Goal: Task Accomplishment & Management: Manage account settings

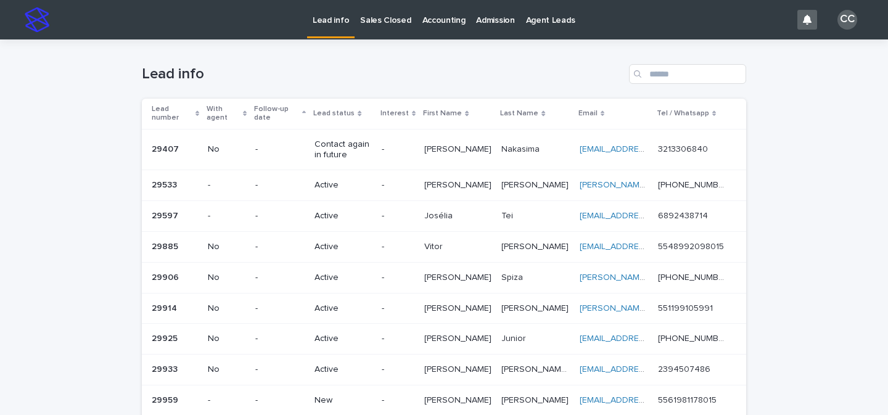
scroll to position [132, 0]
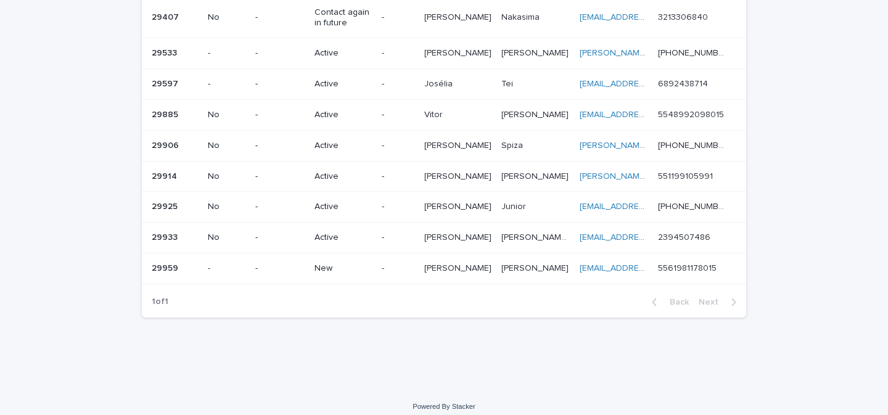
click at [372, 263] on p "New" at bounding box center [343, 268] width 57 height 10
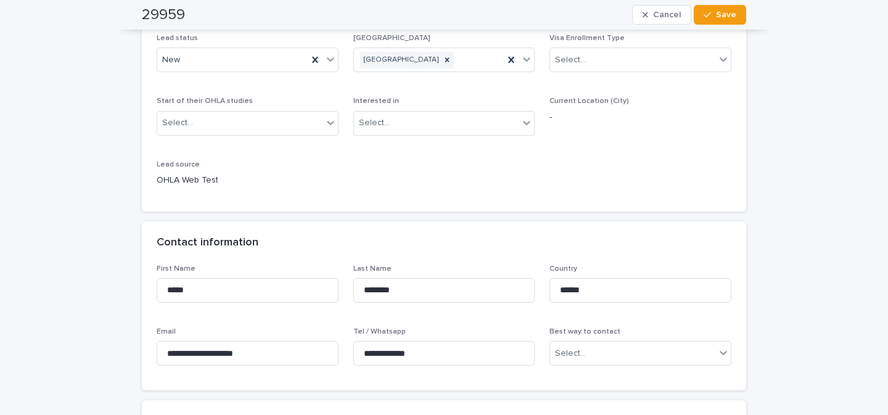
scroll to position [154, 0]
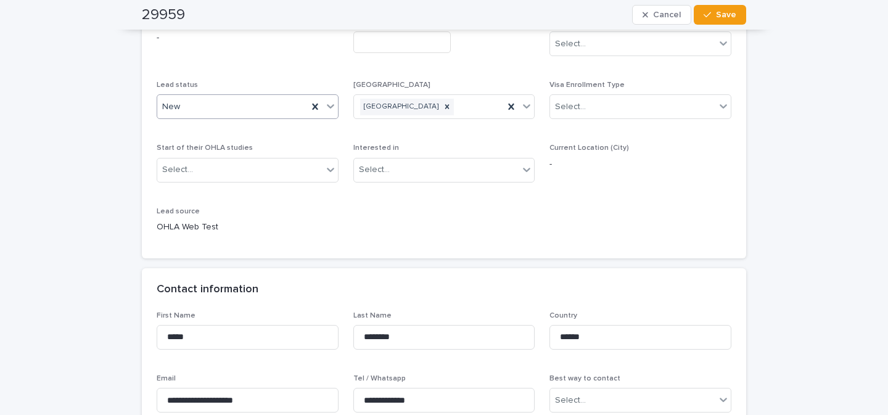
click at [328, 101] on icon at bounding box center [330, 106] width 12 height 12
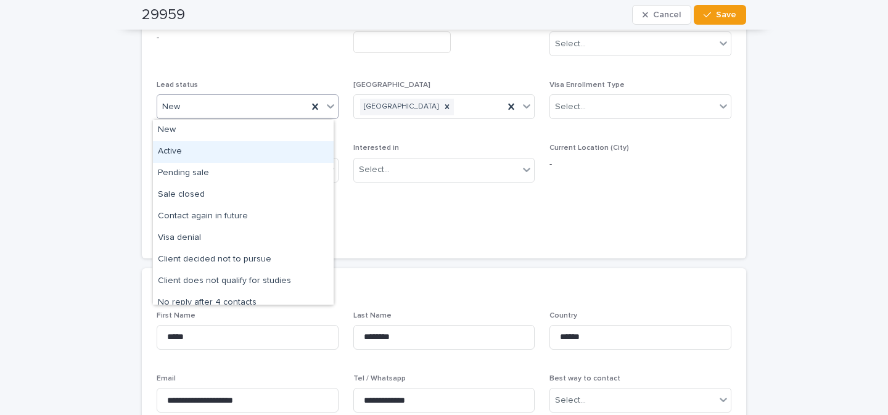
click at [257, 150] on div "Active" at bounding box center [243, 152] width 181 height 22
click at [418, 303] on div "Contact information" at bounding box center [444, 289] width 604 height 43
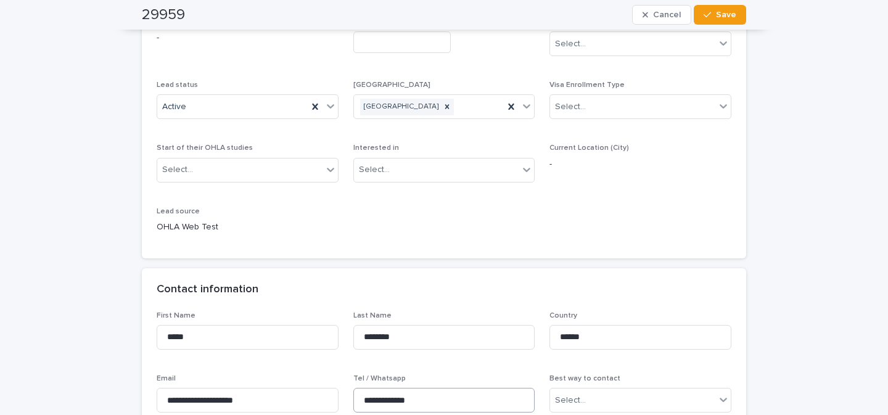
scroll to position [252, 0]
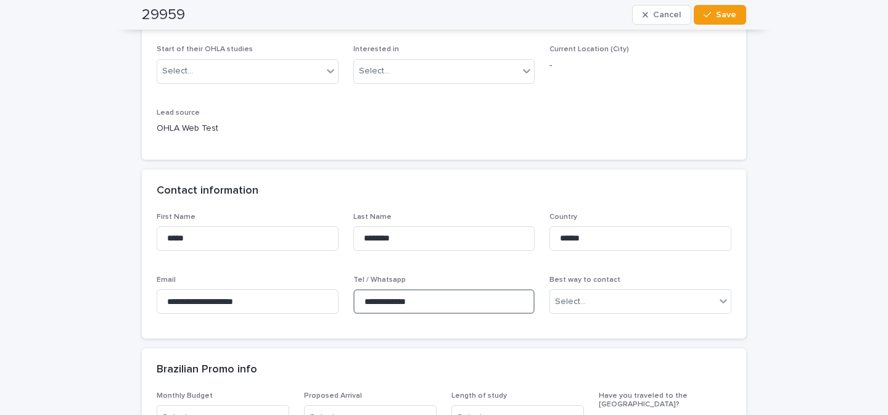
click at [373, 299] on input "**********" at bounding box center [444, 301] width 182 height 25
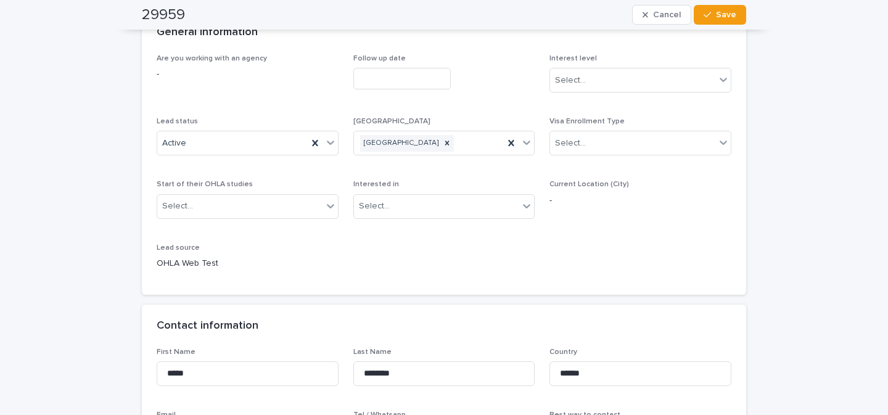
scroll to position [117, 0]
click at [716, 17] on span "Save" at bounding box center [726, 14] width 20 height 9
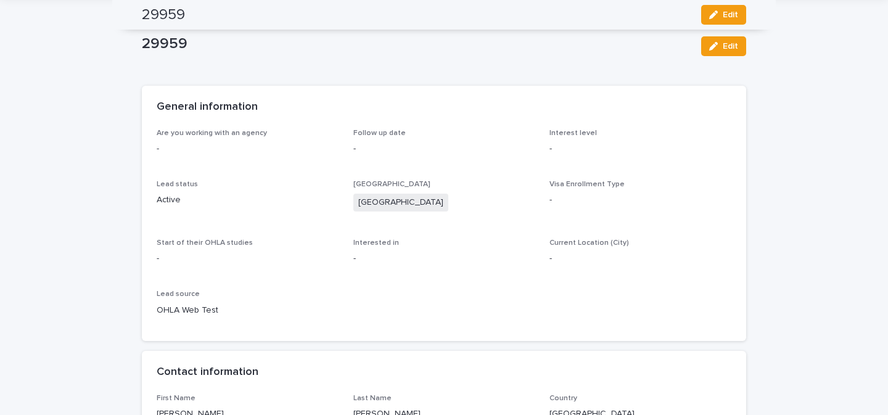
scroll to position [0, 0]
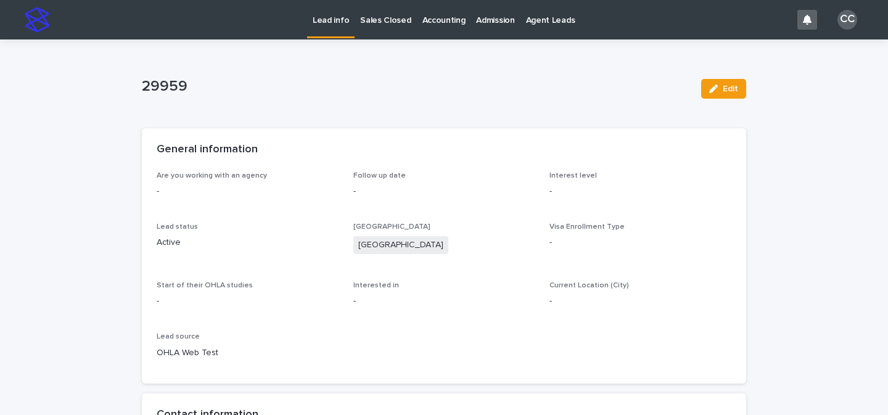
click at [328, 17] on p "Lead info" at bounding box center [331, 13] width 36 height 26
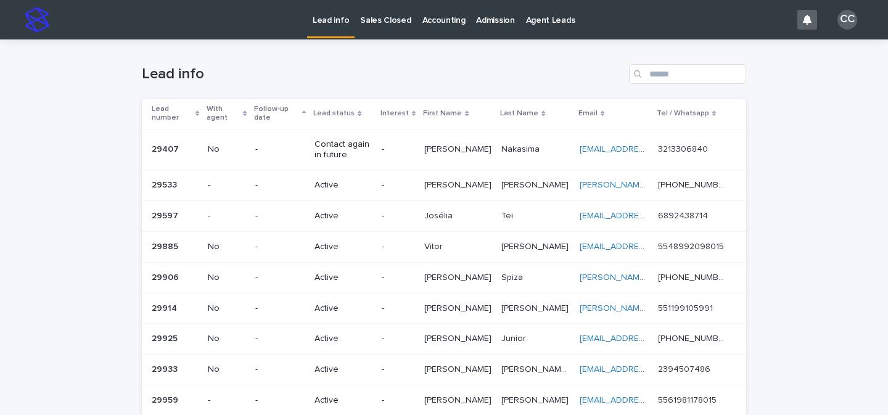
click at [339, 22] on p "Lead info" at bounding box center [331, 13] width 36 height 26
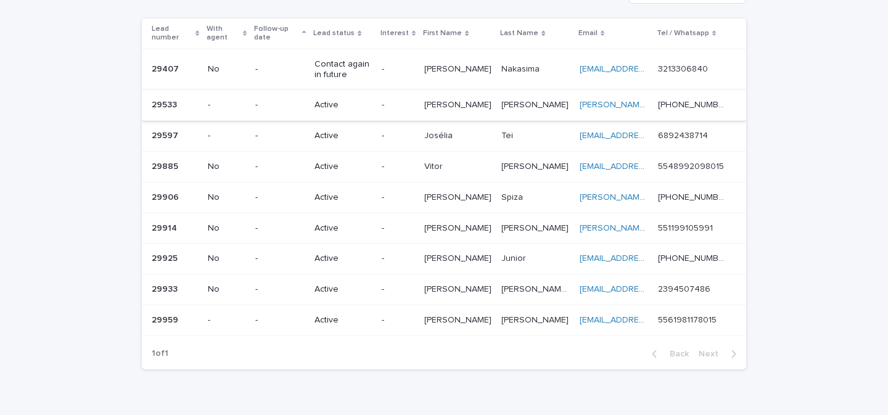
scroll to position [132, 0]
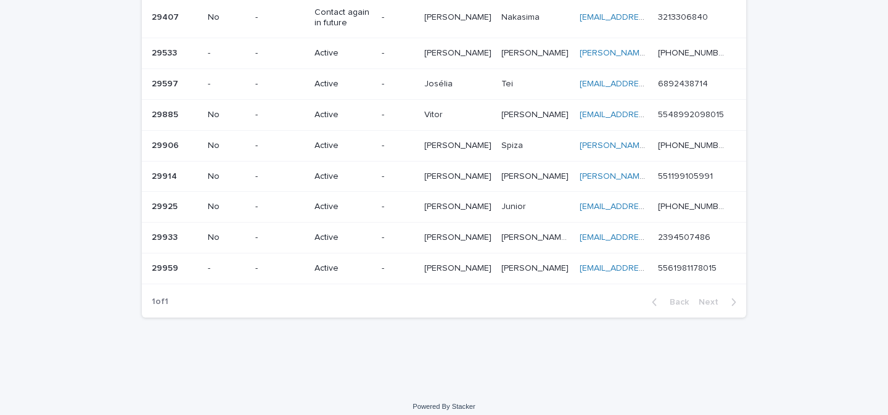
click at [448, 138] on p "Silvio" at bounding box center [459, 144] width 70 height 13
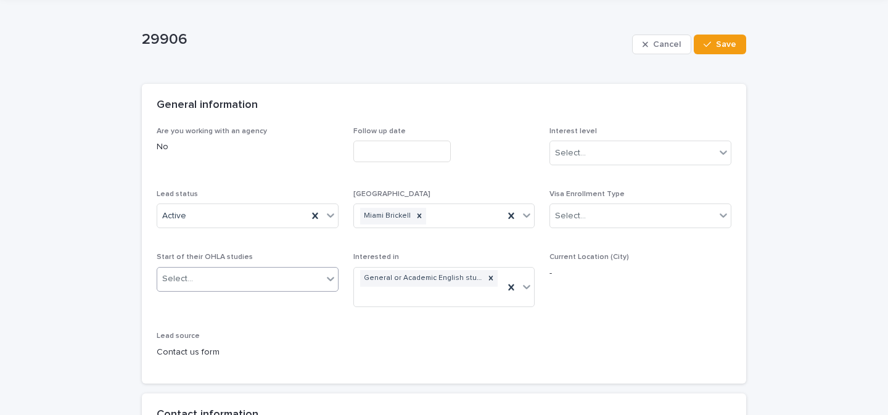
scroll to position [104, 0]
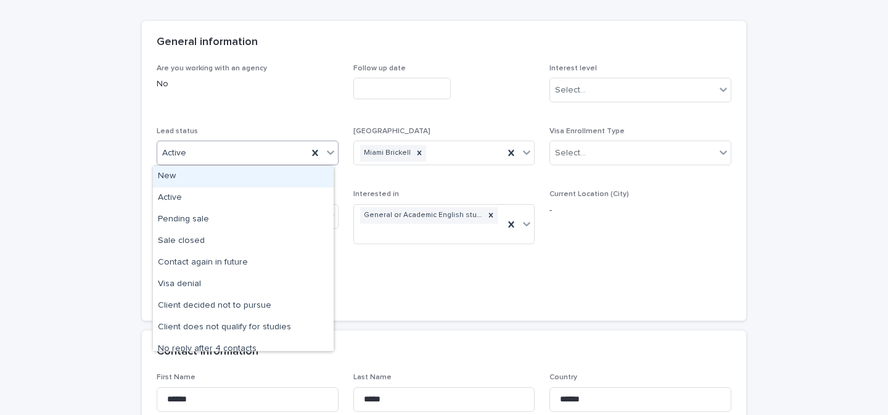
click at [327, 153] on icon at bounding box center [330, 153] width 7 height 4
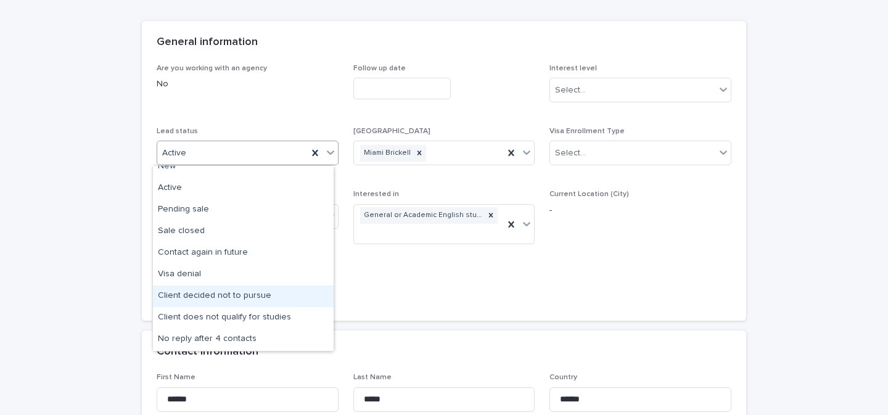
scroll to position [17, 0]
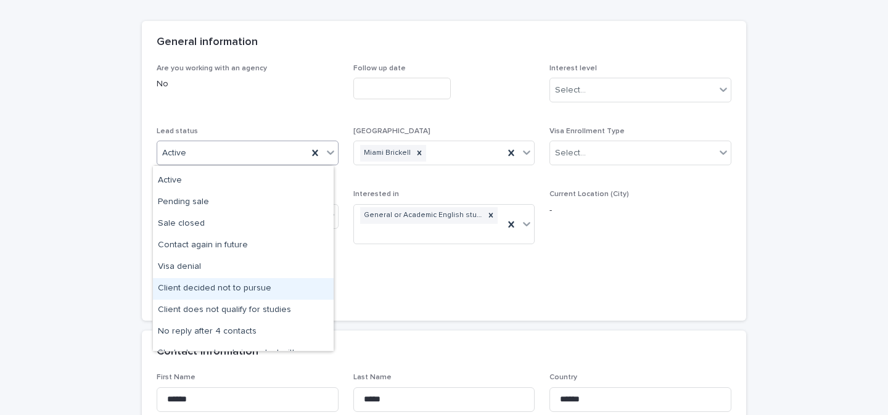
click at [265, 292] on div "Client decided not to pursue" at bounding box center [243, 289] width 181 height 22
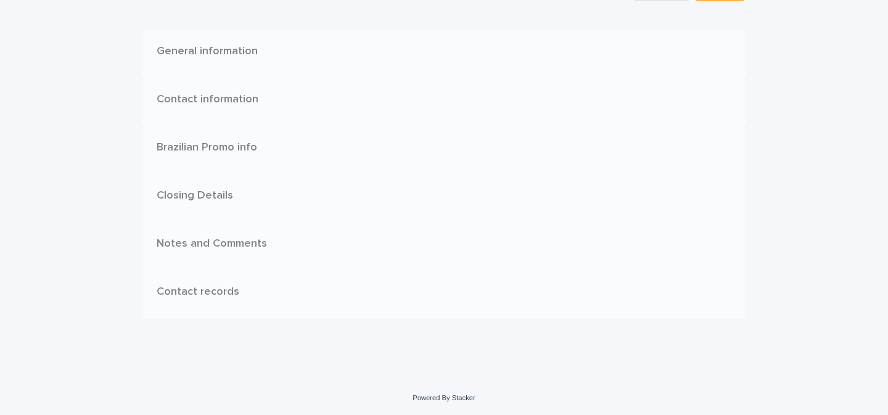
scroll to position [0, 0]
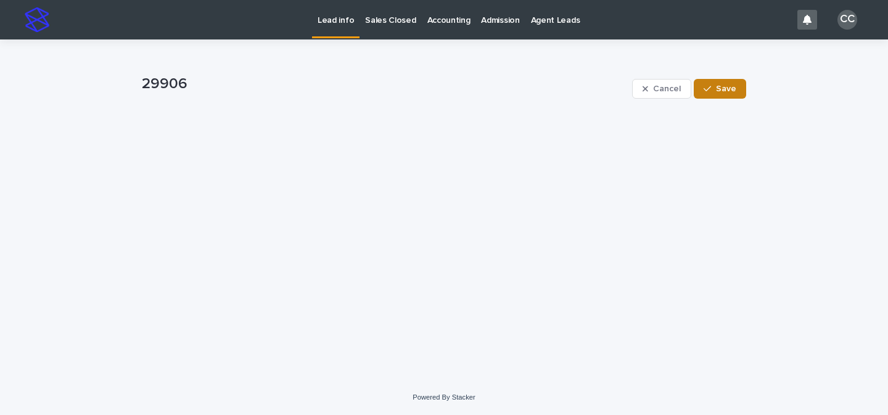
click at [736, 94] on button "Save" at bounding box center [720, 89] width 52 height 20
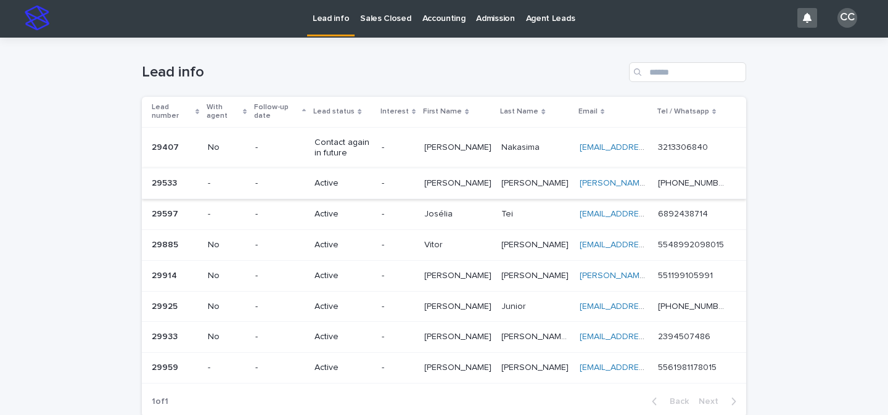
scroll to position [8, 0]
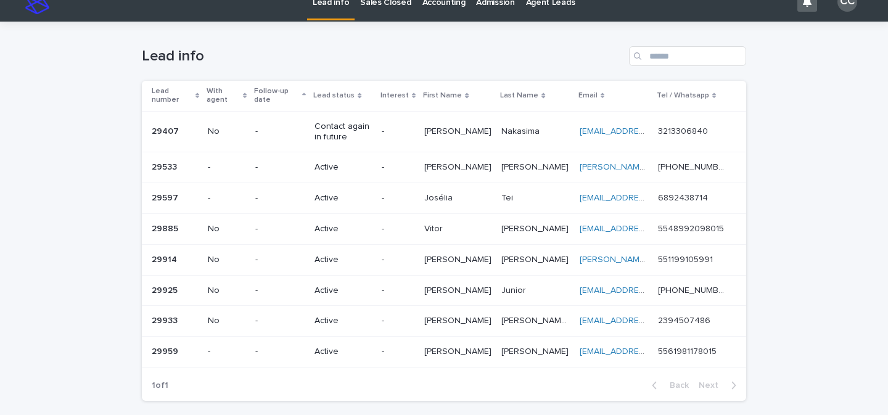
scroll to position [27, 0]
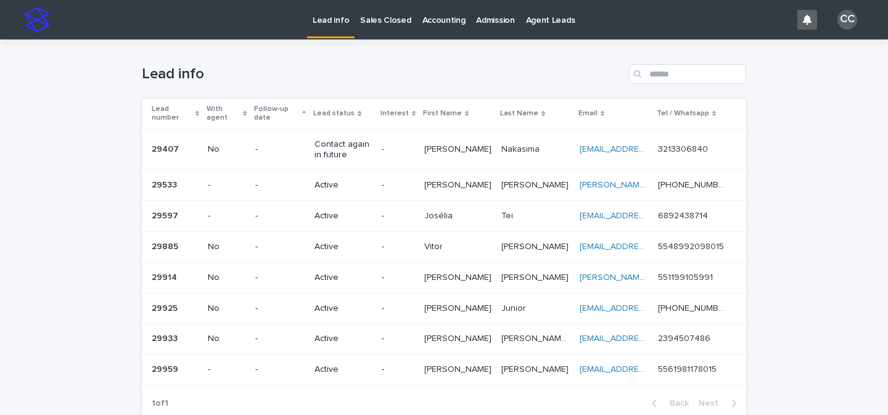
scroll to position [95, 0]
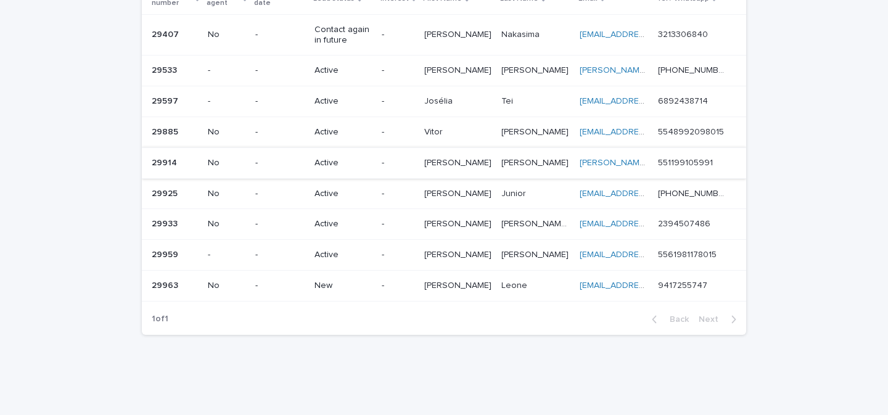
scroll to position [121, 0]
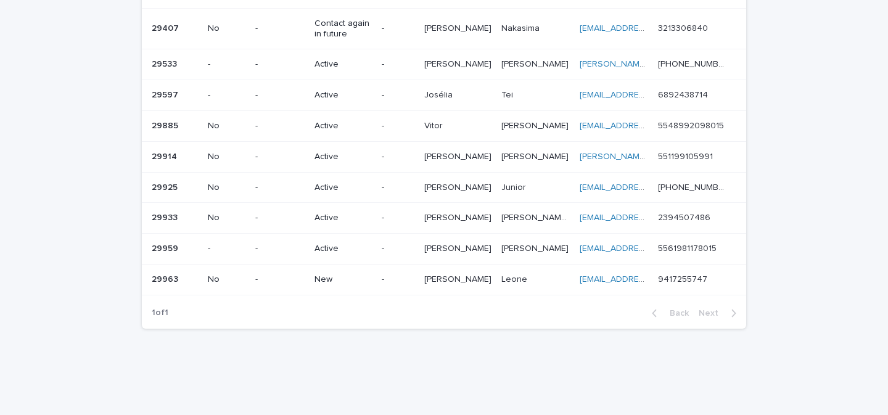
click at [326, 274] on p "New" at bounding box center [343, 279] width 57 height 10
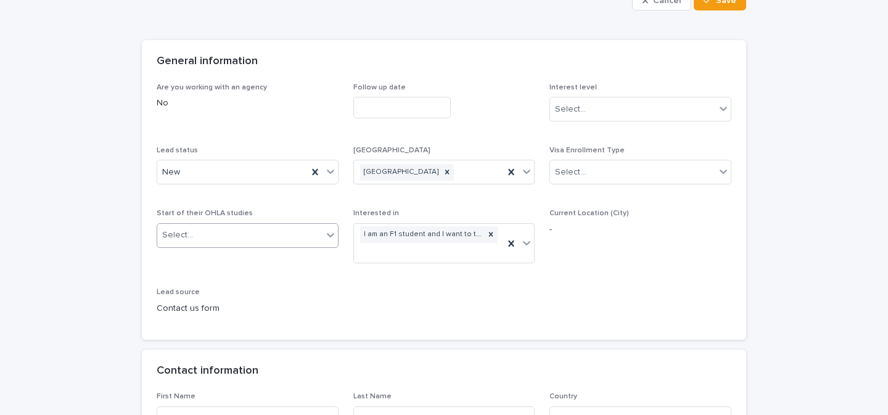
scroll to position [173, 0]
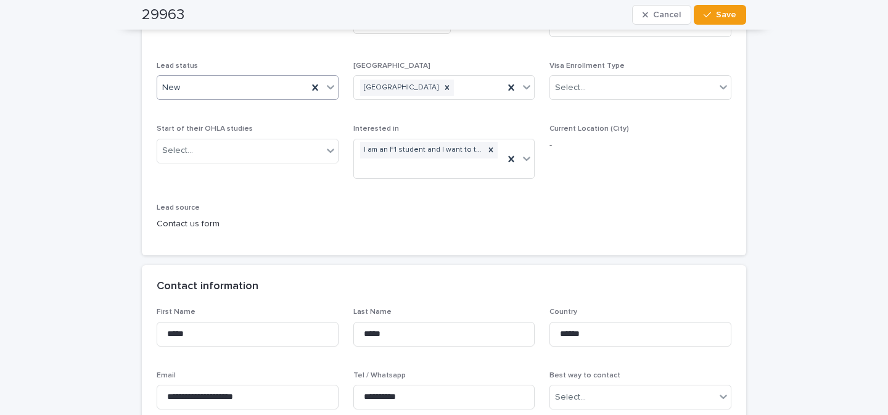
click at [327, 88] on icon at bounding box center [330, 88] width 7 height 4
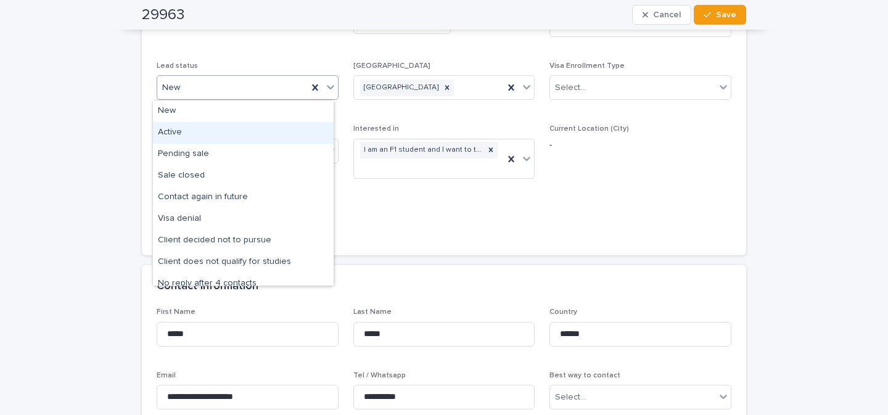
click at [260, 130] on div "Active" at bounding box center [243, 133] width 181 height 22
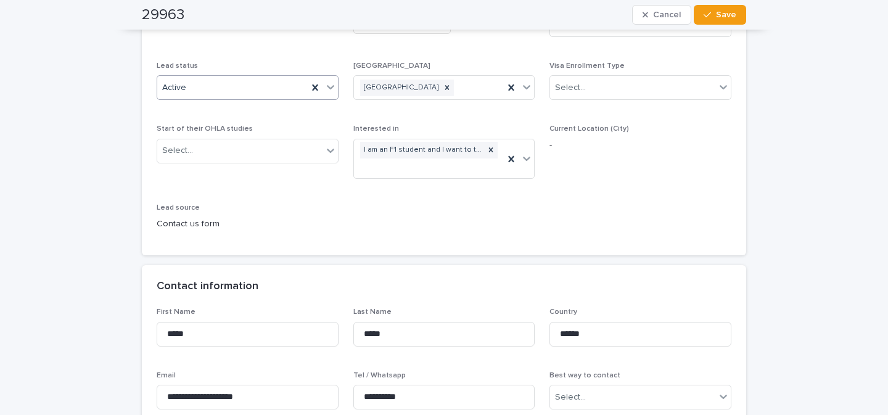
scroll to position [280, 0]
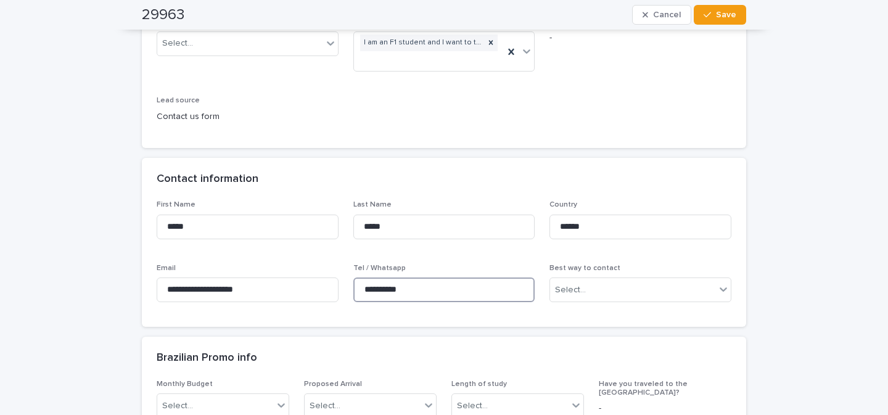
click at [420, 288] on input "**********" at bounding box center [444, 290] width 182 height 25
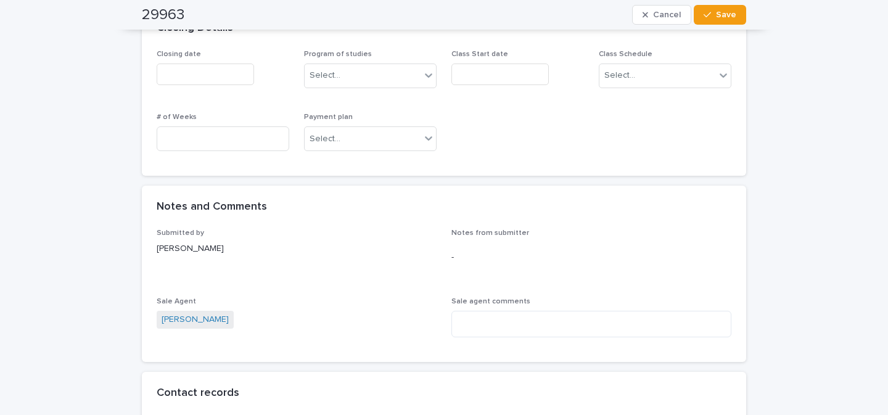
scroll to position [736, 0]
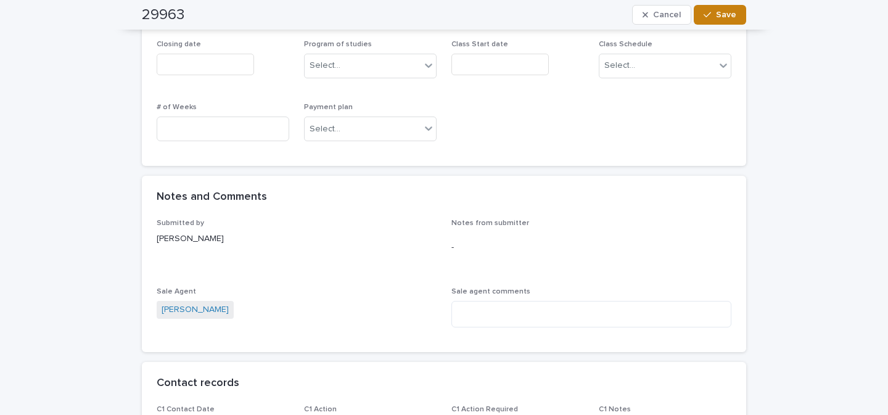
click at [720, 15] on span "Save" at bounding box center [726, 14] width 20 height 9
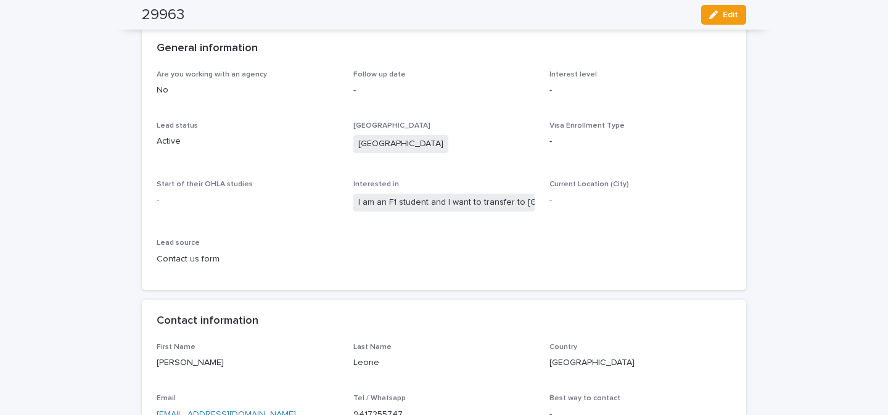
scroll to position [0, 0]
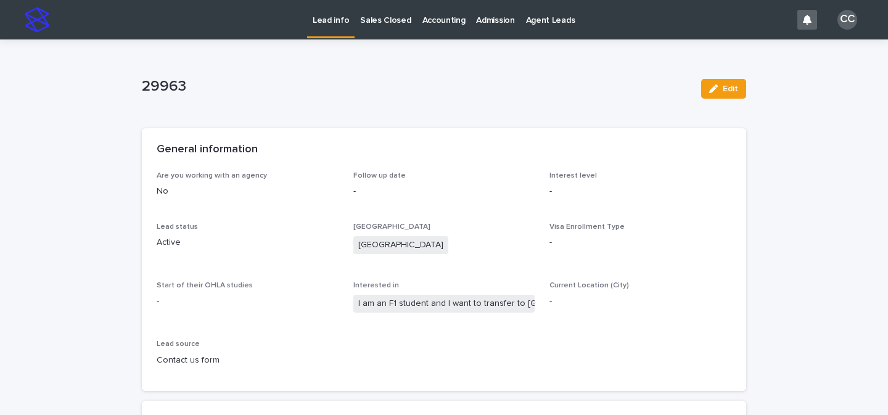
click at [320, 23] on p "Lead info" at bounding box center [331, 13] width 36 height 26
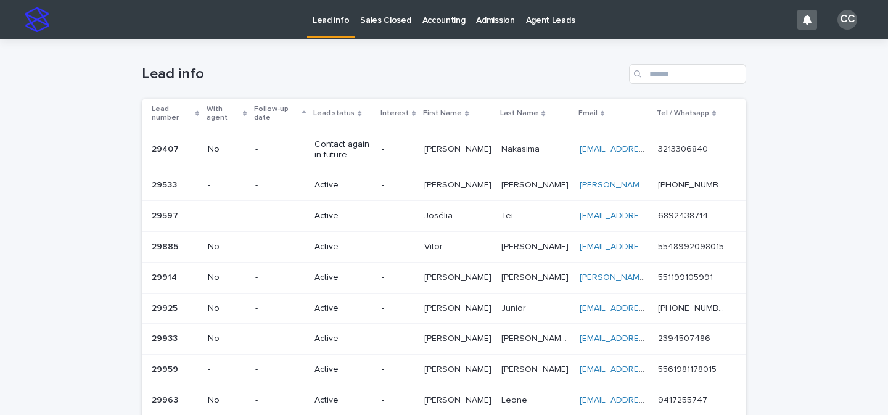
scroll to position [132, 0]
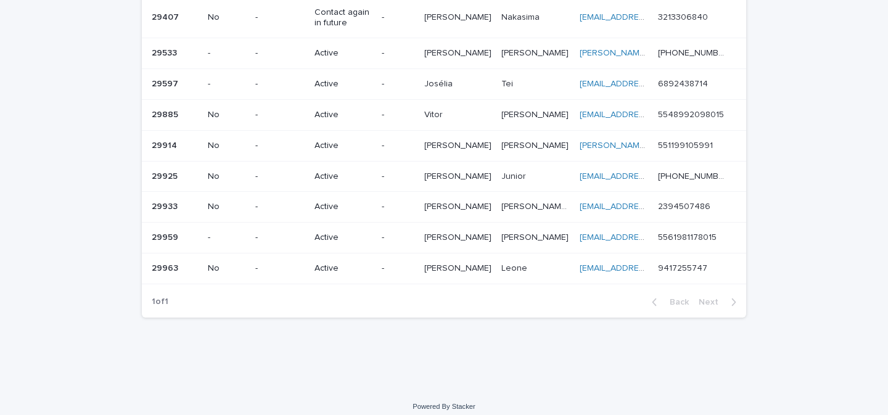
click at [400, 257] on td "-" at bounding box center [398, 268] width 43 height 31
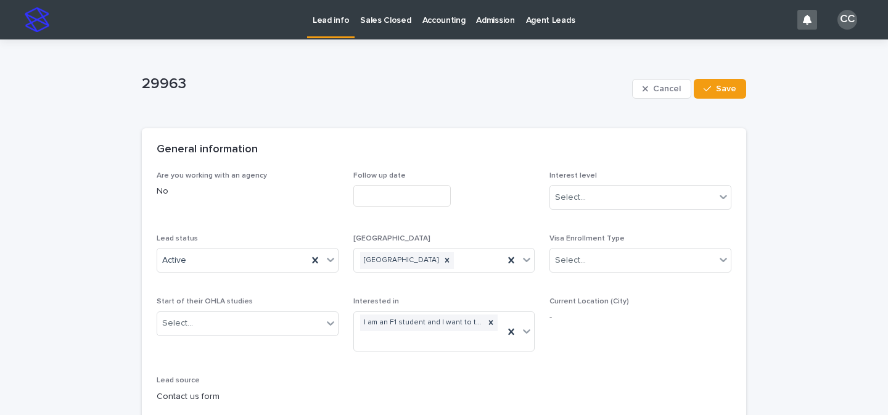
click at [329, 12] on p "Lead info" at bounding box center [331, 13] width 36 height 26
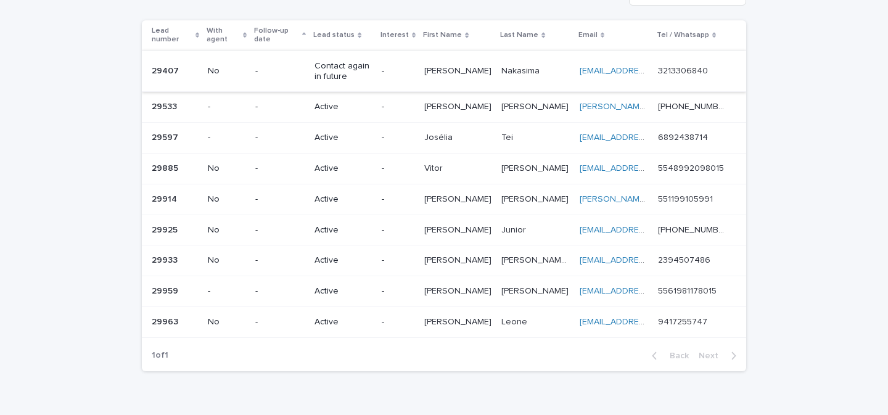
scroll to position [118, 0]
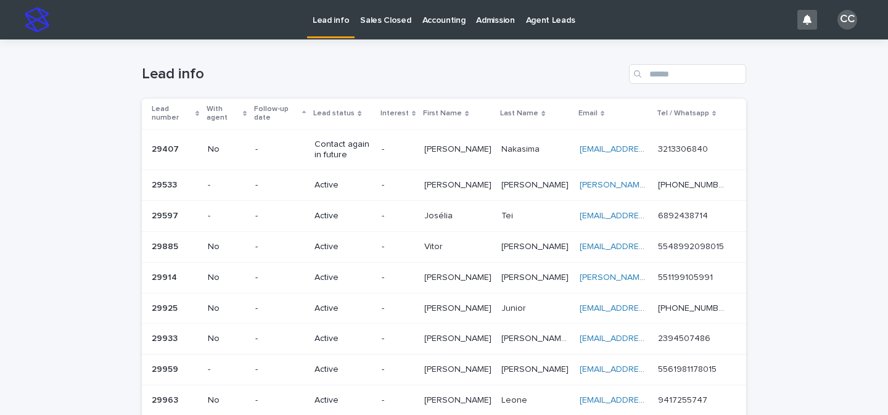
click at [414, 211] on p "-" at bounding box center [398, 216] width 33 height 10
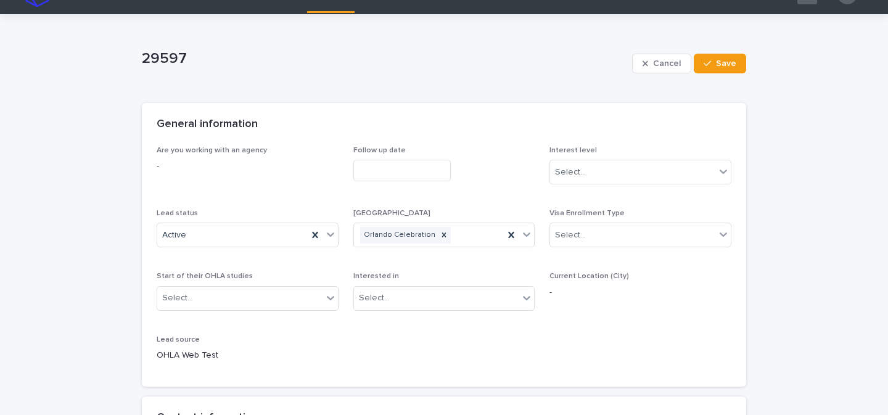
scroll to position [178, 0]
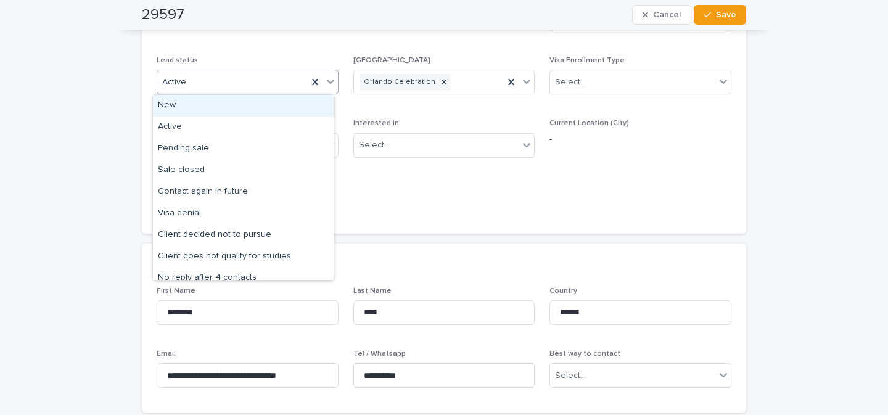
click at [327, 83] on icon at bounding box center [330, 82] width 7 height 4
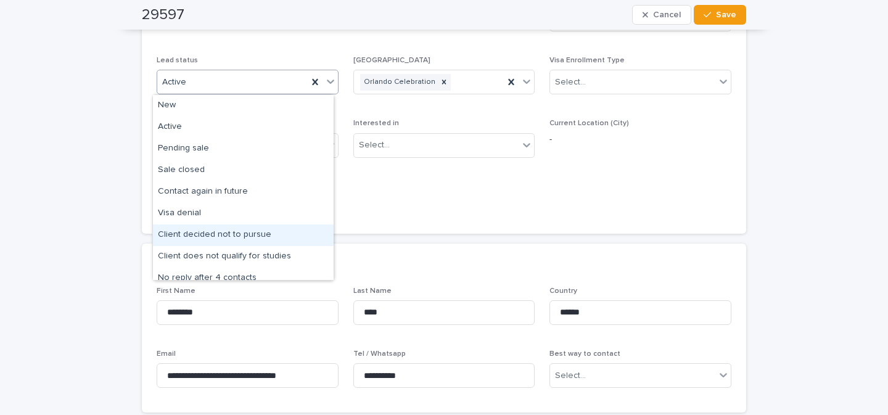
click at [237, 239] on div "Client decided not to pursue" at bounding box center [243, 236] width 181 height 22
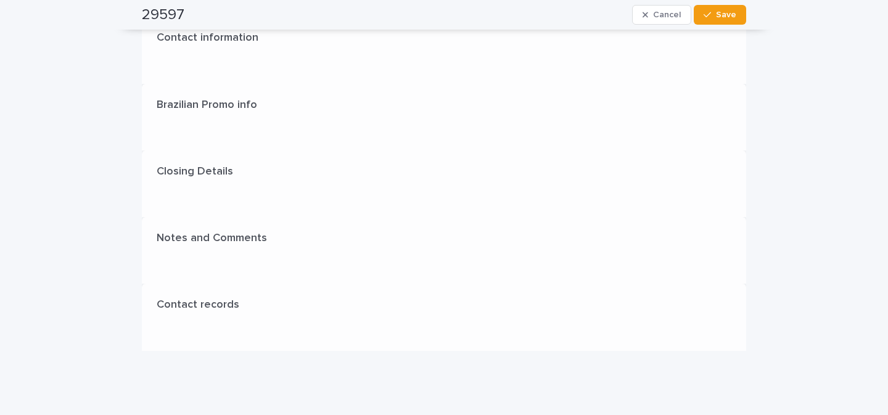
scroll to position [0, 0]
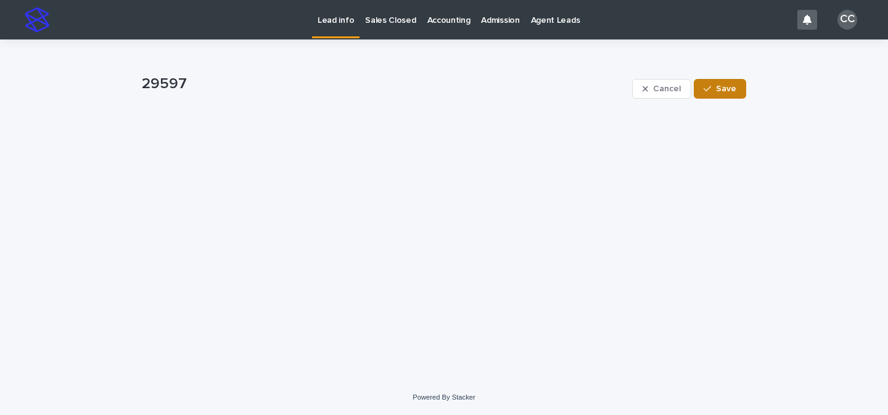
click at [729, 88] on span "Save" at bounding box center [726, 88] width 20 height 9
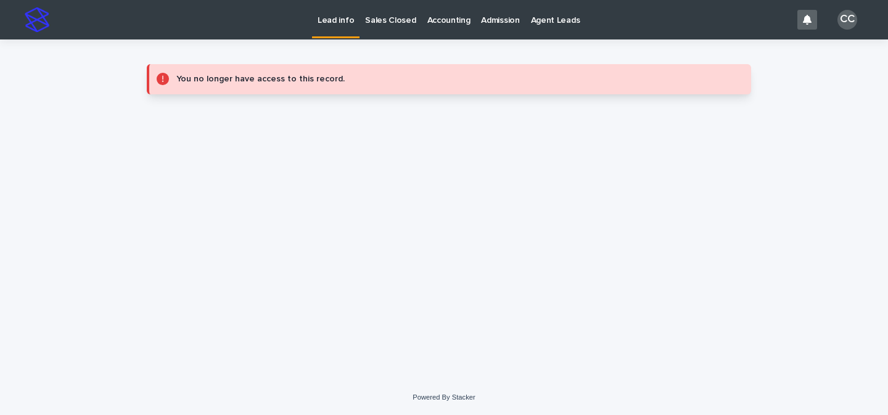
click at [347, 28] on link "Lead info" at bounding box center [335, 18] width 47 height 36
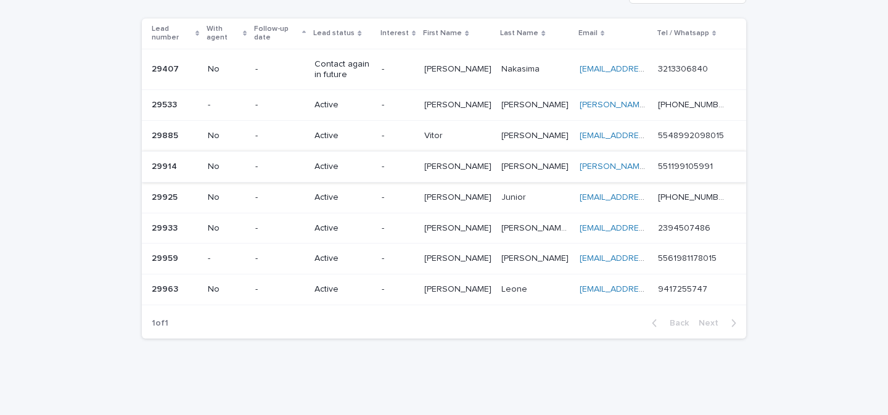
scroll to position [71, 0]
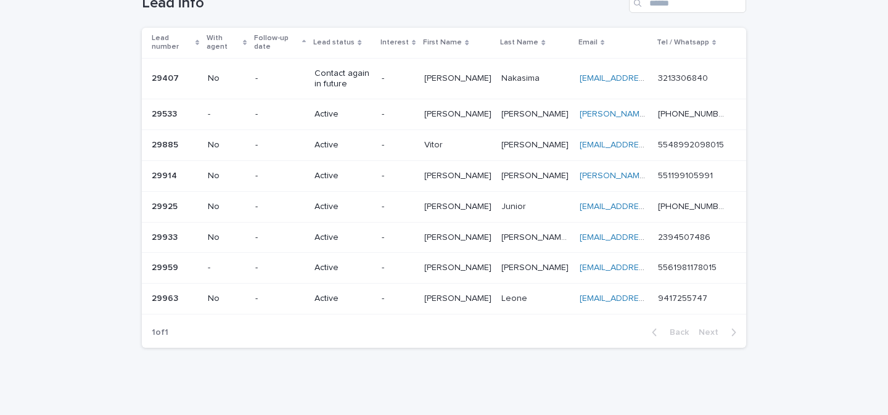
click at [404, 237] on div "-" at bounding box center [398, 238] width 33 height 20
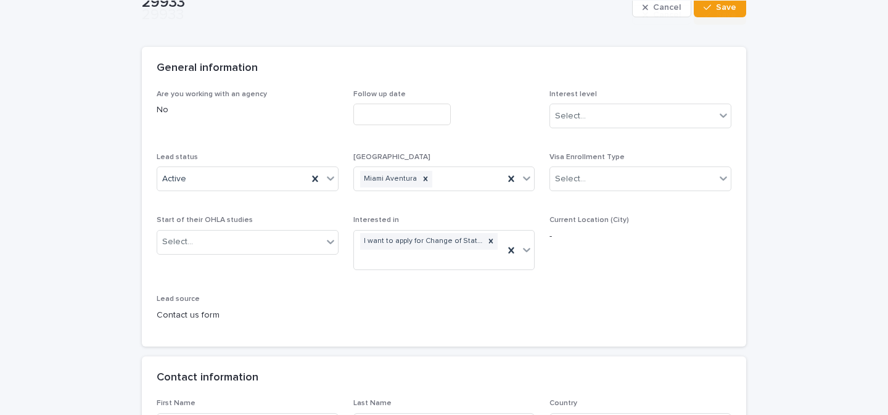
scroll to position [213, 0]
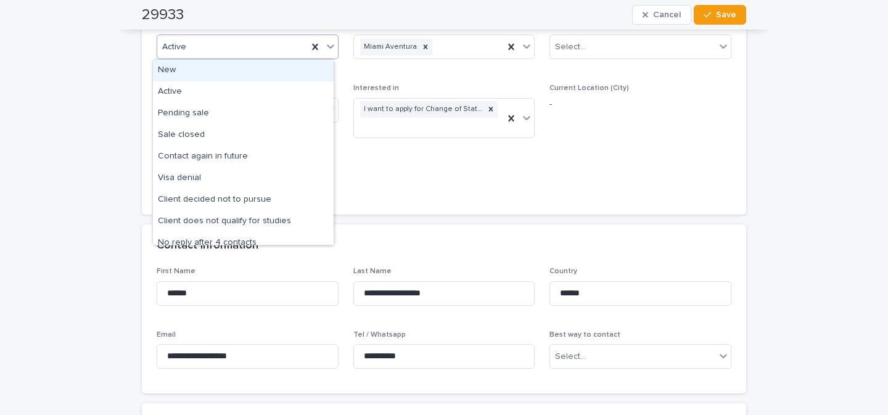
click at [324, 47] on icon at bounding box center [330, 46] width 12 height 12
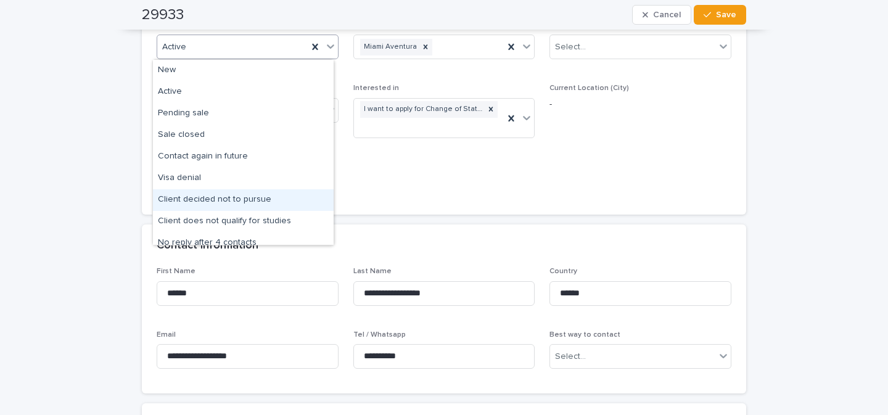
click at [259, 197] on div "Client decided not to pursue" at bounding box center [243, 200] width 181 height 22
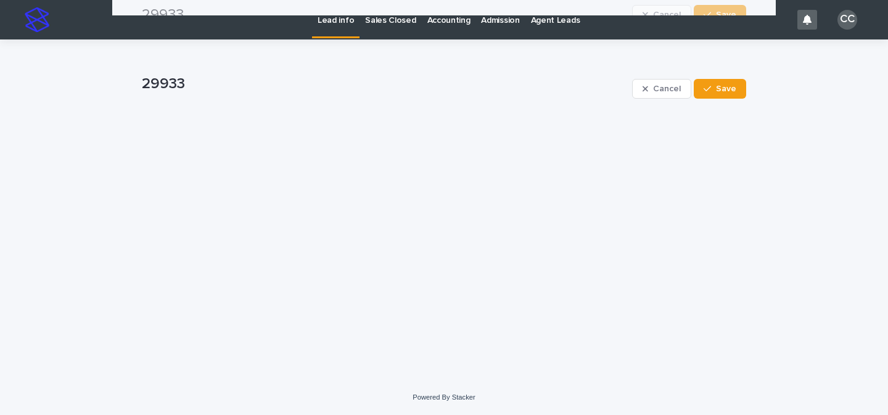
scroll to position [0, 0]
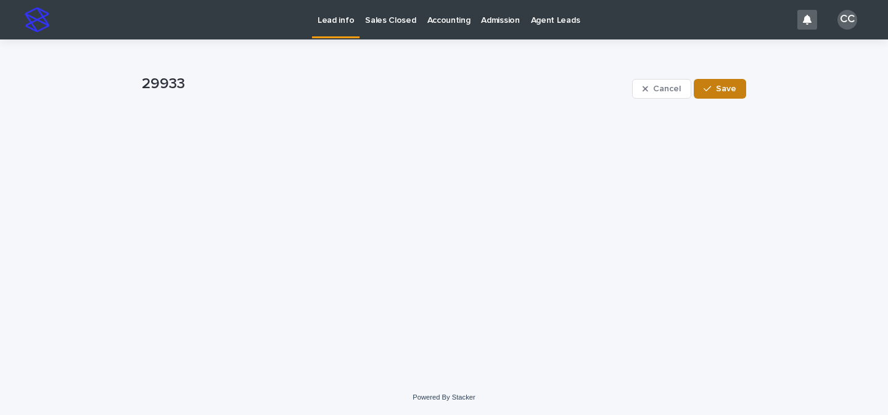
click at [740, 88] on button "Save" at bounding box center [720, 89] width 52 height 20
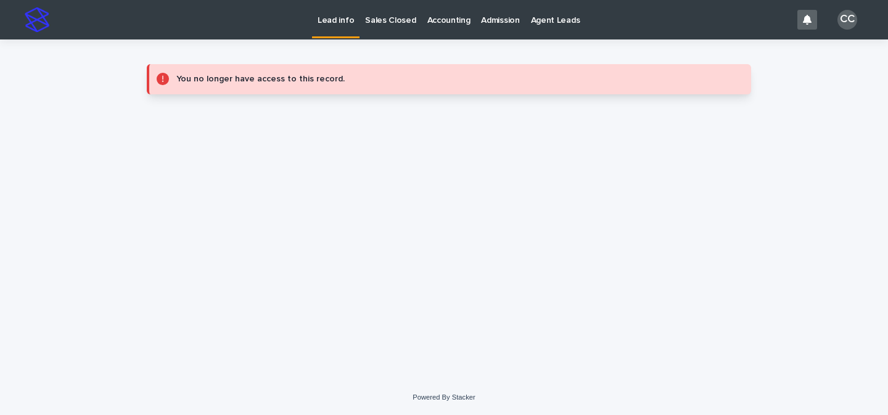
click at [340, 24] on p "Lead info" at bounding box center [336, 13] width 36 height 26
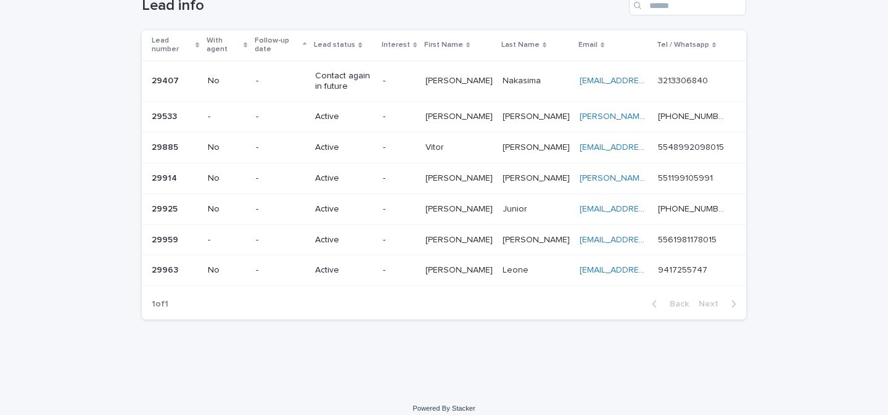
scroll to position [68, 0]
click at [416, 267] on div "-" at bounding box center [399, 271] width 33 height 20
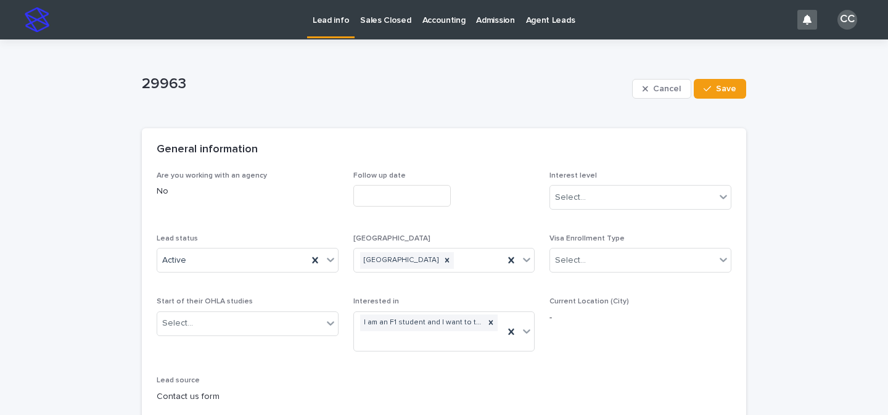
click at [331, 24] on p "Lead info" at bounding box center [331, 13] width 36 height 26
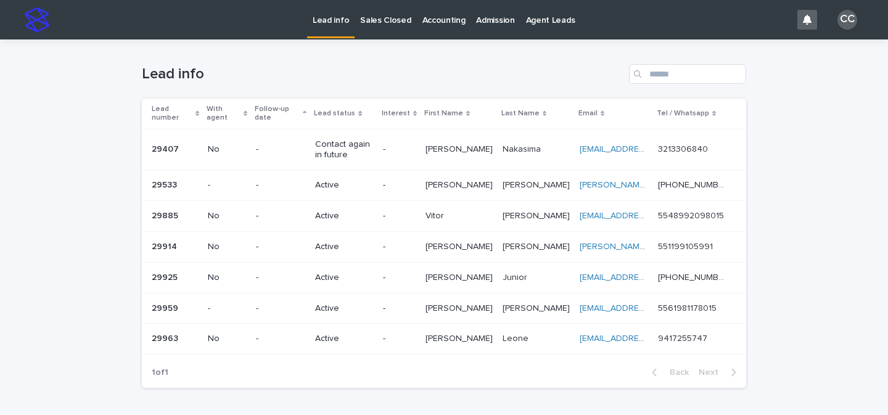
scroll to position [70, 0]
click at [416, 334] on p "-" at bounding box center [399, 339] width 33 height 10
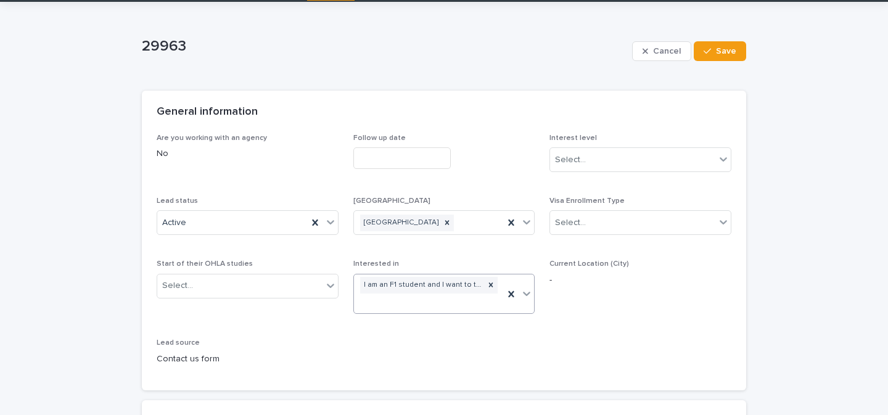
scroll to position [97, 0]
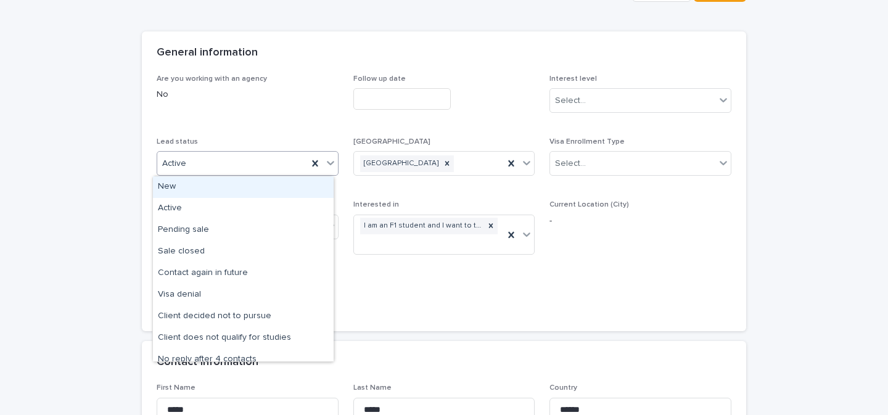
click at [326, 165] on icon at bounding box center [330, 163] width 12 height 12
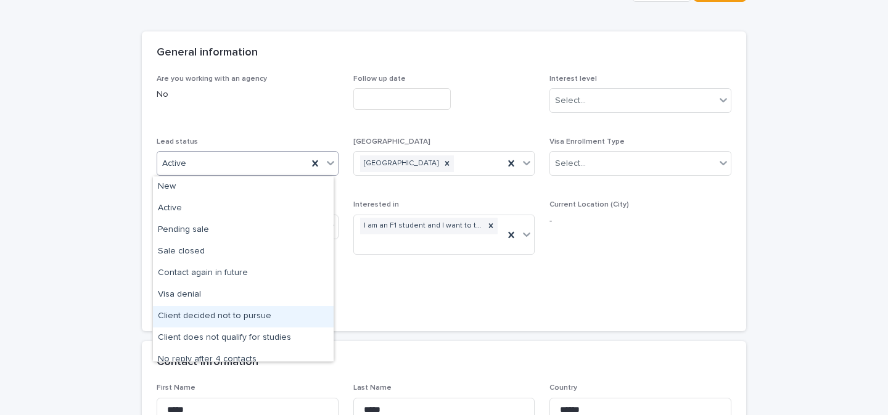
click at [255, 319] on div "Client decided not to pursue" at bounding box center [243, 317] width 181 height 22
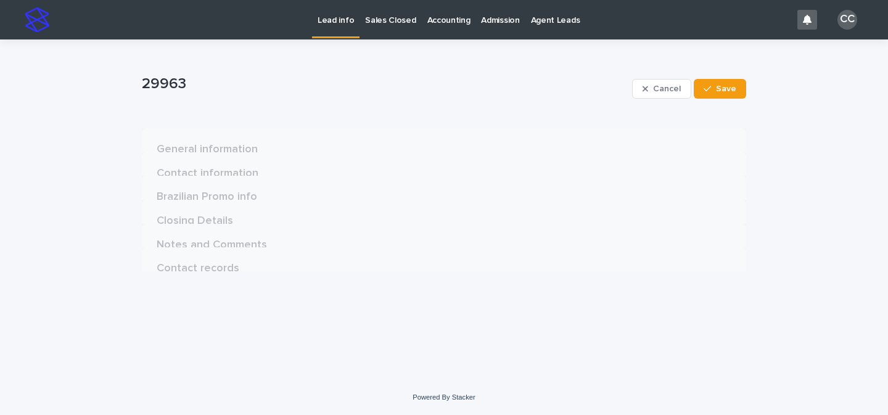
scroll to position [0, 0]
click at [719, 96] on button "Save" at bounding box center [720, 89] width 52 height 20
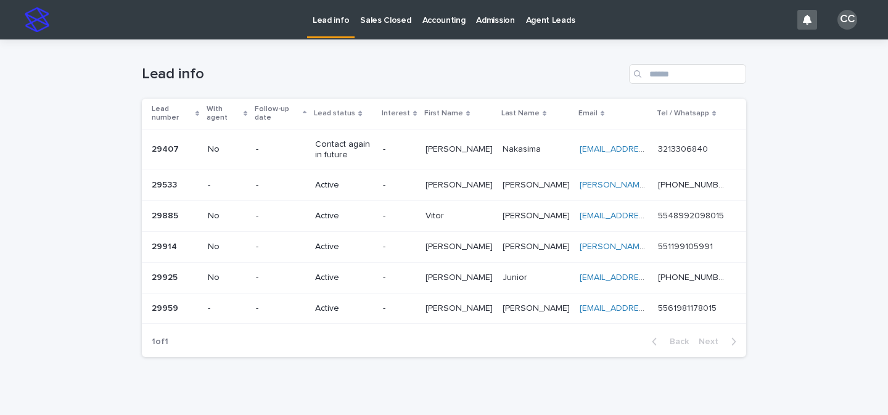
click at [329, 19] on p "Lead info" at bounding box center [331, 13] width 36 height 26
click at [321, 15] on p "Lead info" at bounding box center [331, 13] width 36 height 26
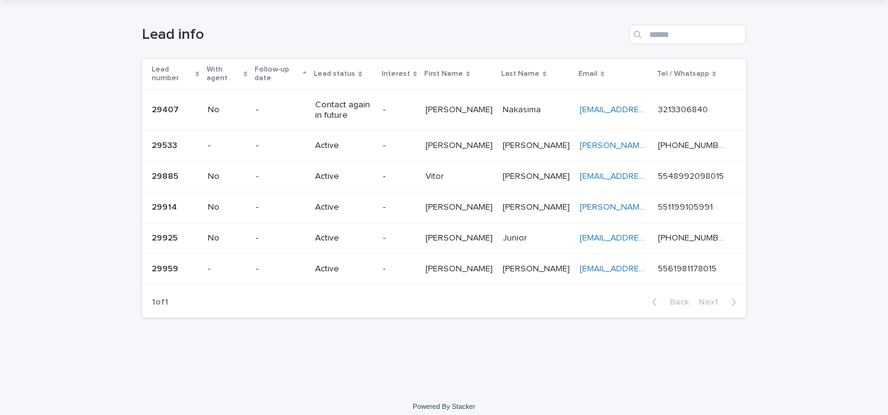
scroll to position [40, 0]
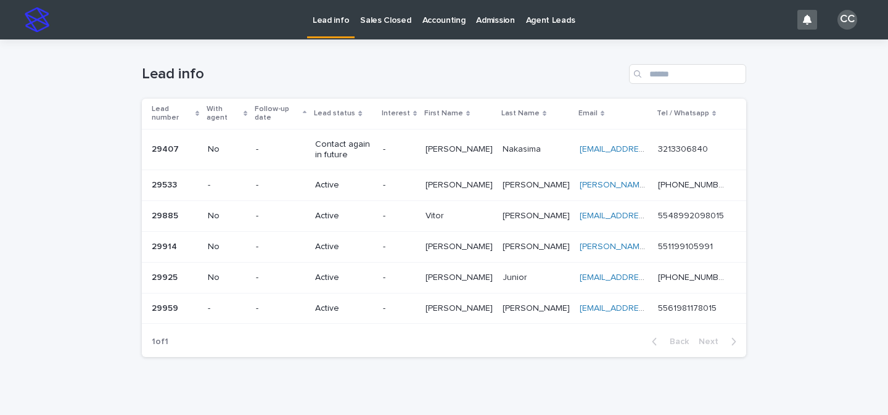
click at [382, 20] on p "Sales Closed" at bounding box center [385, 13] width 51 height 26
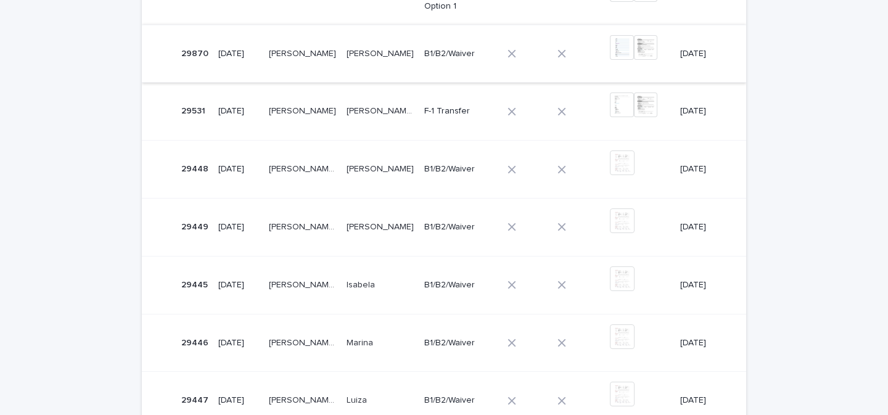
scroll to position [289, 0]
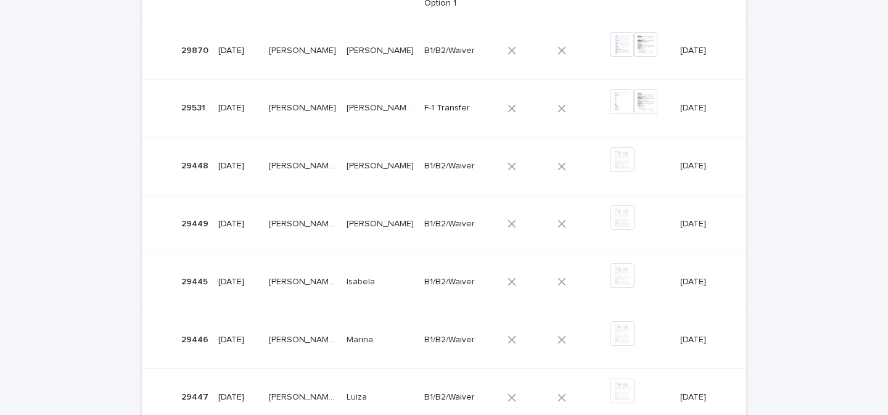
click at [386, 237] on td "[PERSON_NAME]" at bounding box center [381, 224] width 78 height 58
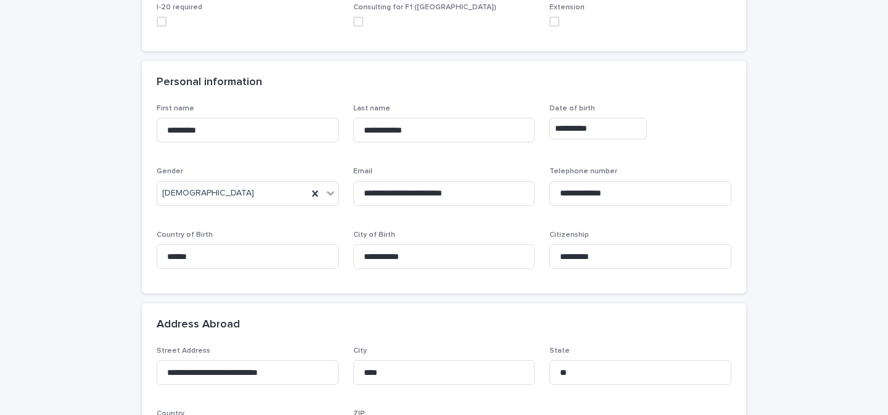
scroll to position [261, 0]
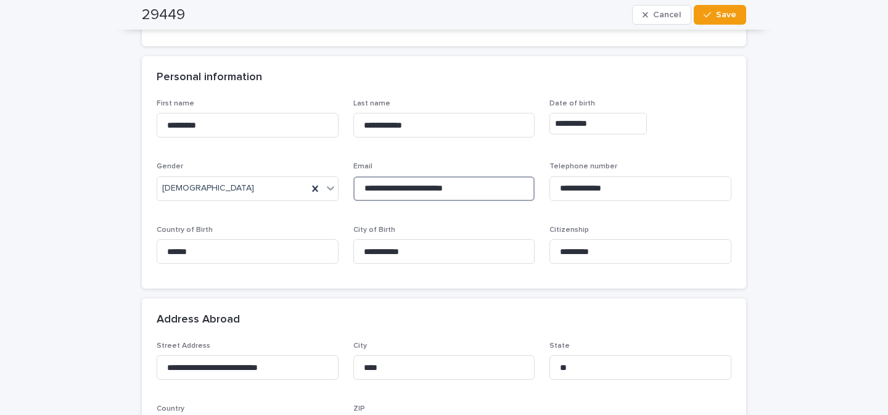
click at [436, 194] on input "**********" at bounding box center [444, 188] width 182 height 25
click at [604, 184] on input "**********" at bounding box center [641, 188] width 182 height 25
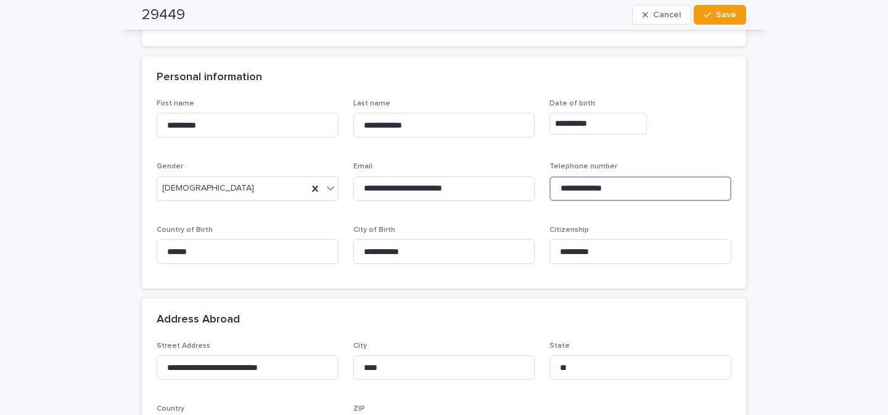
click at [604, 184] on input "**********" at bounding box center [641, 188] width 182 height 25
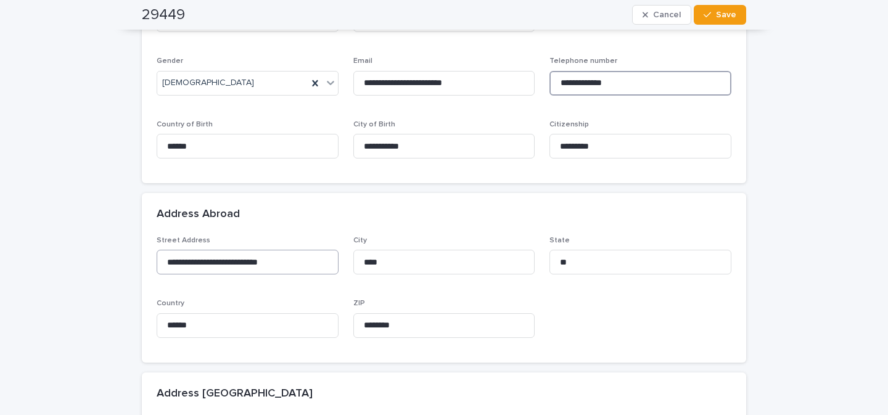
scroll to position [367, 0]
click at [244, 257] on input "**********" at bounding box center [248, 261] width 182 height 25
click at [393, 259] on input "****" at bounding box center [444, 261] width 182 height 25
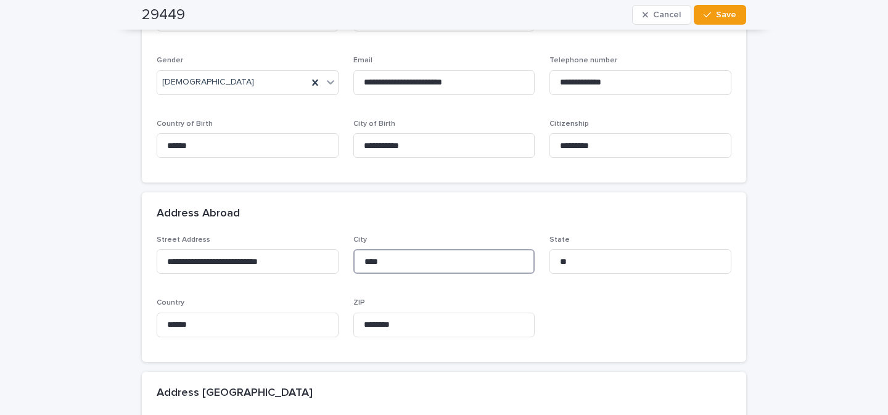
click at [393, 259] on input "****" at bounding box center [444, 261] width 182 height 25
click at [435, 326] on input "********" at bounding box center [444, 325] width 182 height 25
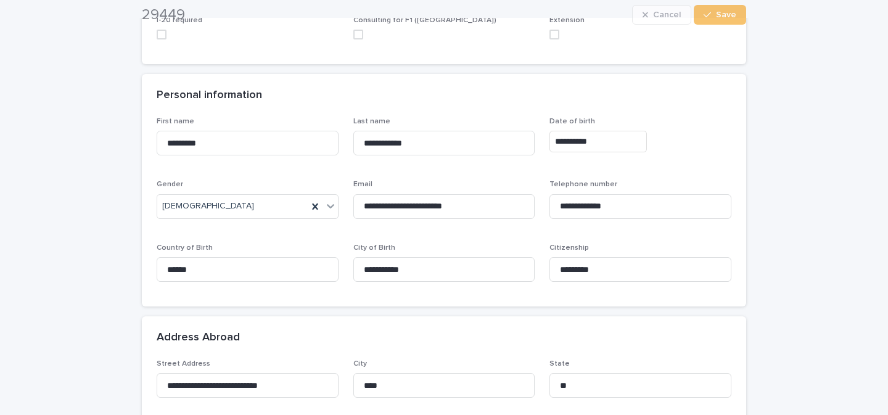
scroll to position [247, 0]
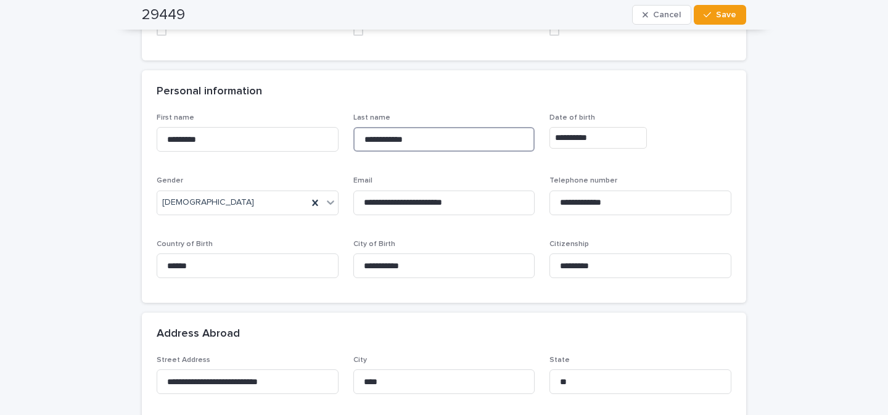
click at [432, 137] on input "**********" at bounding box center [444, 139] width 182 height 25
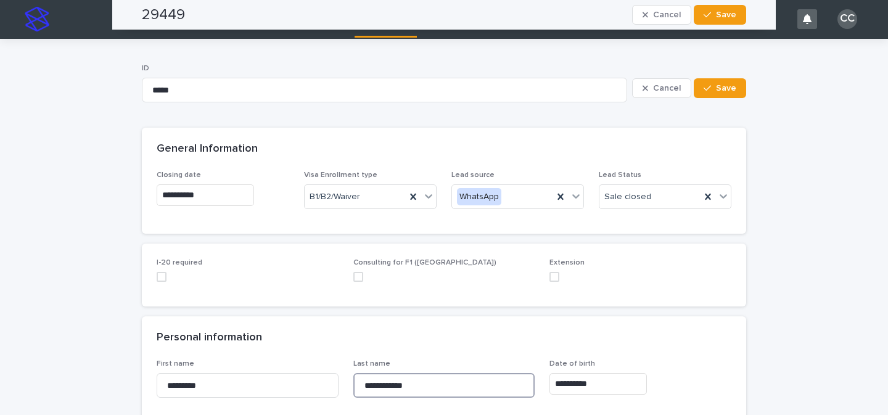
scroll to position [0, 0]
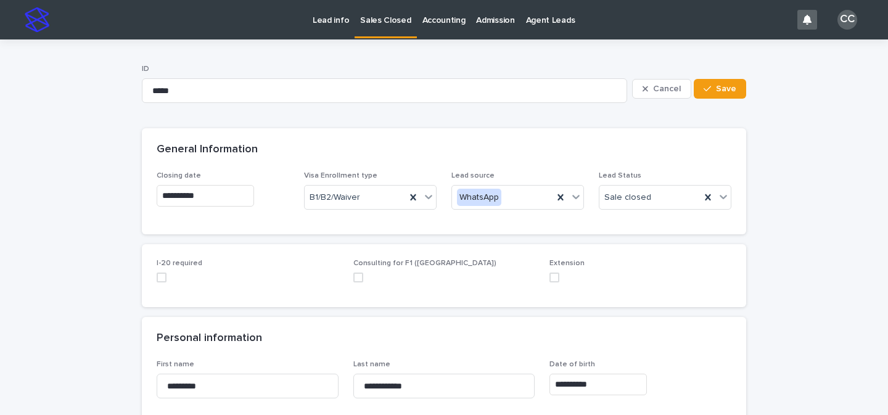
click at [317, 19] on p "Lead info" at bounding box center [331, 13] width 36 height 26
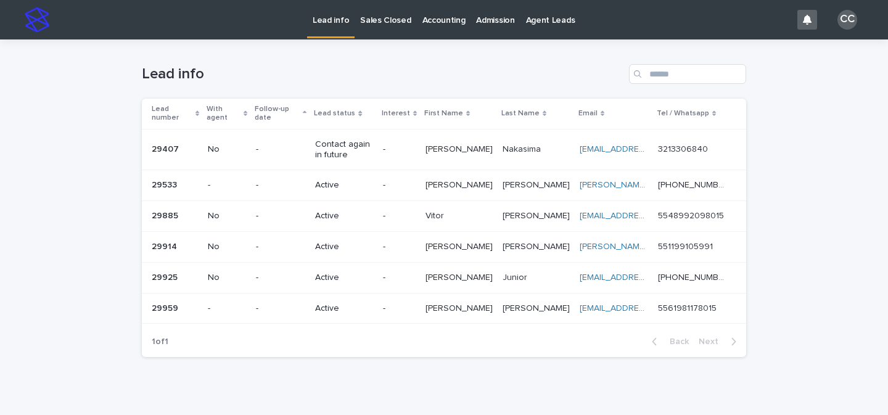
click at [421, 205] on td "-" at bounding box center [399, 216] width 43 height 31
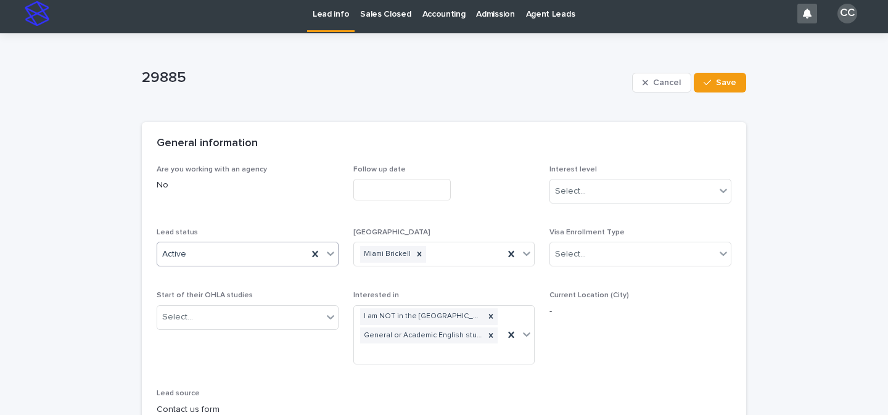
scroll to position [23, 0]
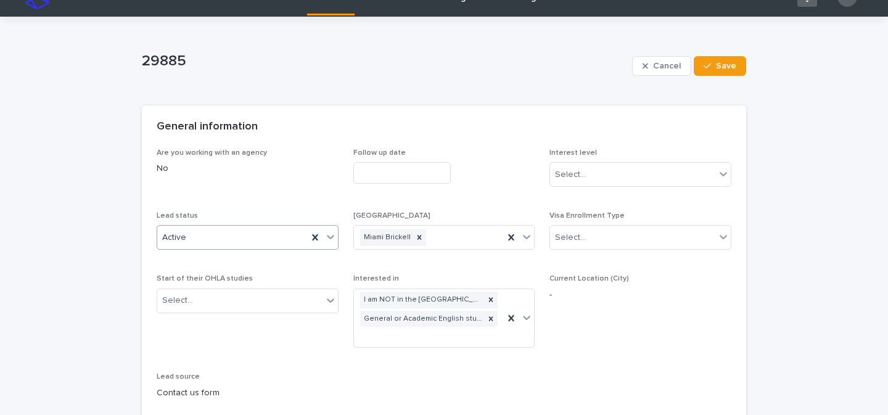
click at [324, 239] on icon at bounding box center [330, 237] width 12 height 12
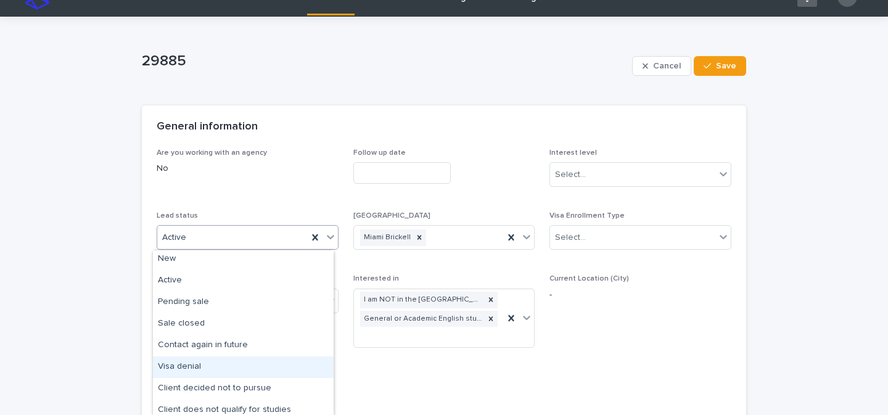
scroll to position [2, 0]
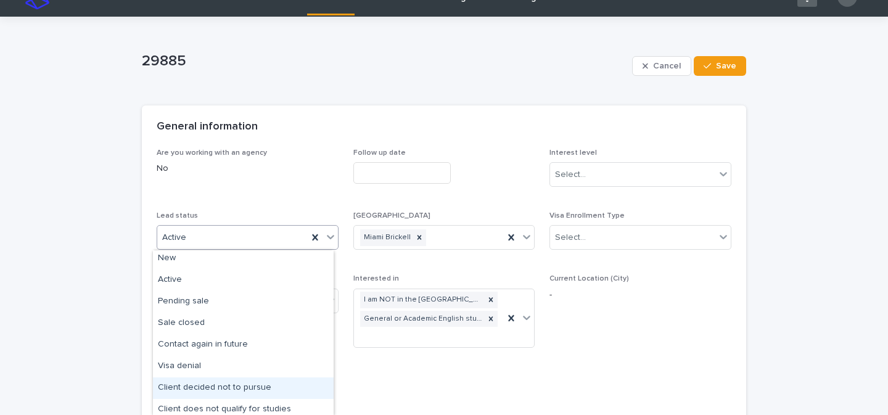
click at [252, 390] on div "Client decided not to pursue" at bounding box center [243, 388] width 181 height 22
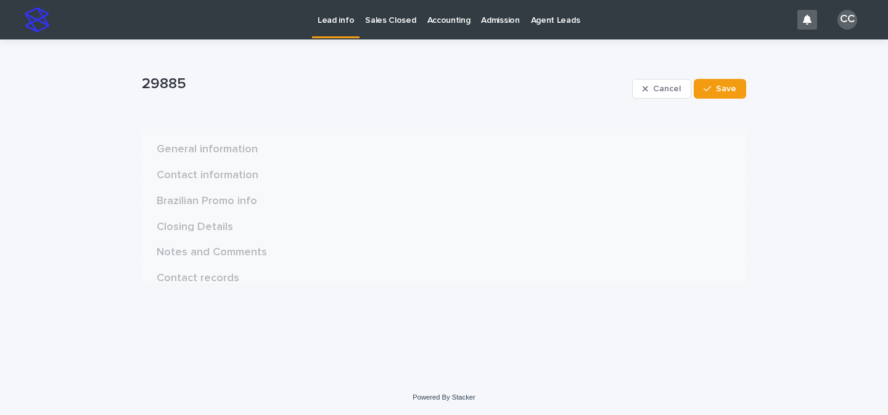
scroll to position [0, 0]
click at [736, 88] on button "Save" at bounding box center [720, 89] width 52 height 20
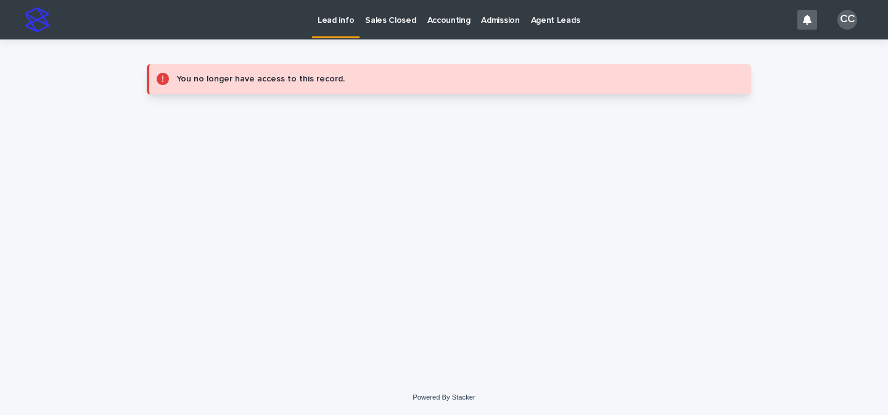
click at [340, 28] on link "Lead info" at bounding box center [335, 18] width 47 height 36
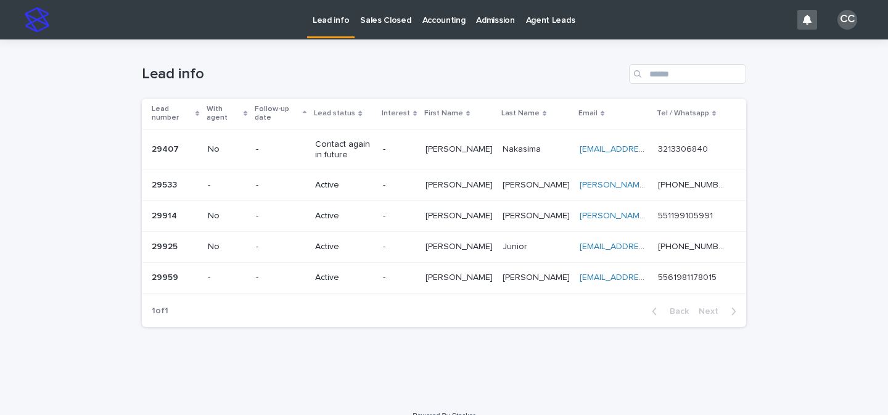
click at [373, 242] on p "Active" at bounding box center [343, 247] width 57 height 10
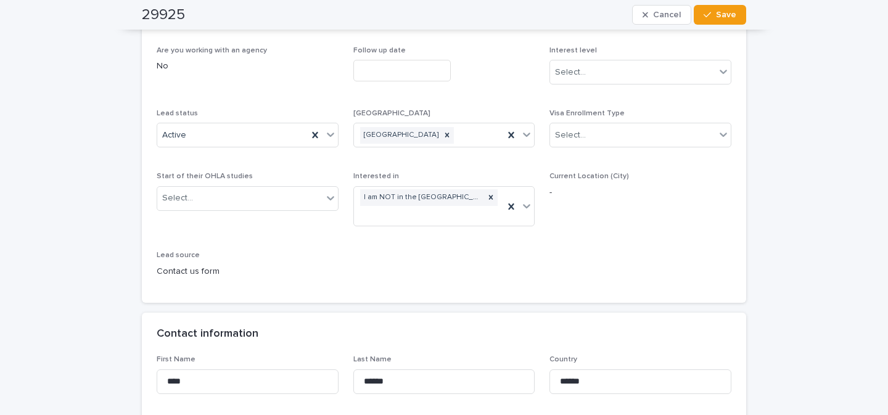
scroll to position [117, 0]
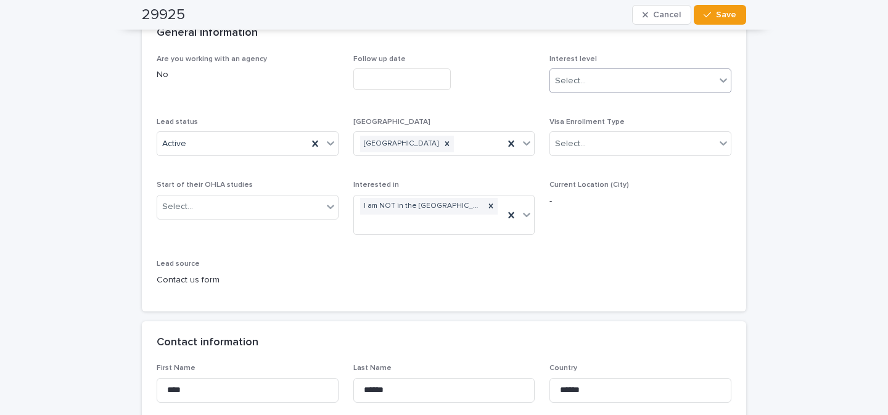
click at [609, 81] on div "Select..." at bounding box center [632, 81] width 165 height 20
click at [598, 108] on div "Hot" at bounding box center [636, 105] width 181 height 22
click at [443, 148] on icon at bounding box center [447, 143] width 9 height 9
type input "**"
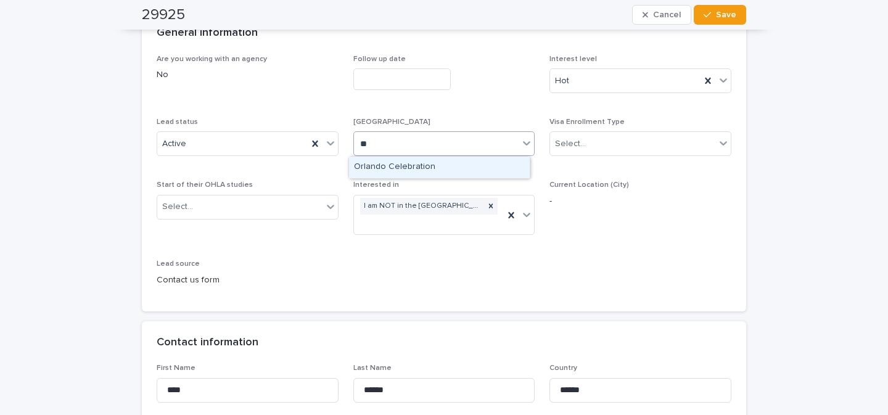
click at [432, 167] on div "Orlando Celebration" at bounding box center [439, 168] width 181 height 22
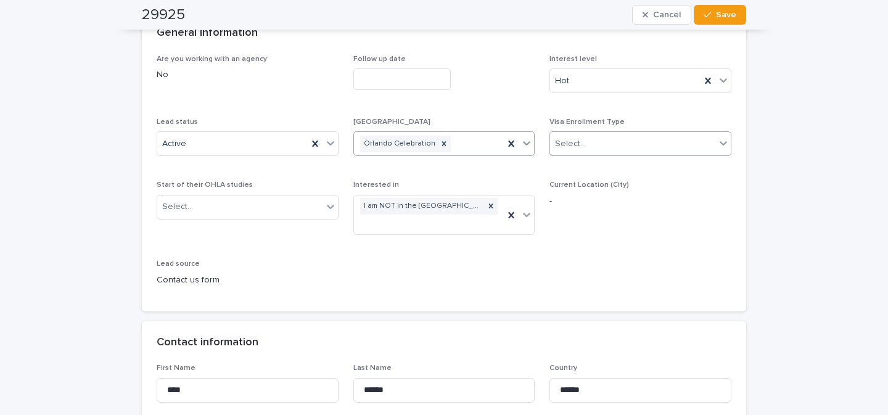
click at [594, 150] on div "Select..." at bounding box center [632, 144] width 165 height 20
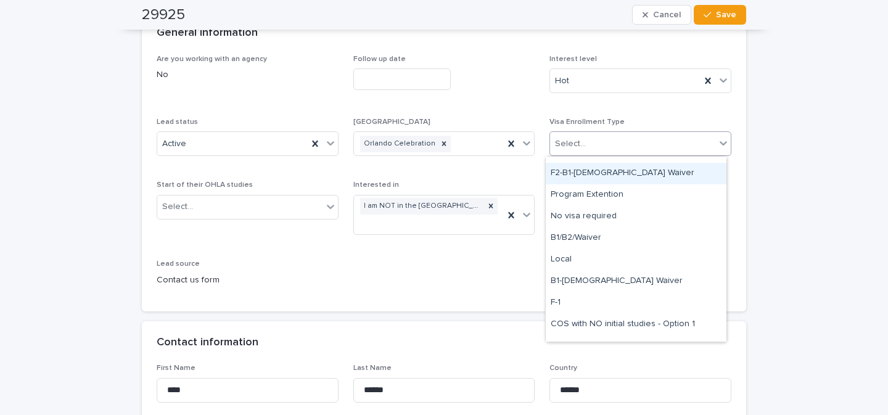
scroll to position [59, 0]
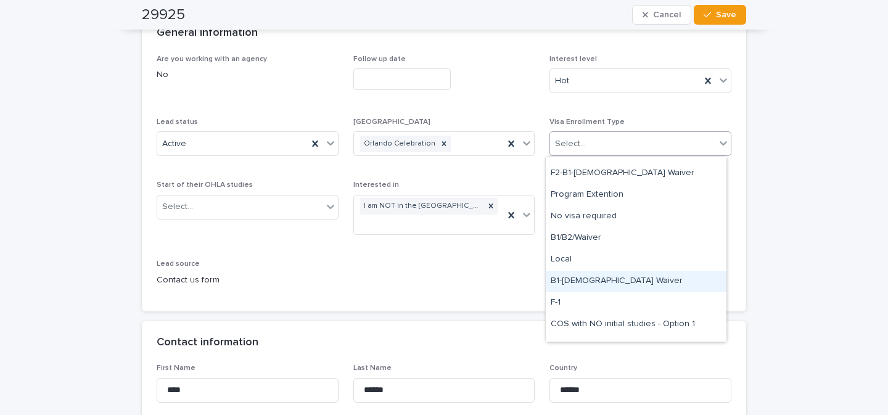
click at [598, 276] on div "B1-[DEMOGRAPHIC_DATA] Waiver" at bounding box center [636, 282] width 181 height 22
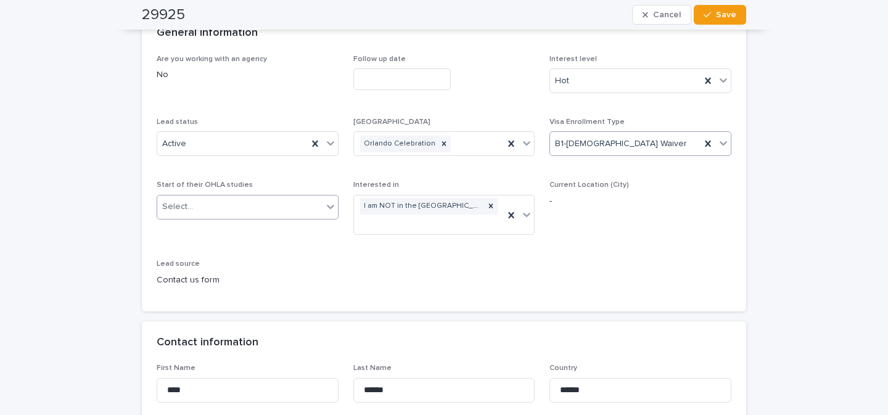
click at [276, 212] on div "Select..." at bounding box center [239, 207] width 165 height 20
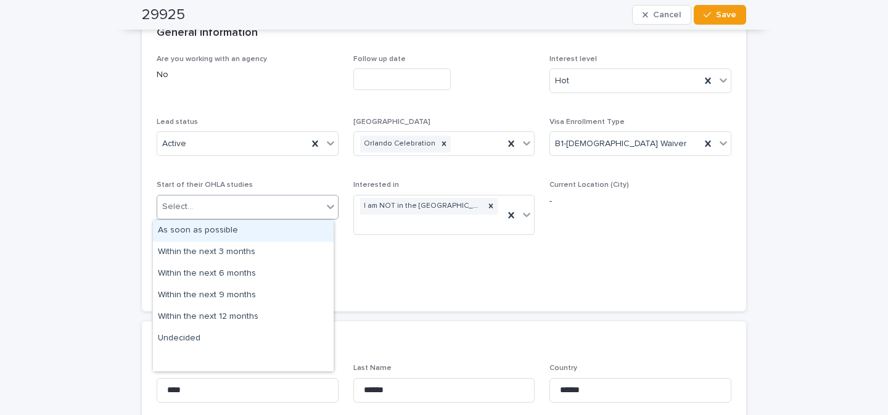
click at [276, 212] on div "Select..." at bounding box center [239, 207] width 165 height 20
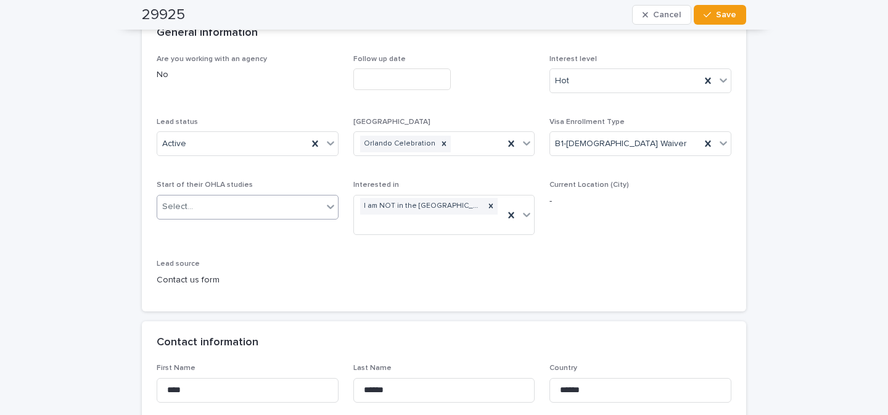
click at [276, 212] on div "Select..." at bounding box center [239, 207] width 165 height 20
click at [460, 260] on div "Are you working with an agency No Follow up date Interest level Hot Lead status…" at bounding box center [444, 176] width 575 height 242
click at [505, 216] on icon at bounding box center [511, 215] width 12 height 12
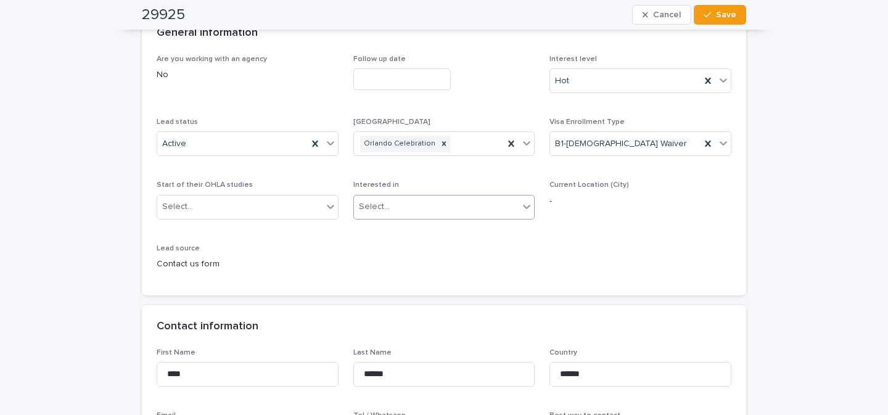
click at [521, 210] on icon at bounding box center [527, 206] width 12 height 12
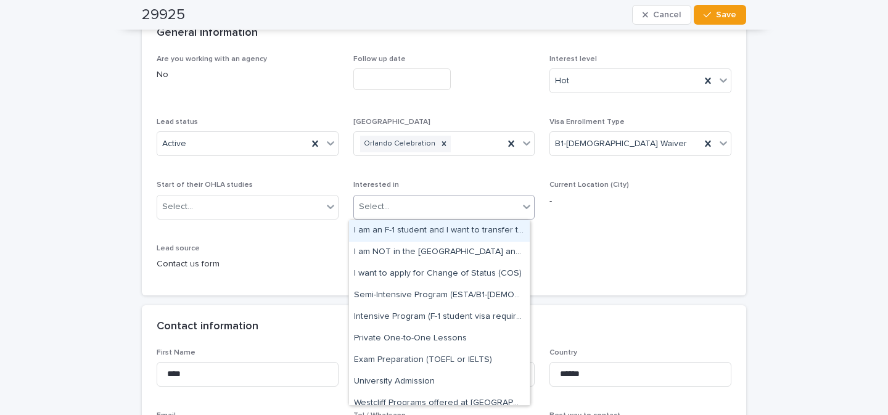
click at [521, 205] on icon at bounding box center [527, 206] width 12 height 12
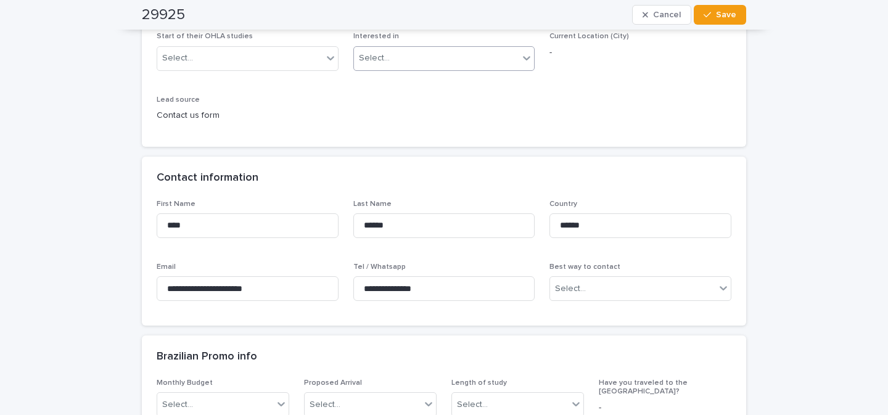
scroll to position [315, 0]
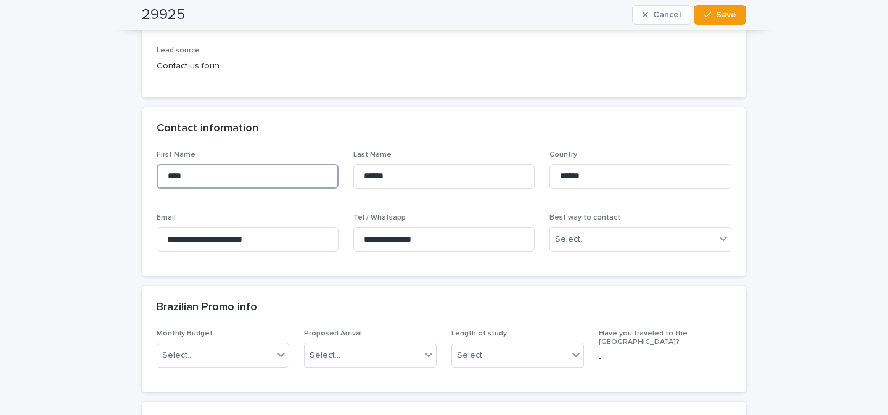
click at [197, 179] on input "****" at bounding box center [248, 176] width 182 height 25
type input "**********"
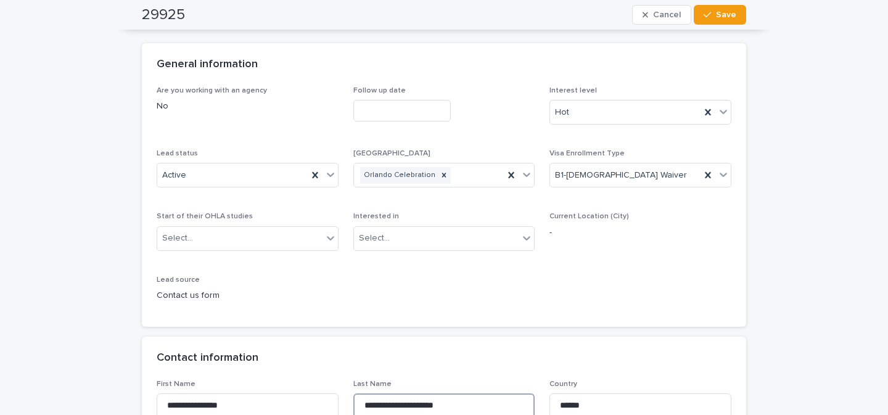
scroll to position [0, 0]
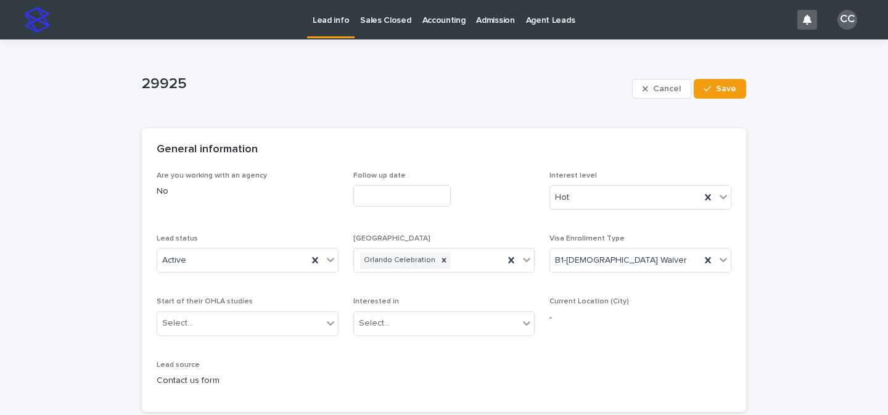
type input "**********"
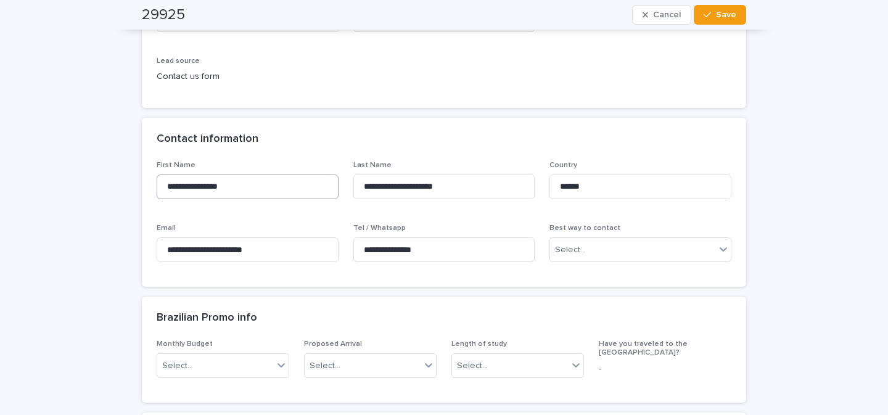
scroll to position [304, 0]
click at [270, 256] on input "**********" at bounding box center [248, 249] width 182 height 25
paste input "*"
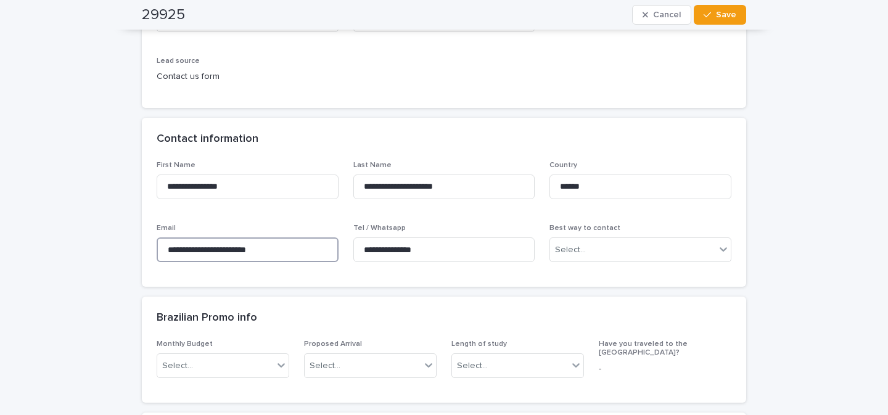
type input "**********"
click at [393, 255] on input "**********" at bounding box center [444, 249] width 182 height 25
paste input
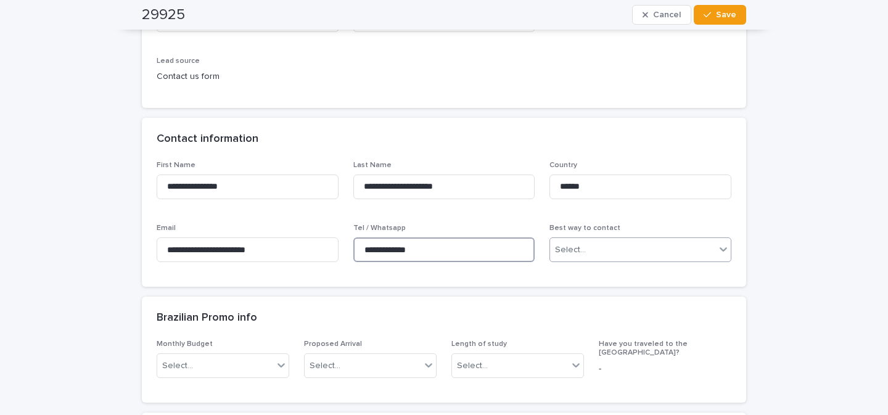
type input "**********"
click at [638, 247] on div "Select..." at bounding box center [632, 250] width 165 height 20
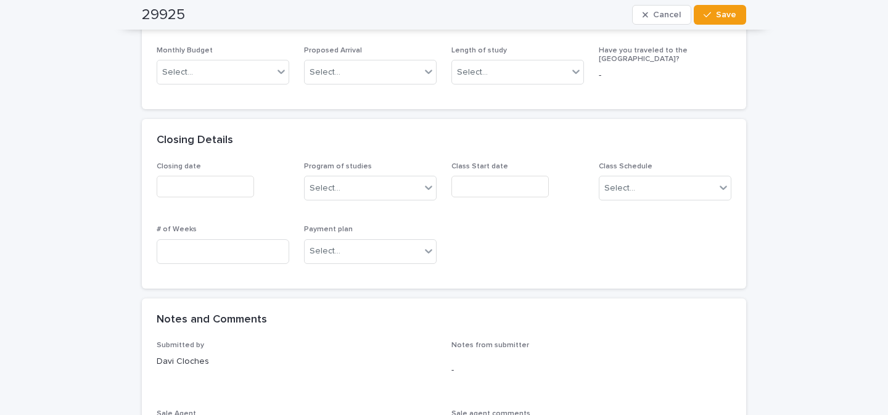
scroll to position [608, 0]
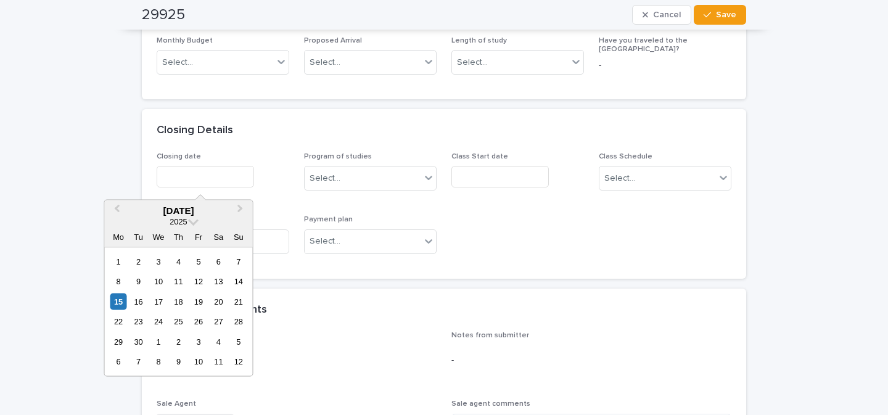
click at [193, 184] on input "text" at bounding box center [205, 177] width 97 height 22
click at [269, 186] on div at bounding box center [223, 177] width 133 height 22
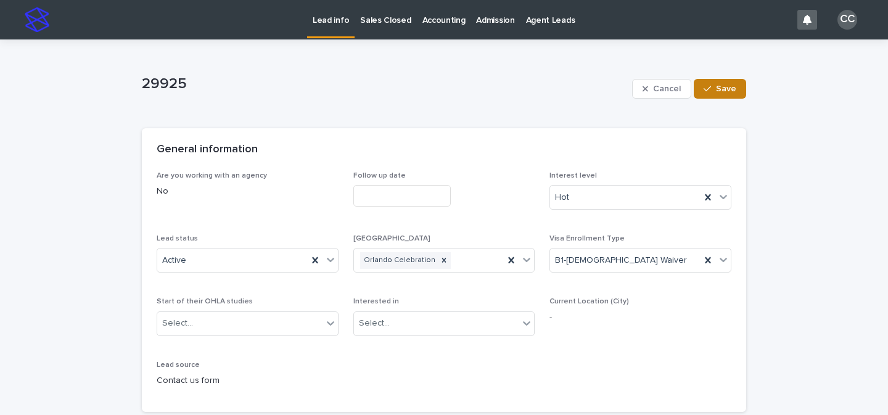
scroll to position [0, 0]
click at [733, 91] on button "Save" at bounding box center [720, 89] width 52 height 20
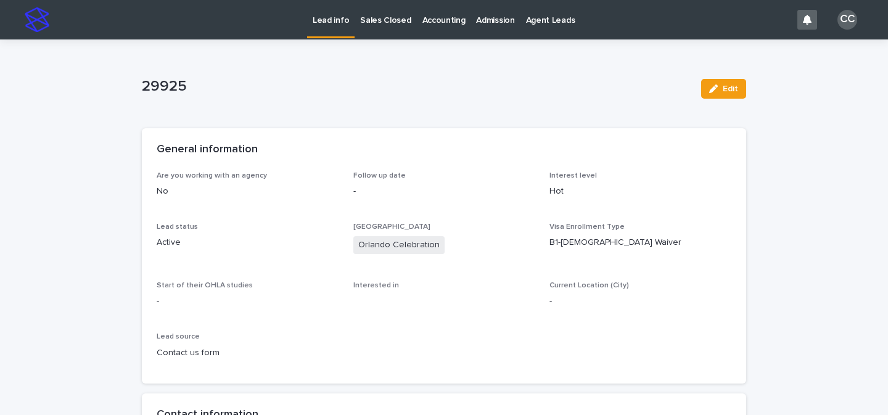
click at [329, 22] on p "Lead info" at bounding box center [331, 13] width 36 height 26
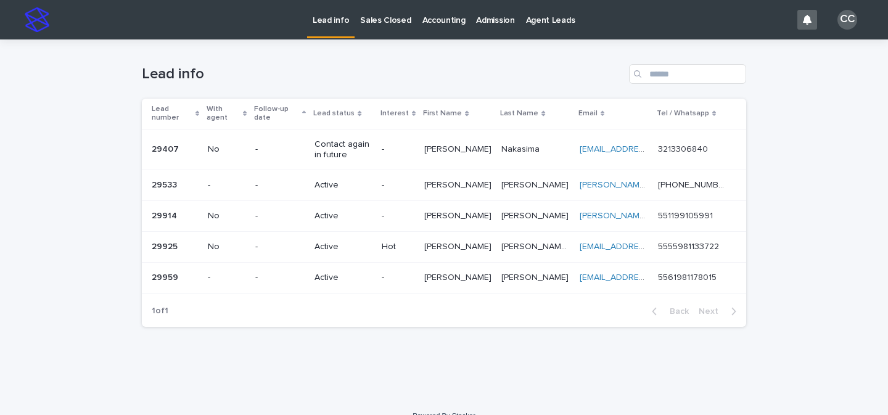
click at [419, 252] on td "Hot" at bounding box center [398, 246] width 43 height 31
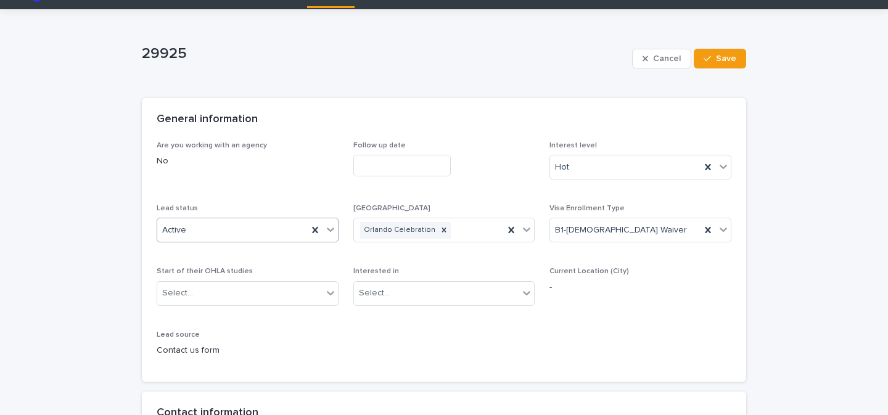
scroll to position [94, 0]
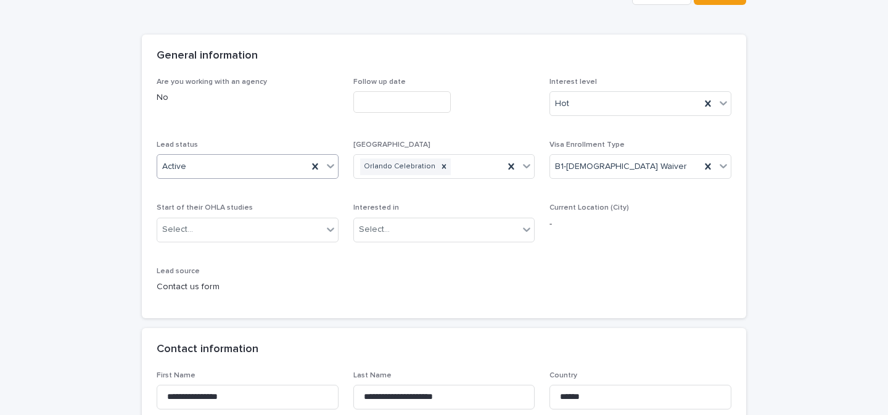
click at [324, 169] on icon at bounding box center [330, 166] width 12 height 12
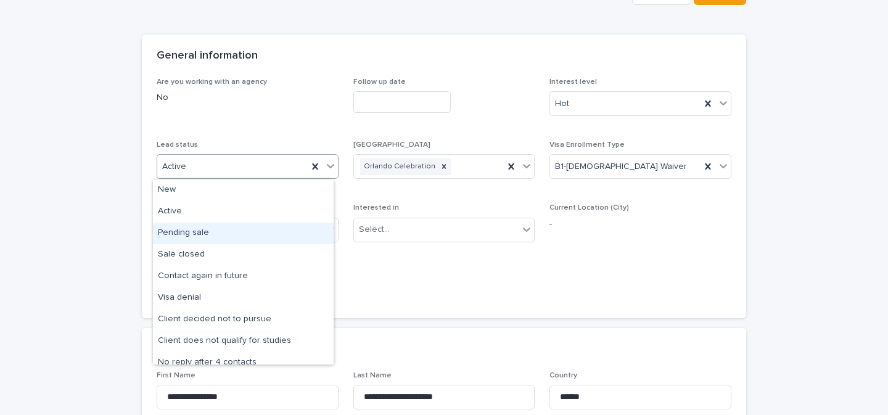
click at [245, 233] on div "Pending sale" at bounding box center [243, 234] width 181 height 22
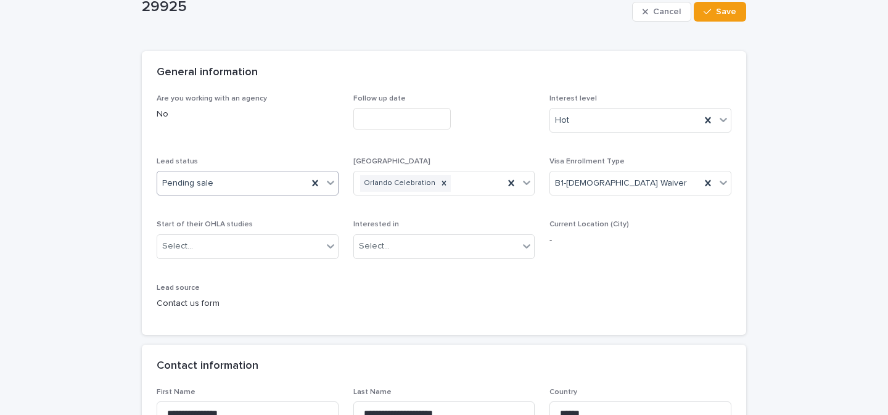
scroll to position [69, 0]
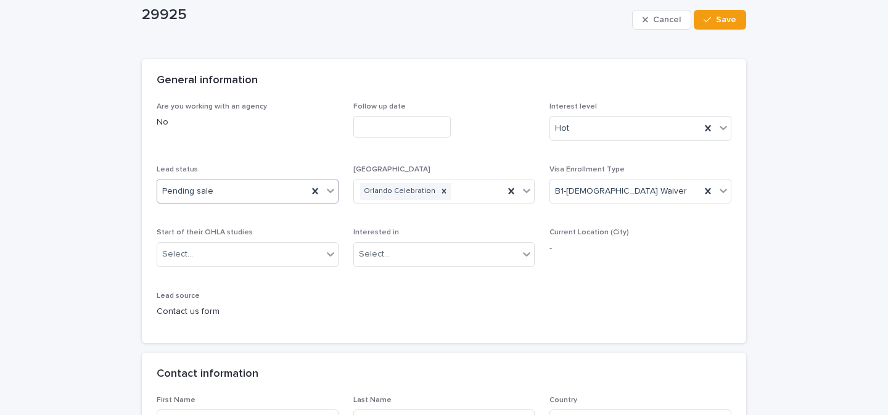
click at [719, 25] on button "Save" at bounding box center [720, 20] width 52 height 20
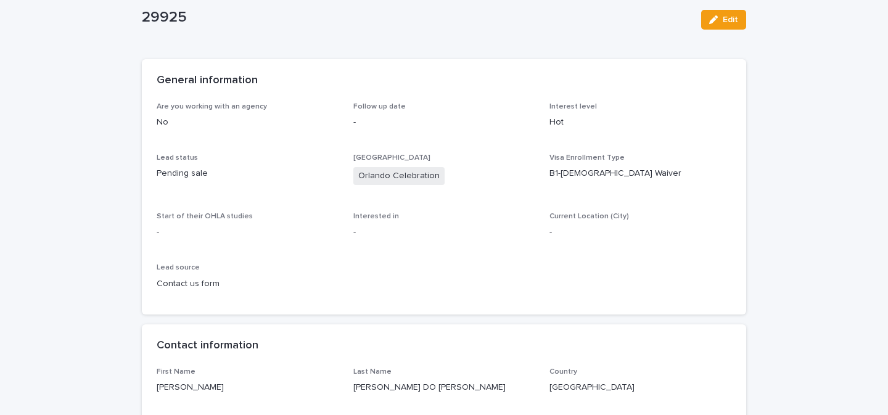
scroll to position [0, 0]
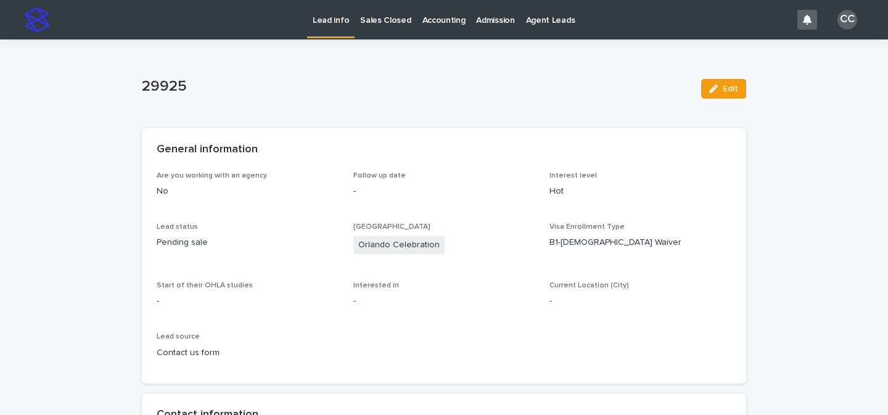
click at [330, 19] on p "Lead info" at bounding box center [331, 13] width 36 height 26
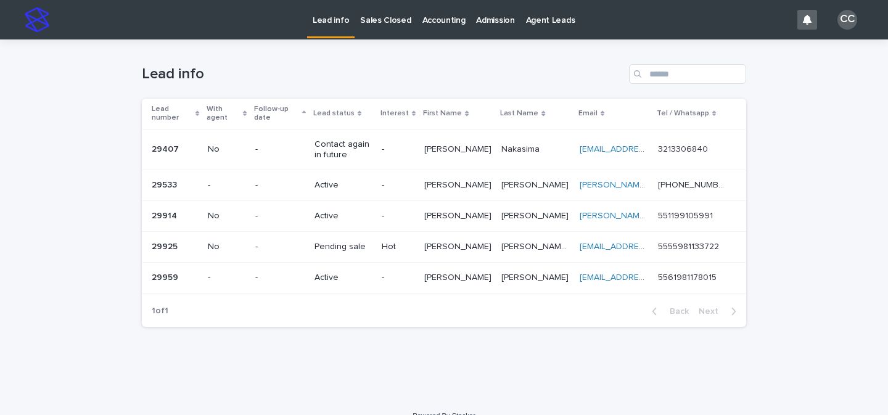
click at [348, 253] on div "Pending sale" at bounding box center [343, 247] width 57 height 20
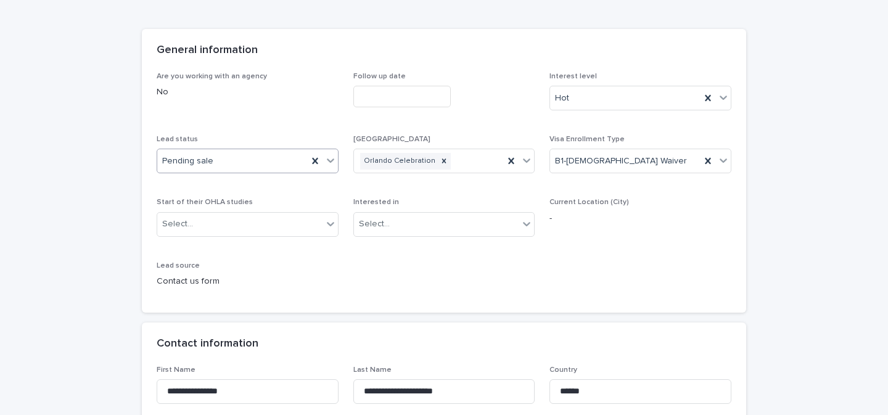
scroll to position [87, 0]
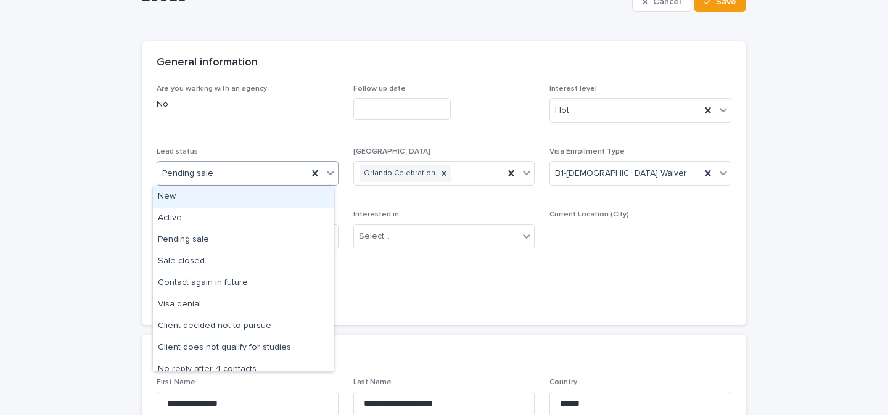
click at [327, 172] on icon at bounding box center [330, 173] width 7 height 4
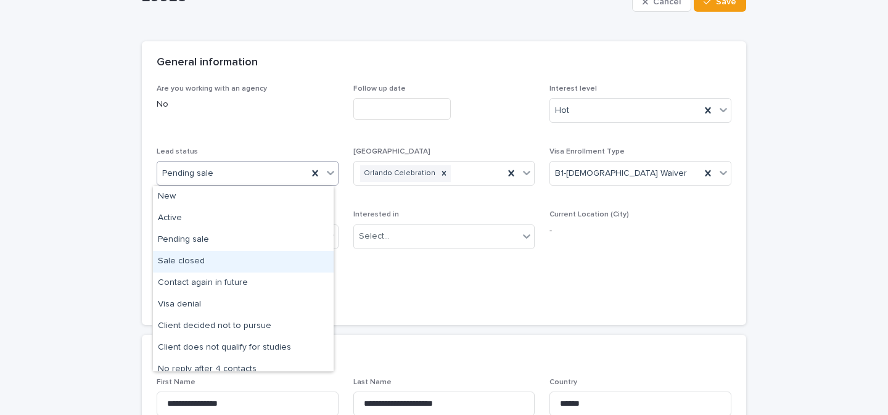
click at [244, 255] on div "Sale closed" at bounding box center [243, 262] width 181 height 22
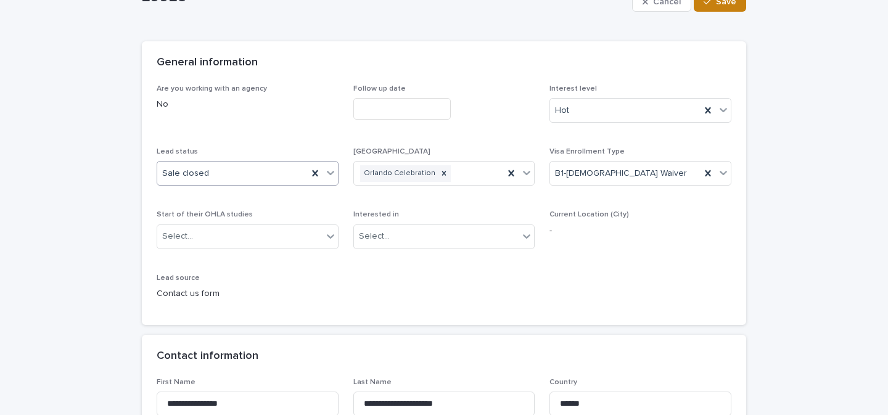
click at [732, 10] on button "Save" at bounding box center [720, 2] width 52 height 20
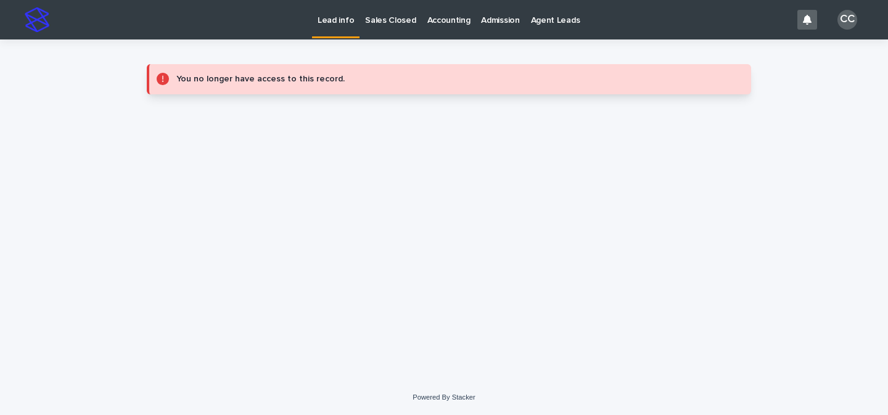
scroll to position [0, 0]
click at [374, 20] on p "Sales Closed" at bounding box center [390, 13] width 51 height 26
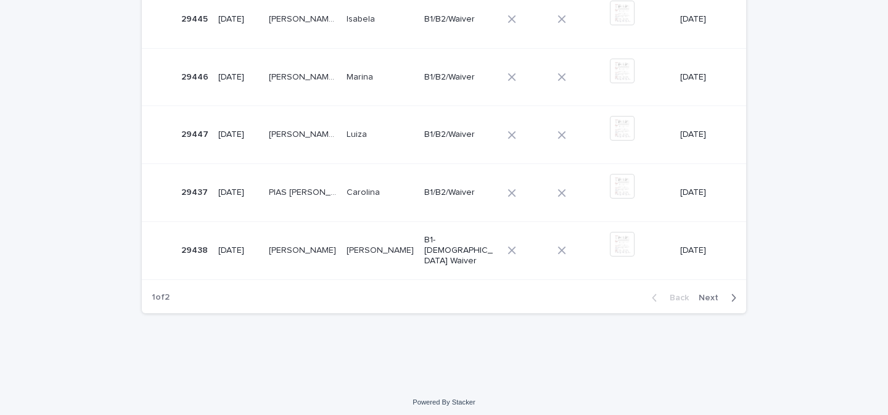
scroll to position [556, 0]
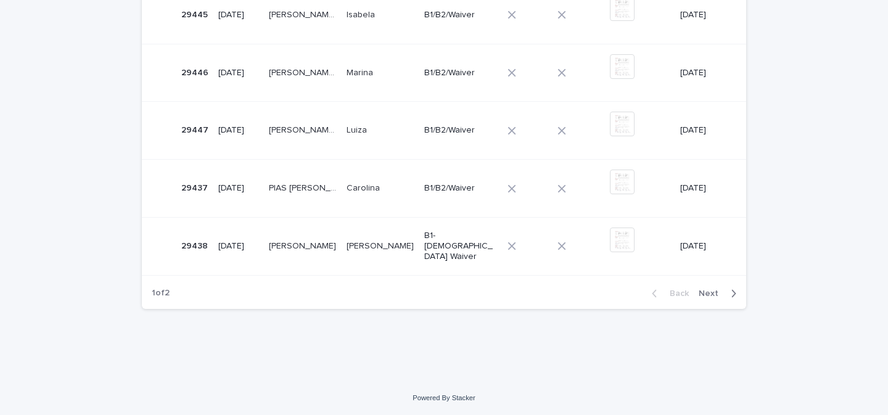
click at [715, 297] on button "Next" at bounding box center [720, 293] width 52 height 11
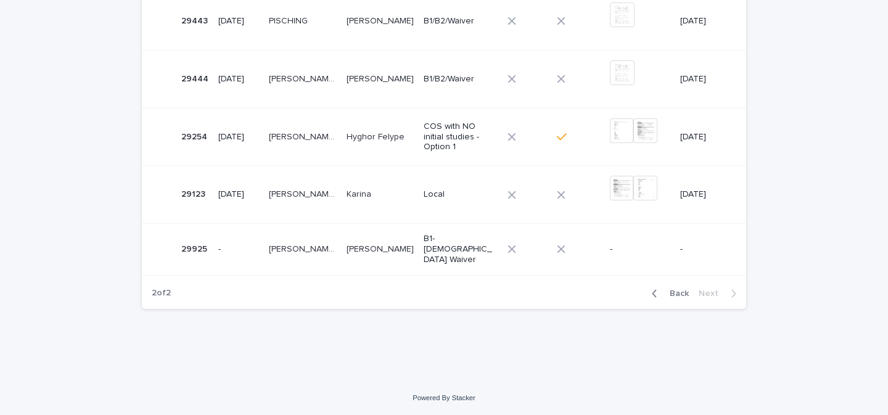
scroll to position [476, 0]
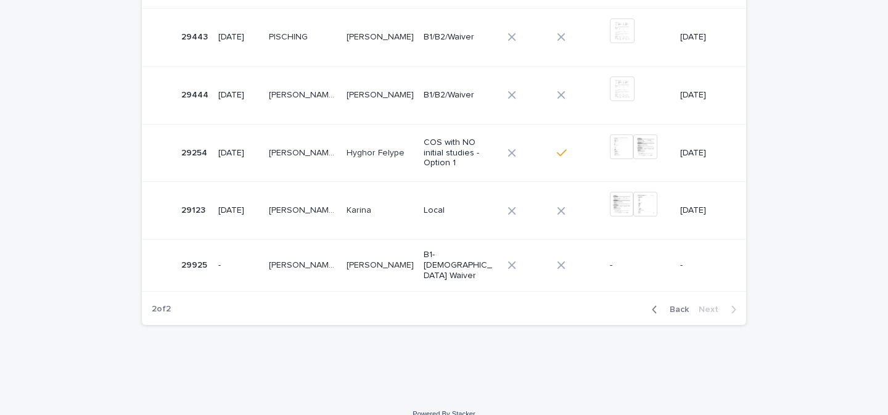
click at [402, 261] on p "Henrique Antonio" at bounding box center [382, 264] width 70 height 13
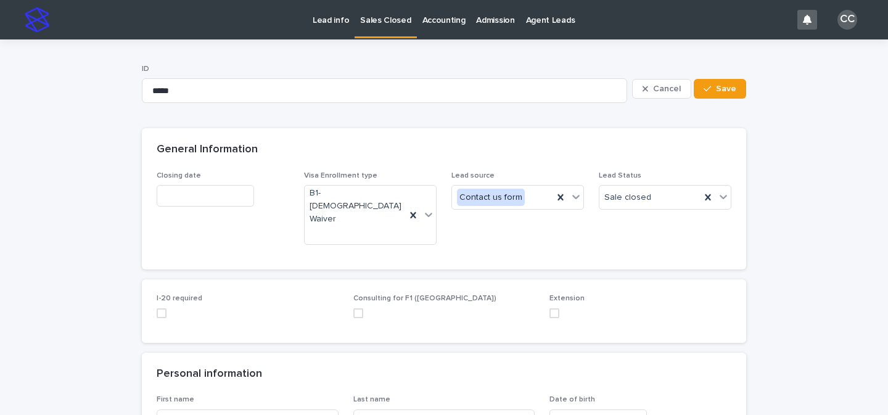
click at [195, 194] on input "text" at bounding box center [205, 196] width 97 height 22
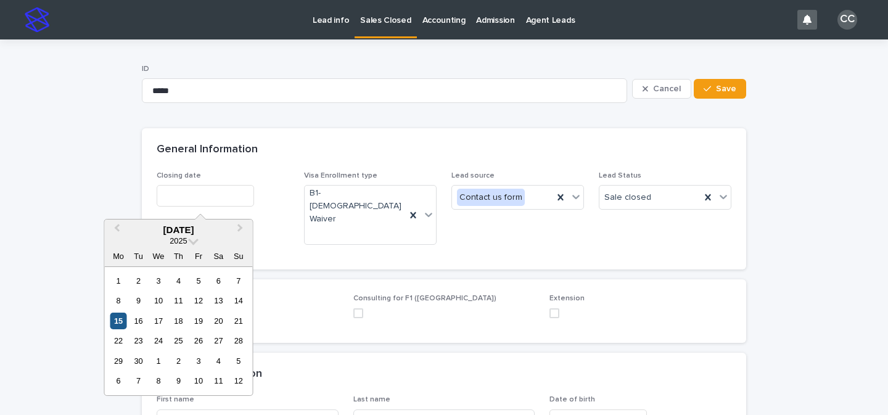
click at [117, 323] on div "15" at bounding box center [118, 321] width 17 height 17
type input "**********"
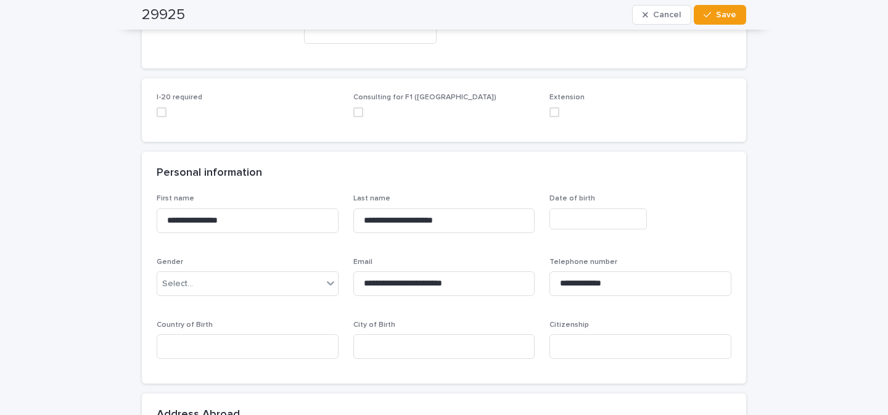
scroll to position [205, 0]
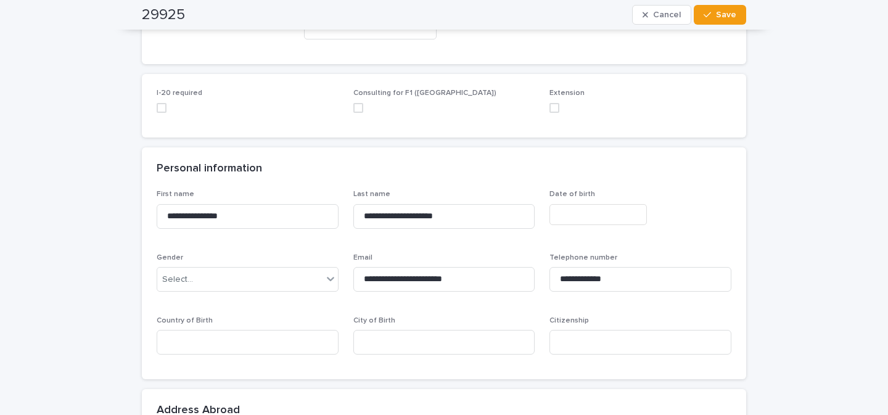
click at [571, 204] on input "text" at bounding box center [598, 215] width 97 height 22
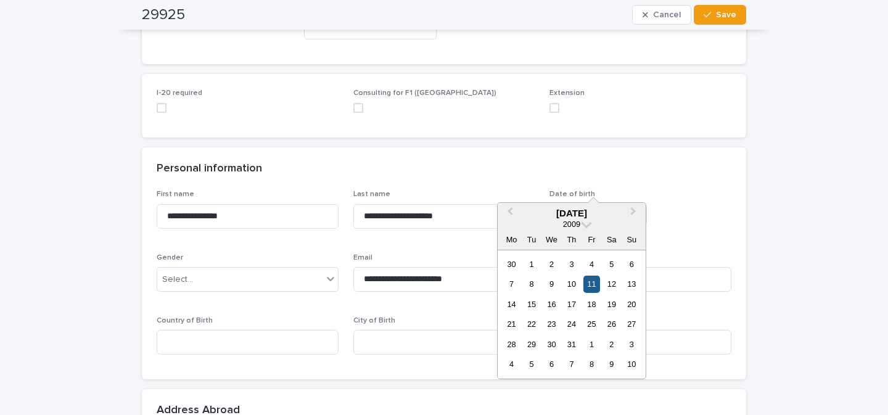
click at [591, 283] on div "11" at bounding box center [591, 284] width 17 height 17
click at [591, 204] on input "**********" at bounding box center [598, 215] width 97 height 22
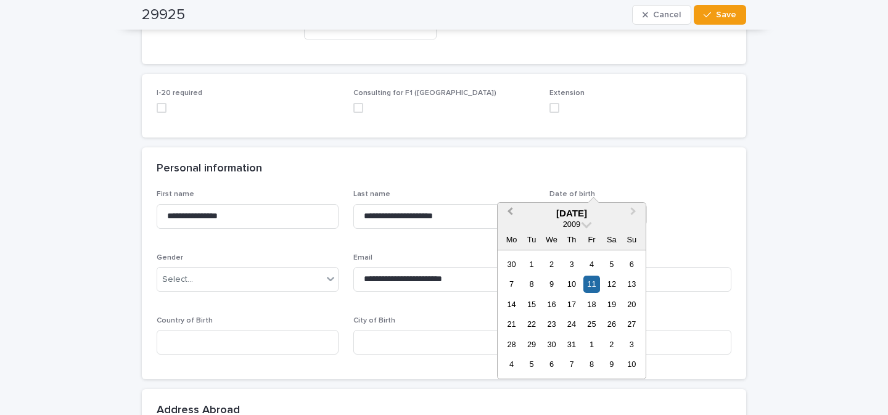
click at [510, 210] on span "Previous Month" at bounding box center [510, 213] width 0 height 17
click at [571, 303] on div "12" at bounding box center [571, 304] width 17 height 17
type input "**********"
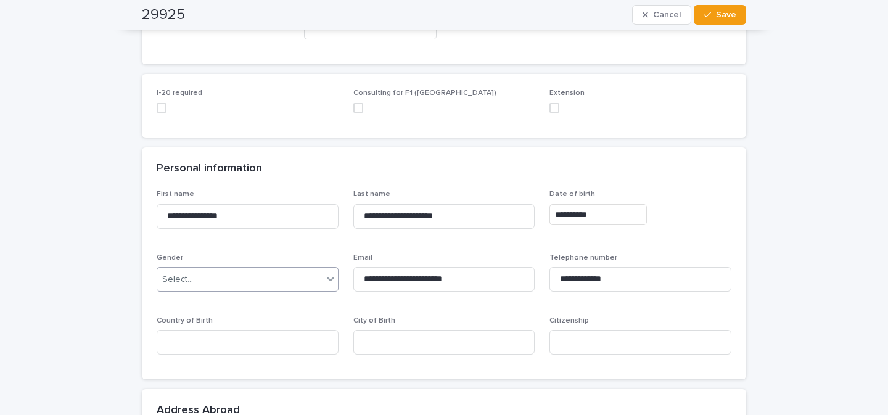
click at [289, 270] on div "Select..." at bounding box center [239, 280] width 165 height 20
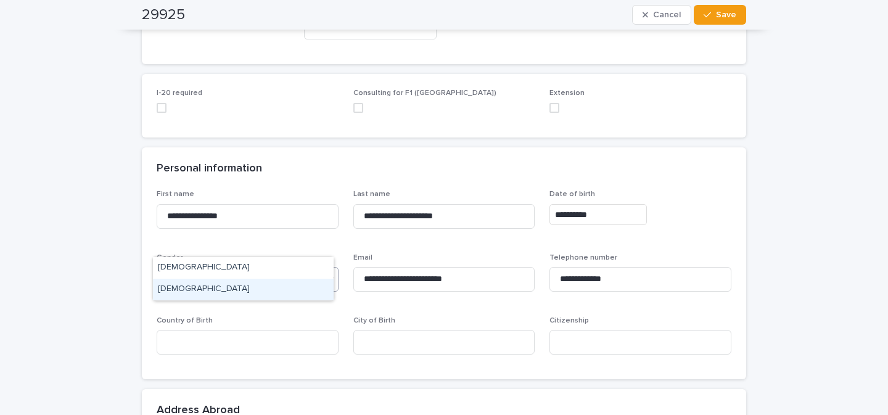
click at [250, 285] on div "[DEMOGRAPHIC_DATA]" at bounding box center [243, 290] width 181 height 22
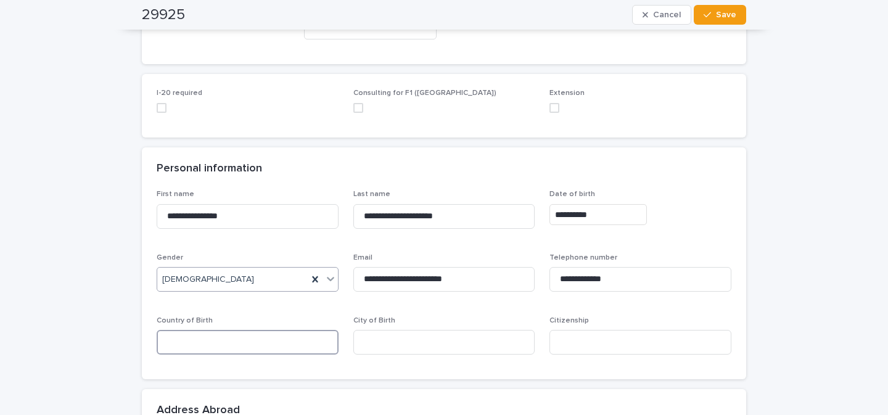
click at [278, 330] on input at bounding box center [248, 342] width 182 height 25
click at [280, 330] on input at bounding box center [248, 342] width 182 height 25
type input "******"
type input "*********"
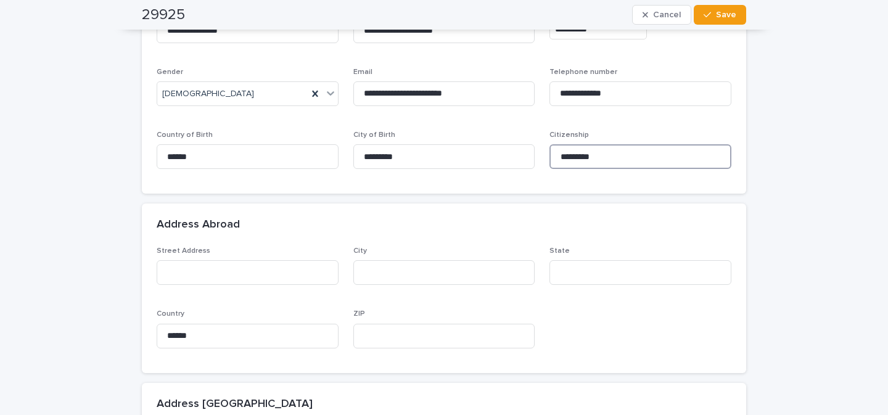
scroll to position [402, 0]
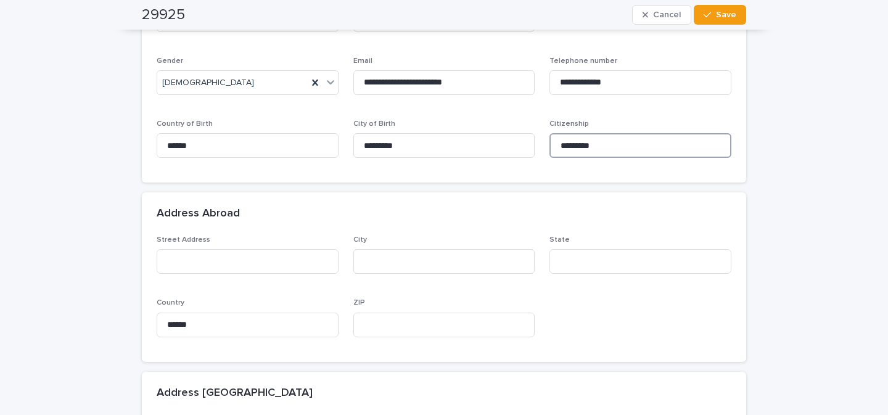
type input "*********"
click at [232, 249] on input at bounding box center [248, 261] width 182 height 25
paste input "**********"
type input "**********"
click at [392, 249] on input at bounding box center [444, 261] width 182 height 25
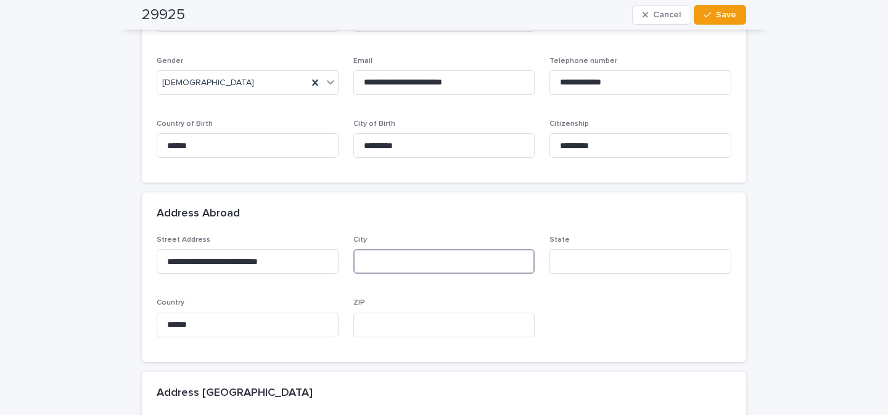
paste input "****"
type input "****"
click at [572, 249] on input at bounding box center [641, 261] width 182 height 25
paste input "**"
type input "**"
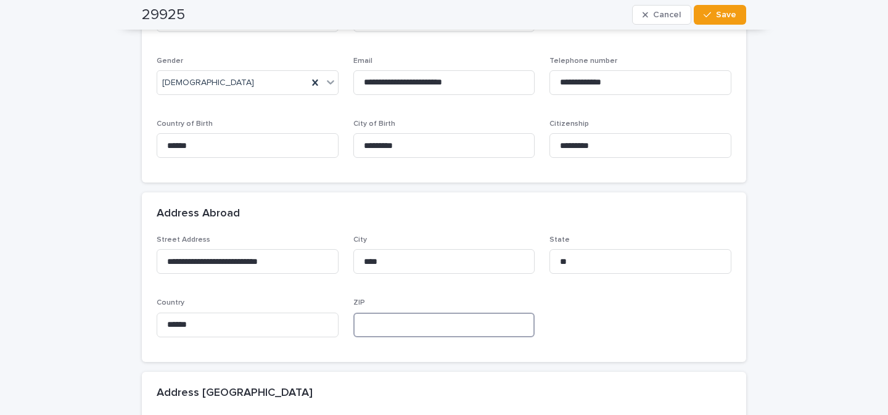
click at [379, 313] on input at bounding box center [444, 325] width 182 height 25
paste input "********"
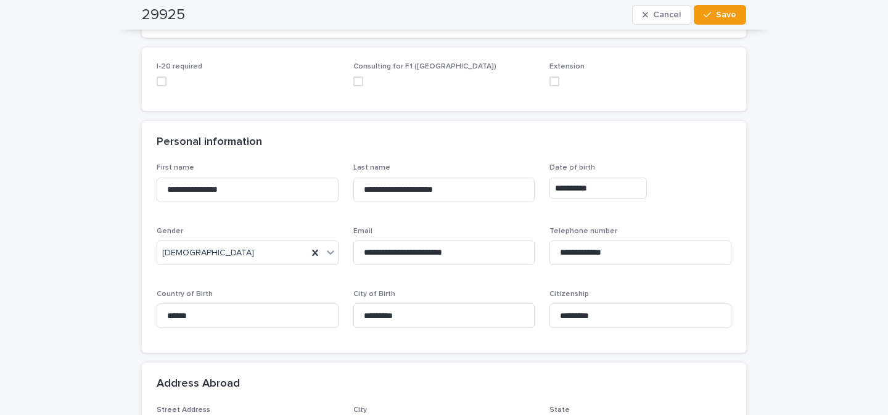
scroll to position [457, 0]
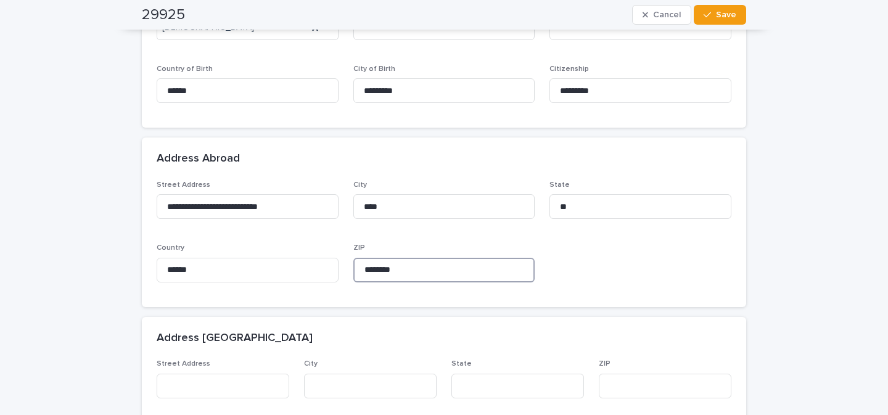
type input "********"
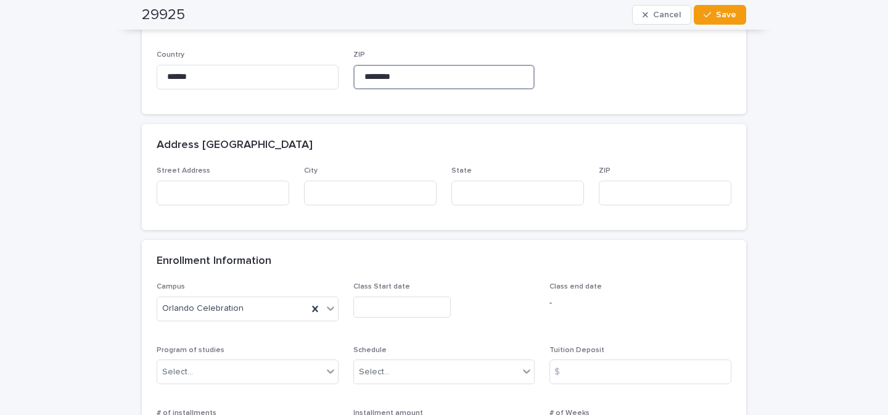
scroll to position [711, 0]
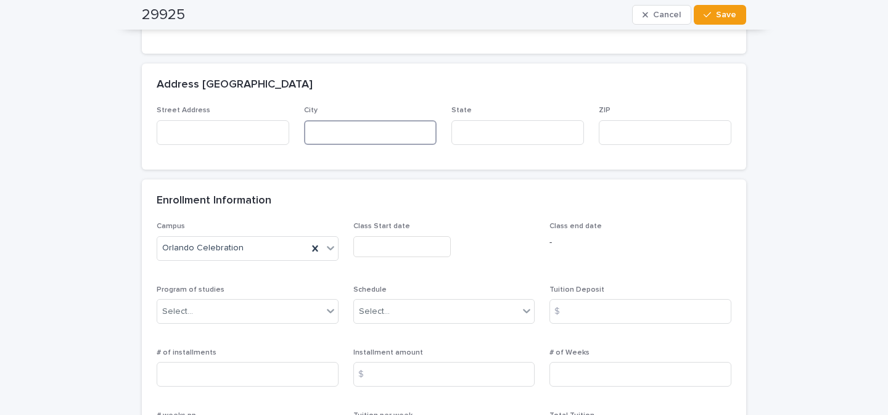
click at [315, 120] on input at bounding box center [370, 132] width 133 height 25
click at [397, 236] on input "text" at bounding box center [401, 247] width 97 height 22
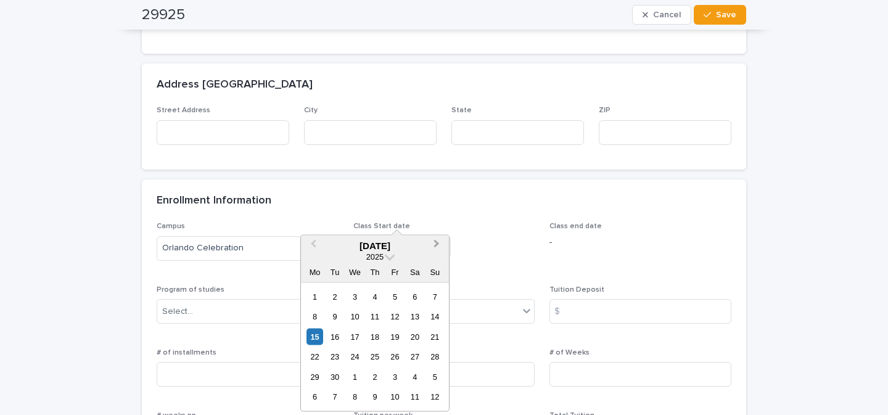
click at [437, 245] on span "Next Month" at bounding box center [437, 245] width 0 height 17
click at [318, 340] on div "12" at bounding box center [315, 336] width 17 height 17
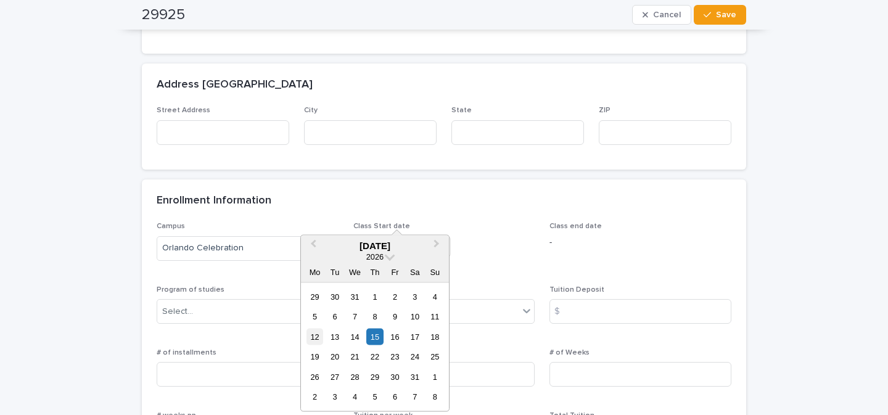
type input "**********"
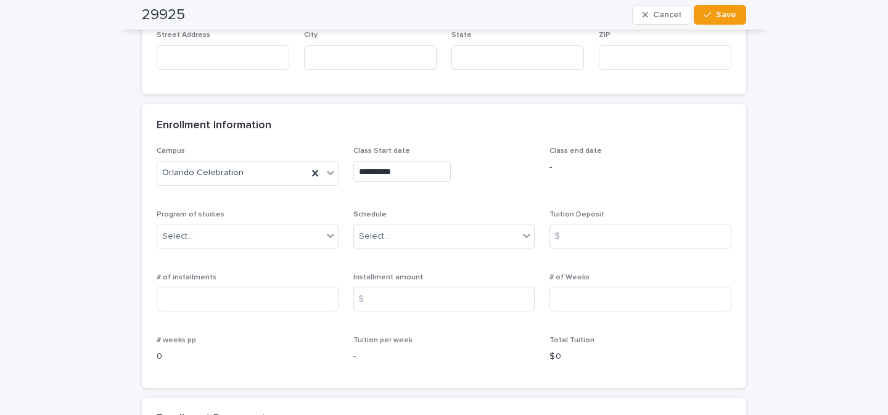
scroll to position [786, 0]
click at [324, 229] on icon at bounding box center [330, 235] width 12 height 12
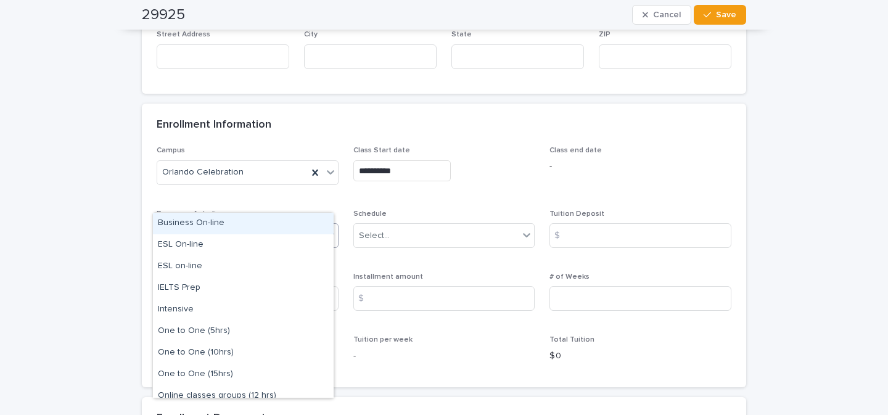
type input "**"
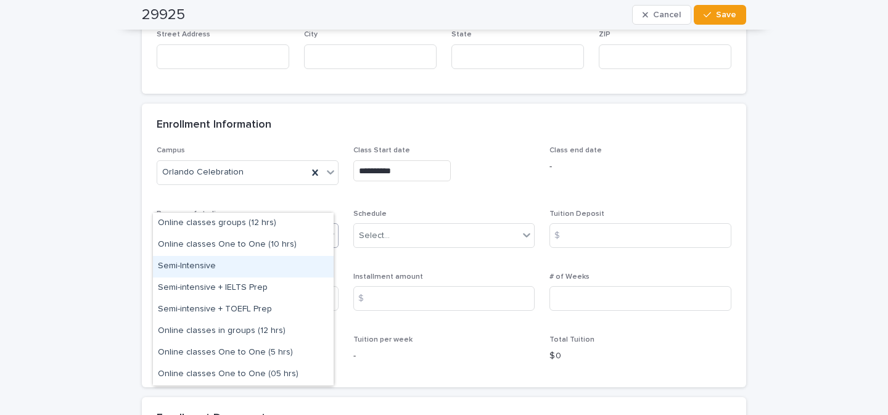
click at [245, 260] on div "Semi-Intensive" at bounding box center [243, 267] width 181 height 22
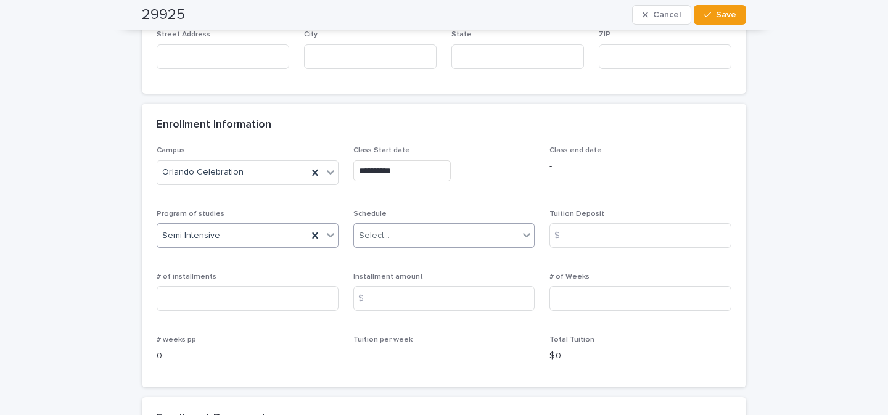
click at [415, 226] on div "Select..." at bounding box center [436, 236] width 165 height 20
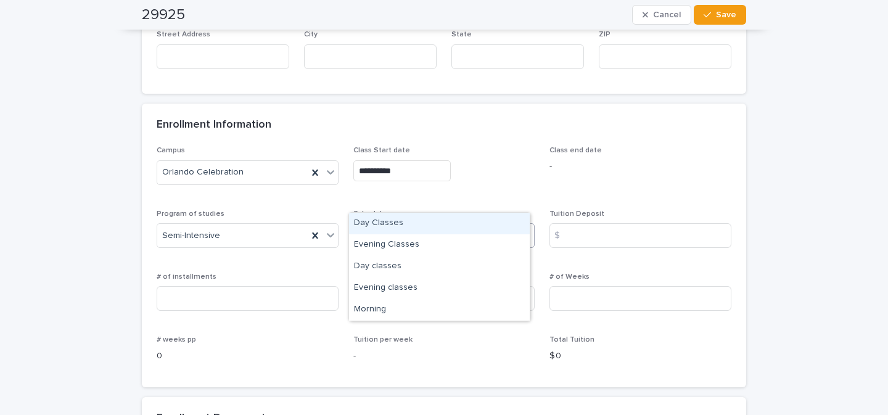
click at [406, 222] on div "Day Classes" at bounding box center [439, 224] width 181 height 22
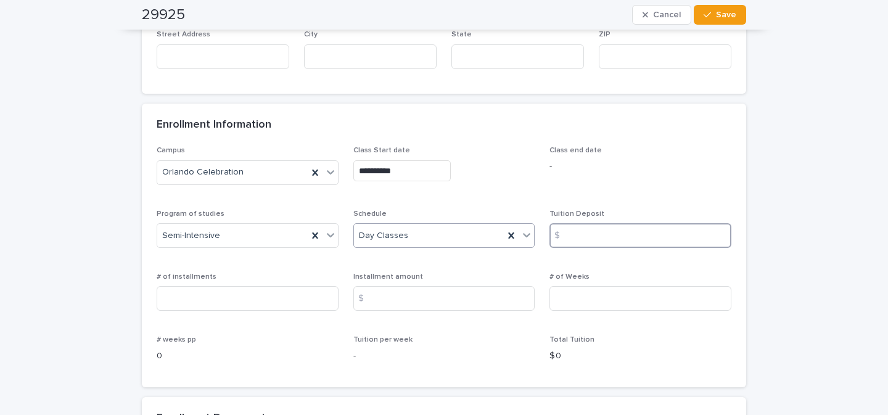
click at [576, 223] on input at bounding box center [641, 235] width 182 height 25
type input "*"
click at [248, 286] on input at bounding box center [248, 298] width 182 height 25
type input "*"
click at [421, 286] on input at bounding box center [444, 298] width 182 height 25
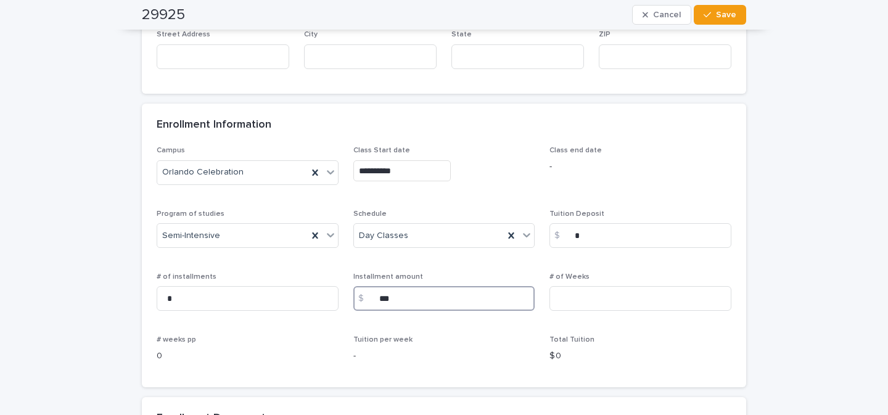
type input "***"
type input "*"
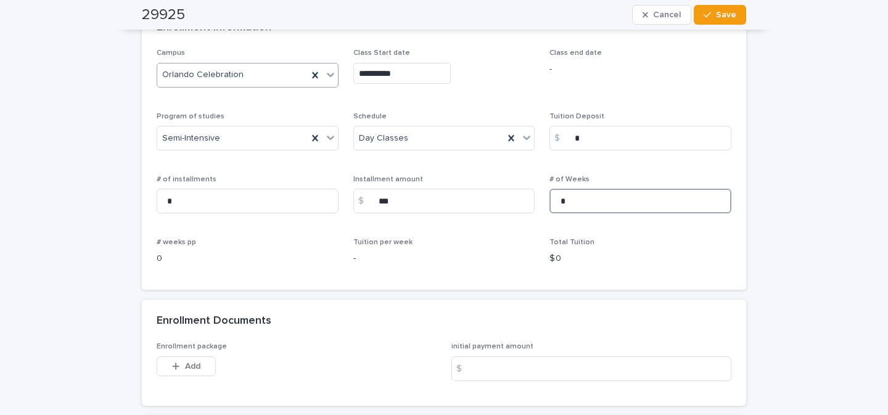
scroll to position [970, 0]
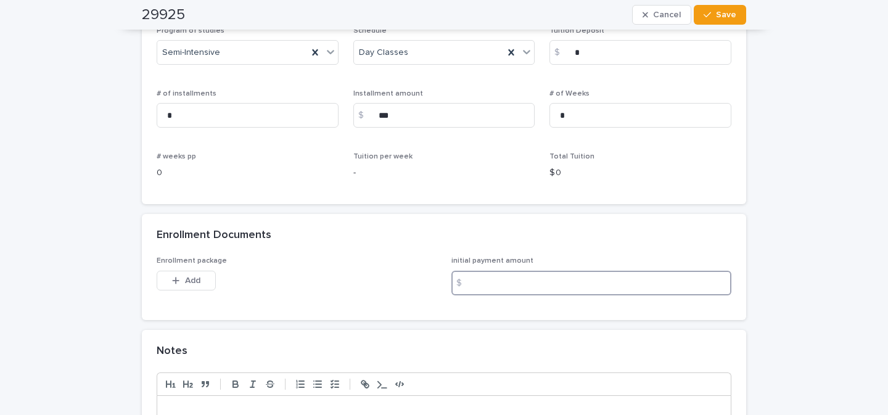
click at [486, 271] on input at bounding box center [591, 283] width 280 height 25
type input "***"
click at [187, 271] on button "Add" at bounding box center [186, 281] width 59 height 20
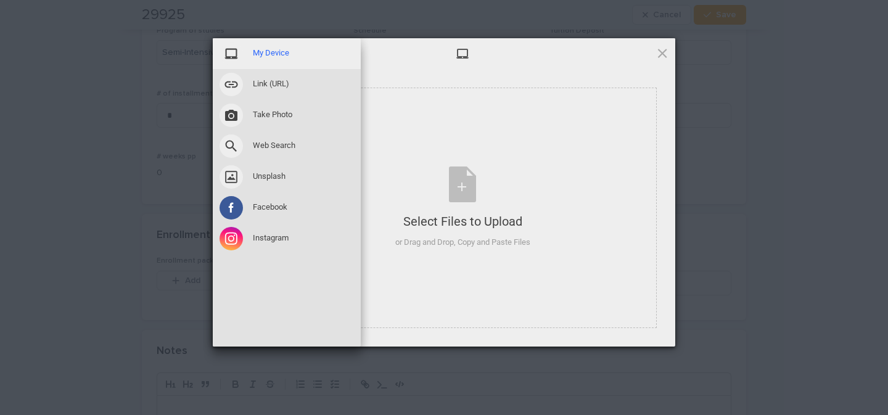
click at [267, 49] on span "My Device" at bounding box center [271, 52] width 36 height 11
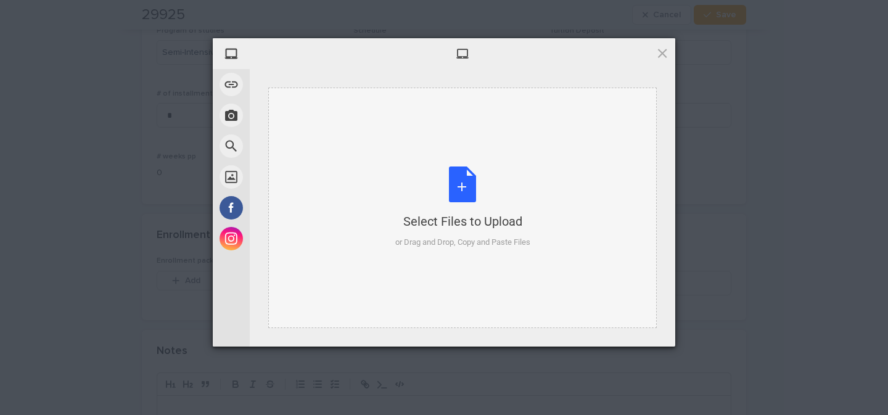
click at [448, 192] on div "Select Files to Upload or Drag and Drop, Copy and Paste Files" at bounding box center [462, 208] width 135 height 82
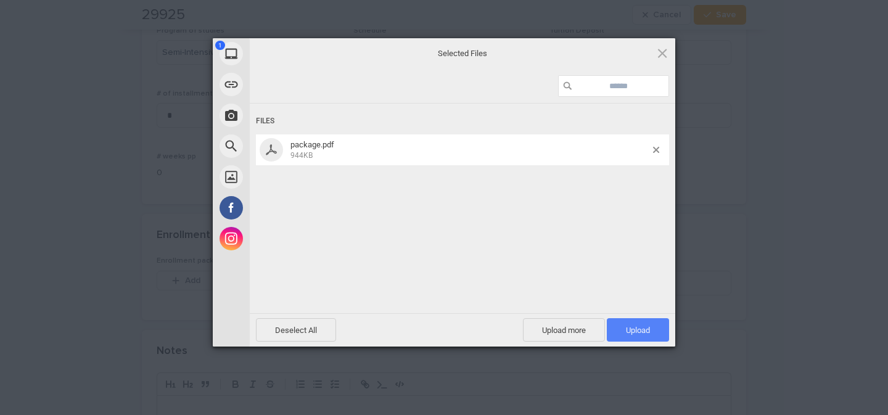
click at [638, 335] on span "Upload 1" at bounding box center [638, 329] width 62 height 23
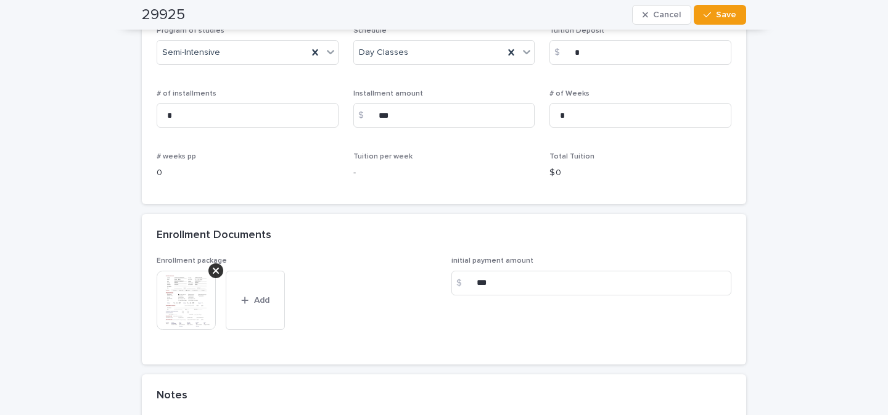
click at [175, 271] on img at bounding box center [186, 300] width 59 height 59
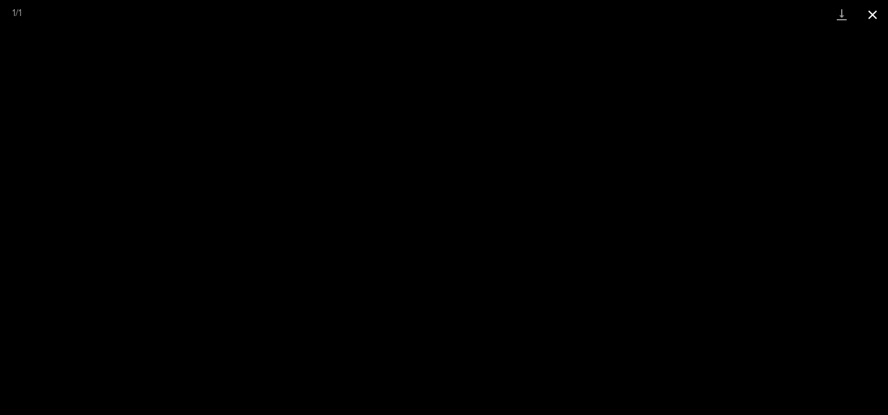
click at [880, 13] on button "Close gallery" at bounding box center [872, 14] width 31 height 29
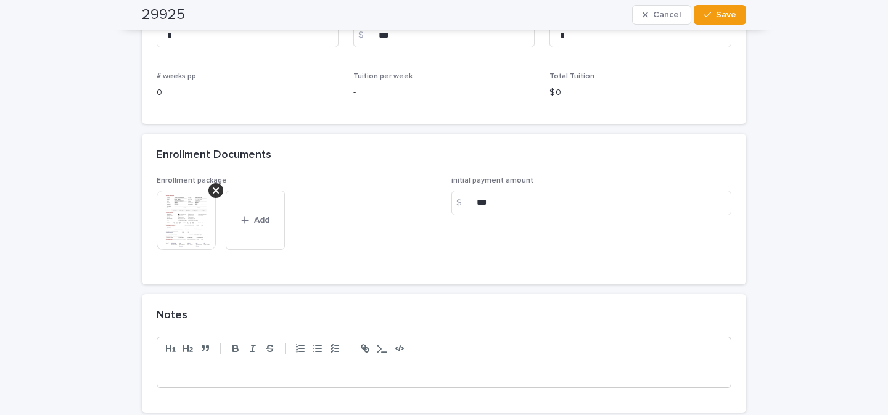
scroll to position [1051, 0]
click at [213, 366] on p at bounding box center [444, 372] width 555 height 12
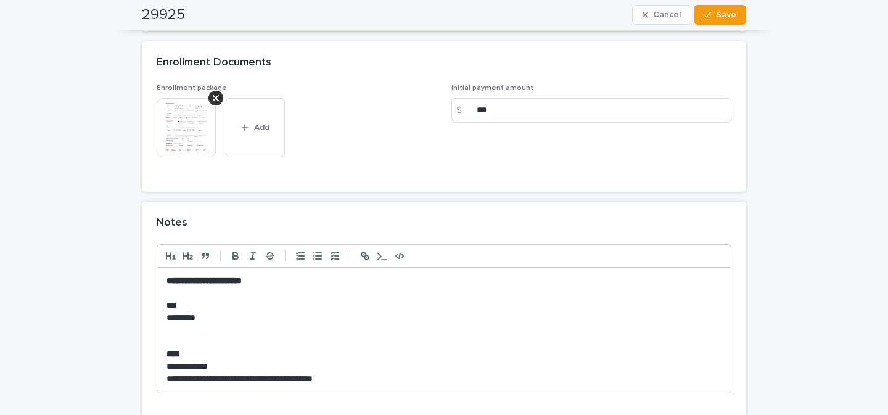
scroll to position [1172, 0]
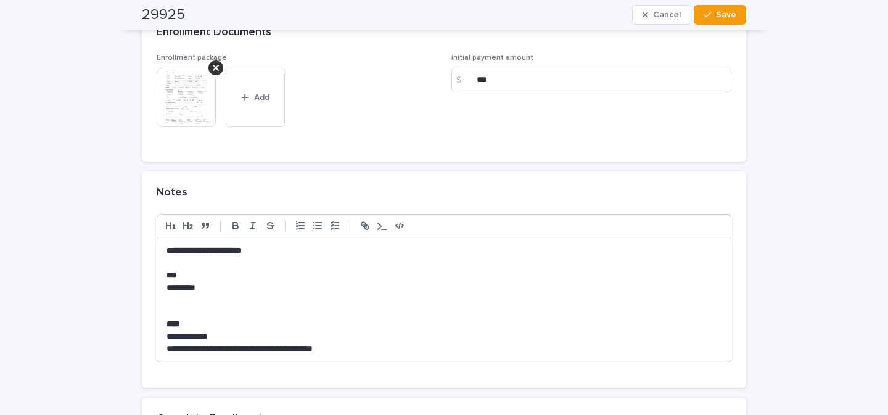
click at [178, 246] on strong "**********" at bounding box center [204, 250] width 75 height 9
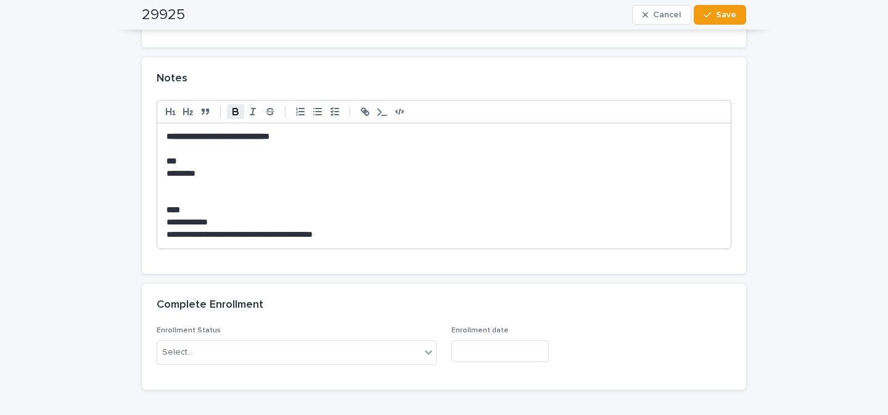
scroll to position [1333, 0]
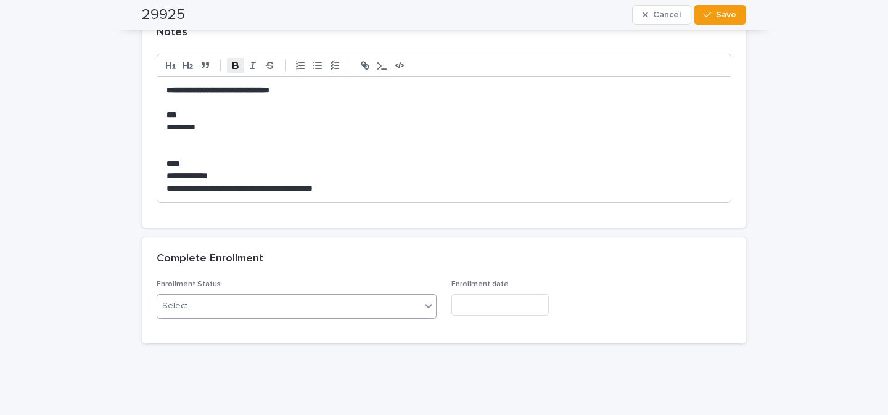
click at [223, 296] on div "Select..." at bounding box center [288, 306] width 263 height 20
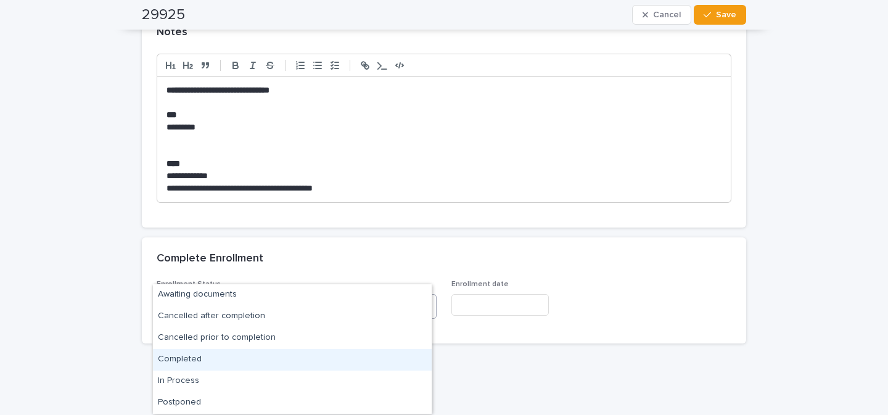
click at [202, 353] on div "Completed" at bounding box center [292, 360] width 279 height 22
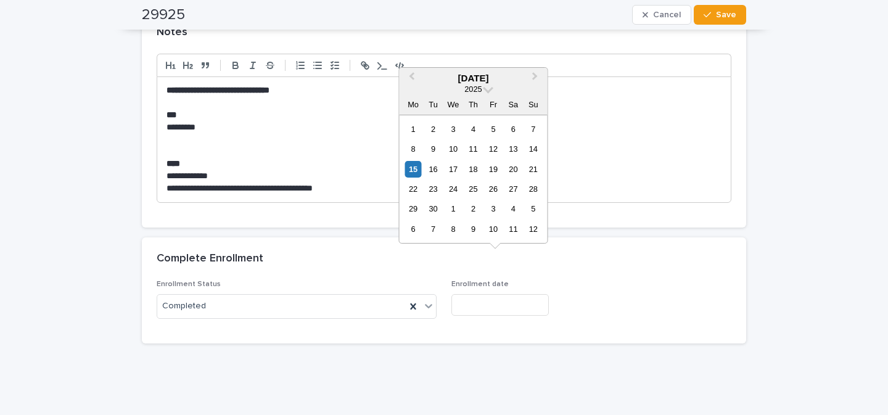
click at [496, 294] on input "text" at bounding box center [499, 305] width 97 height 22
click at [410, 167] on div "15" at bounding box center [413, 169] width 17 height 17
type input "**********"
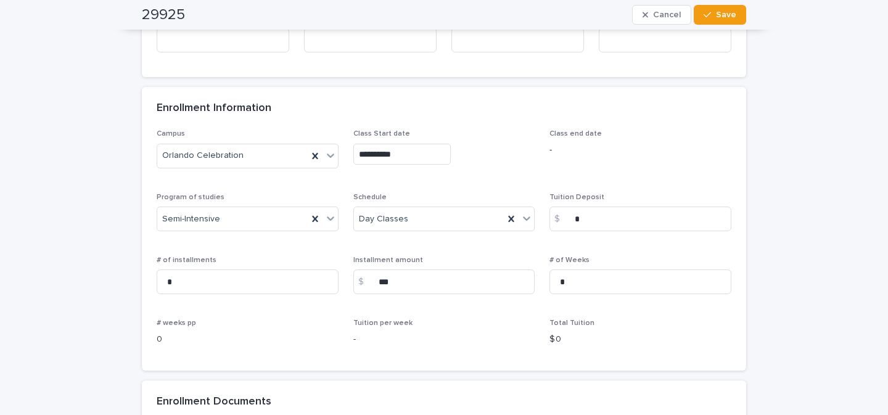
scroll to position [802, 0]
click at [773, 146] on div "**********" at bounding box center [444, 91] width 888 height 1708
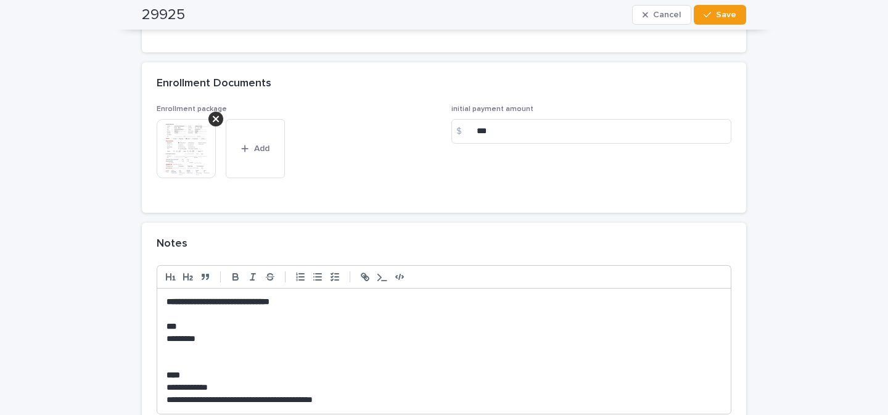
scroll to position [1138, 0]
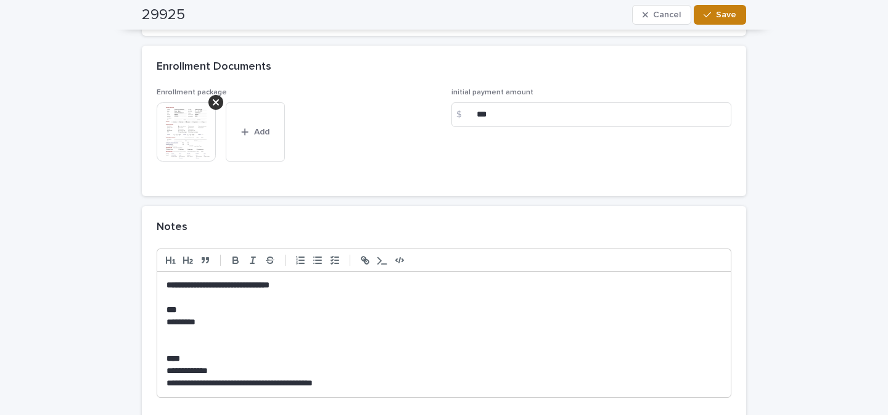
click at [709, 18] on div "button" at bounding box center [710, 14] width 12 height 9
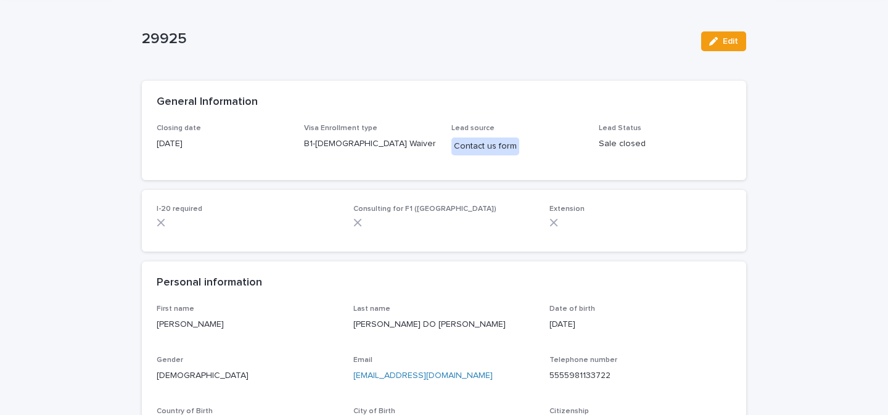
scroll to position [0, 0]
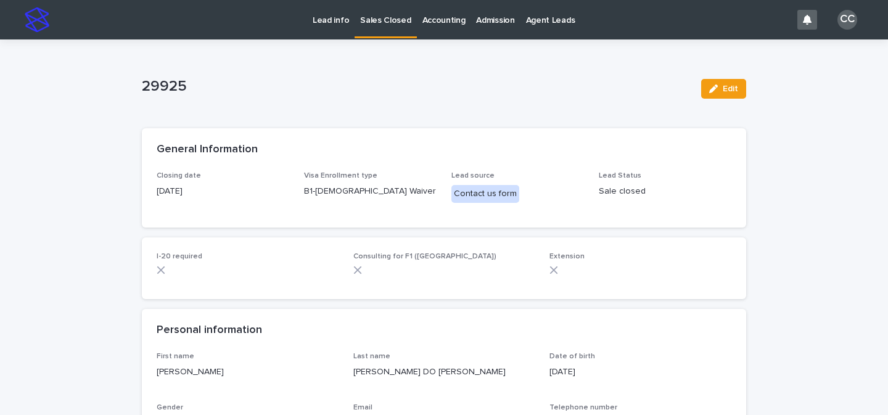
click at [363, 21] on p "Sales Closed" at bounding box center [385, 13] width 51 height 26
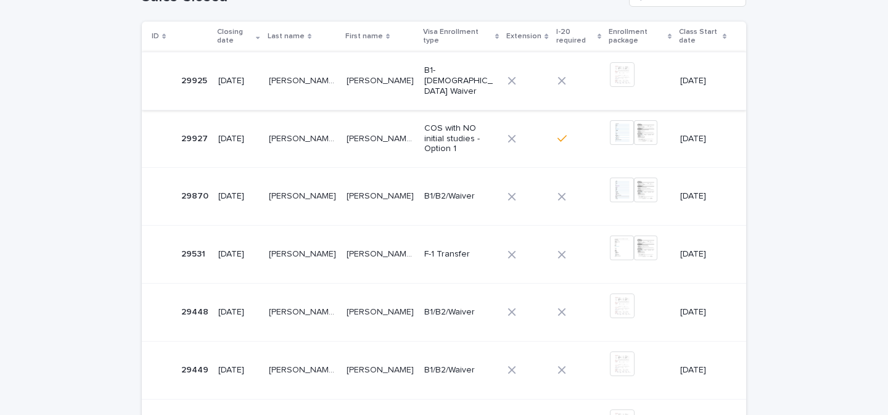
scroll to position [199, 0]
click at [326, 97] on td "COSTELLA DO NASCIMENTO COSTELLA DO NASCIMENTO" at bounding box center [303, 82] width 78 height 58
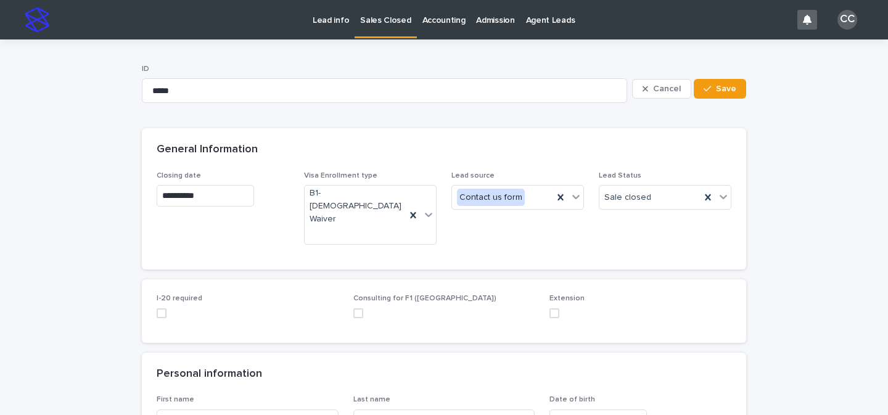
click at [376, 22] on p "Sales Closed" at bounding box center [385, 13] width 51 height 26
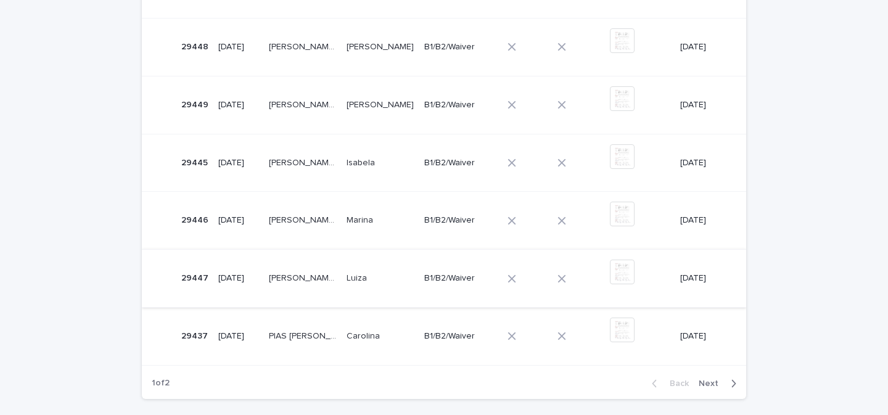
scroll to position [469, 0]
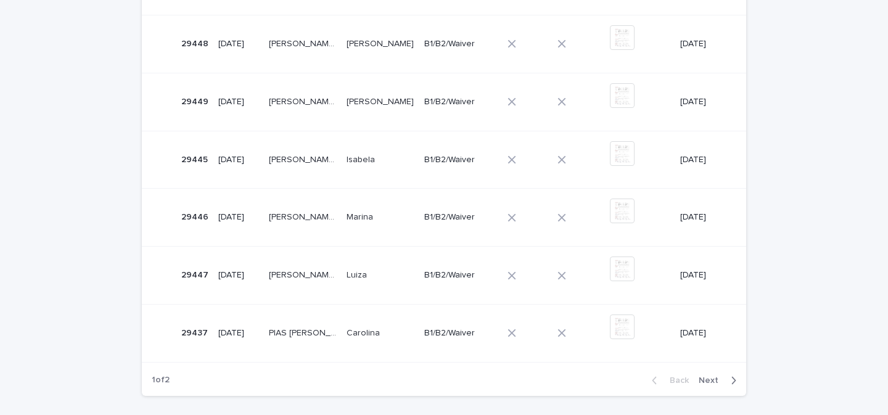
click at [292, 260] on td "CABRAL KIRCHHOF CABRAL KIRCHHOF" at bounding box center [303, 276] width 78 height 58
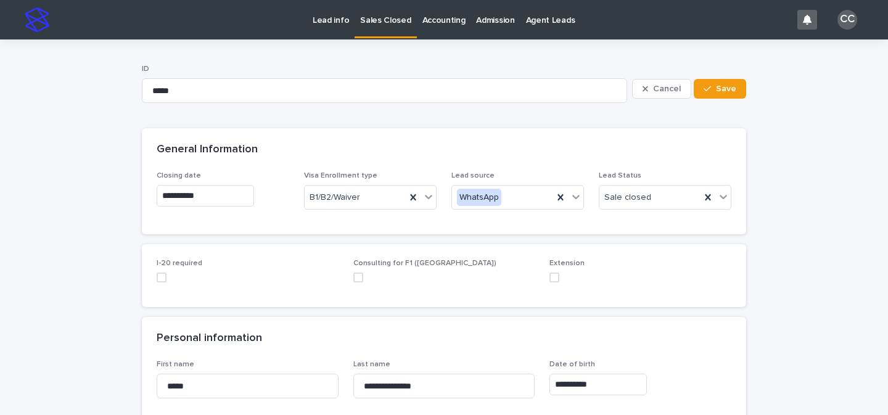
click at [383, 23] on p "Sales Closed" at bounding box center [385, 13] width 51 height 26
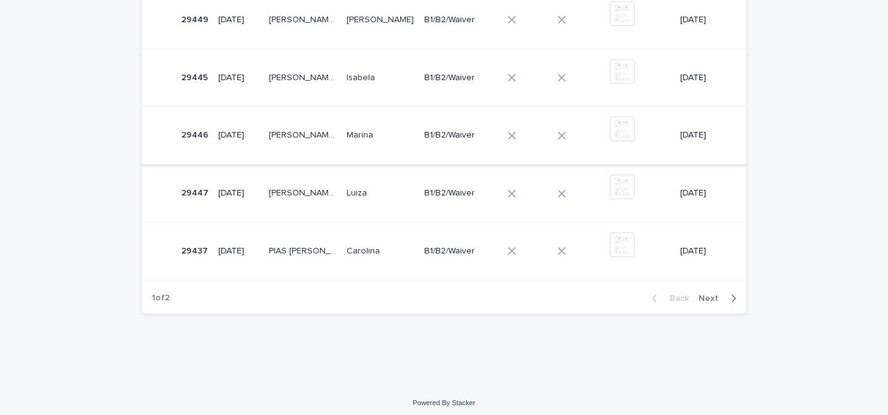
scroll to position [556, 0]
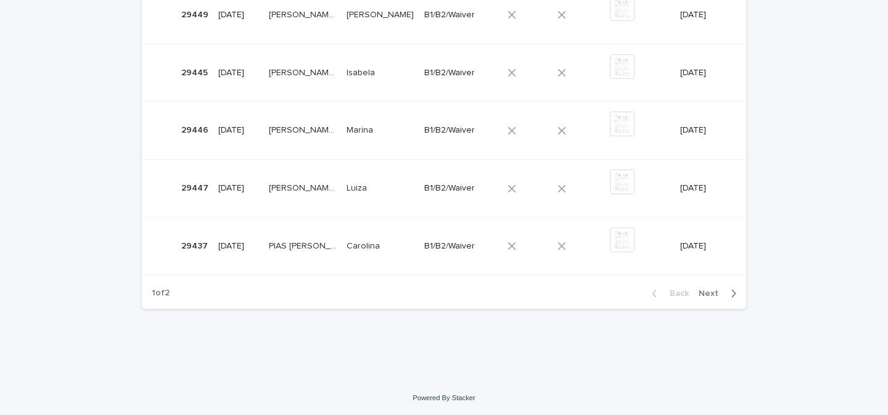
click at [356, 239] on p "Carolina" at bounding box center [365, 245] width 36 height 13
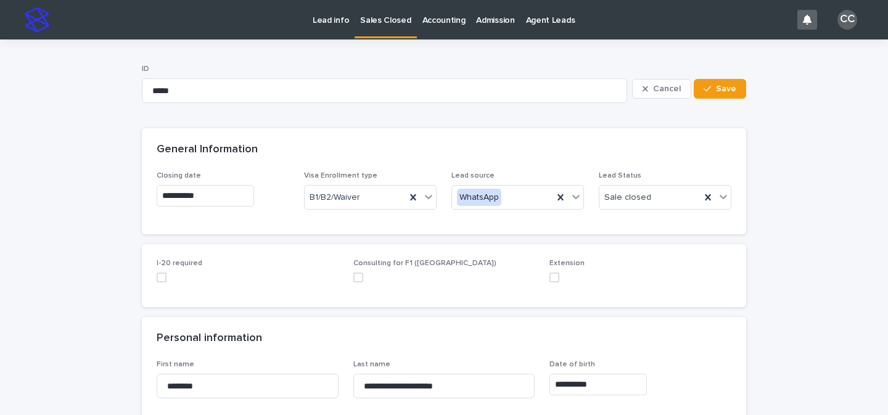
click at [367, 23] on p "Sales Closed" at bounding box center [385, 13] width 51 height 26
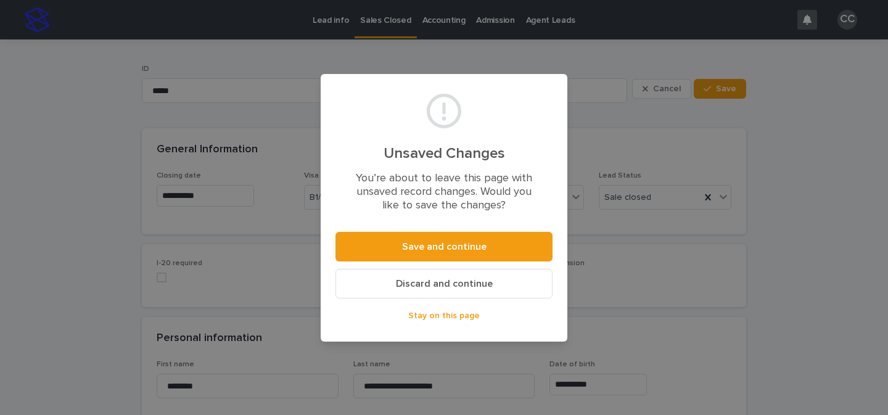
click at [466, 281] on span "Discard and continue" at bounding box center [444, 284] width 97 height 10
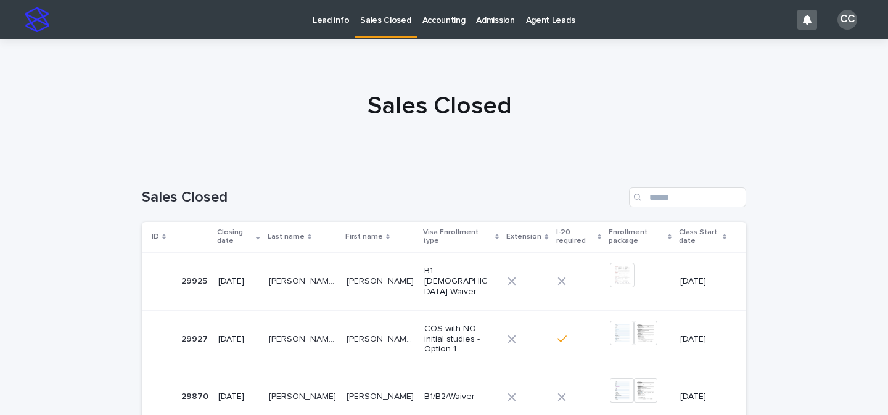
click at [328, 17] on p "Lead info" at bounding box center [331, 13] width 36 height 26
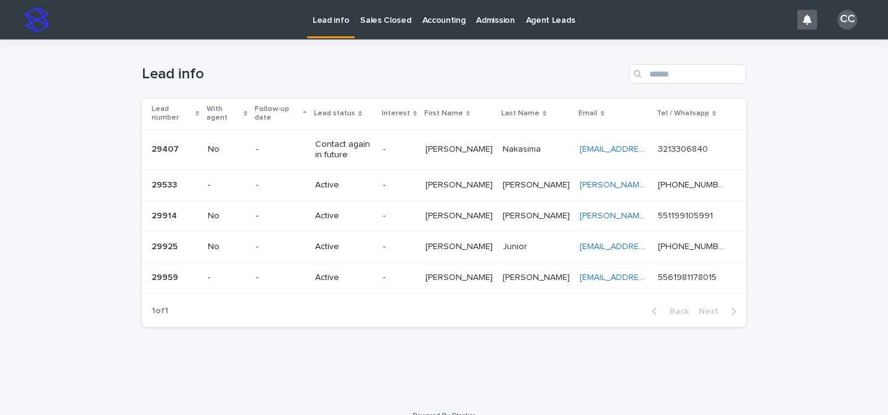
click at [382, 18] on p "Sales Closed" at bounding box center [385, 13] width 51 height 26
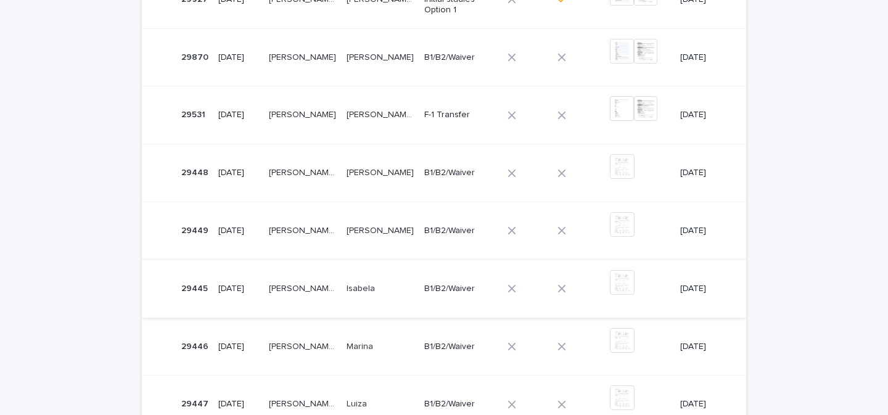
scroll to position [289, 0]
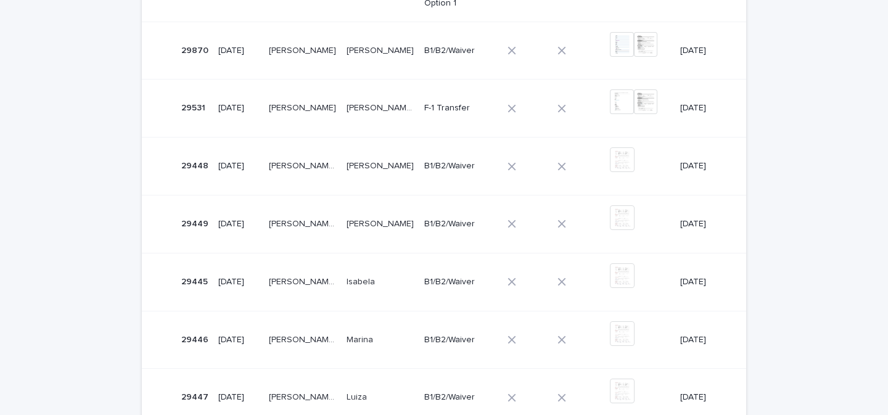
click at [359, 223] on p "[PERSON_NAME]" at bounding box center [382, 222] width 70 height 13
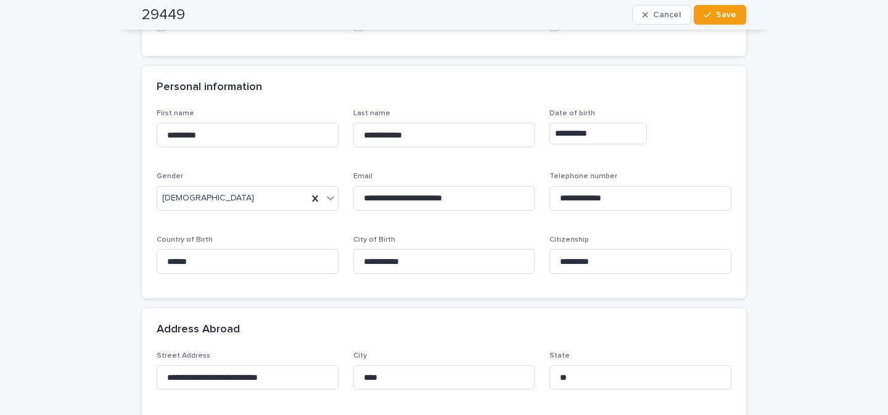
scroll to position [273, 0]
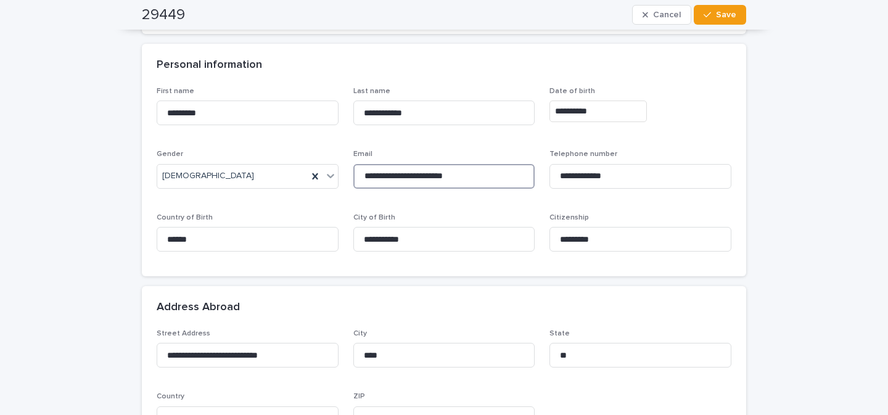
click at [421, 175] on input "**********" at bounding box center [444, 176] width 182 height 25
click at [591, 175] on input "**********" at bounding box center [641, 176] width 182 height 25
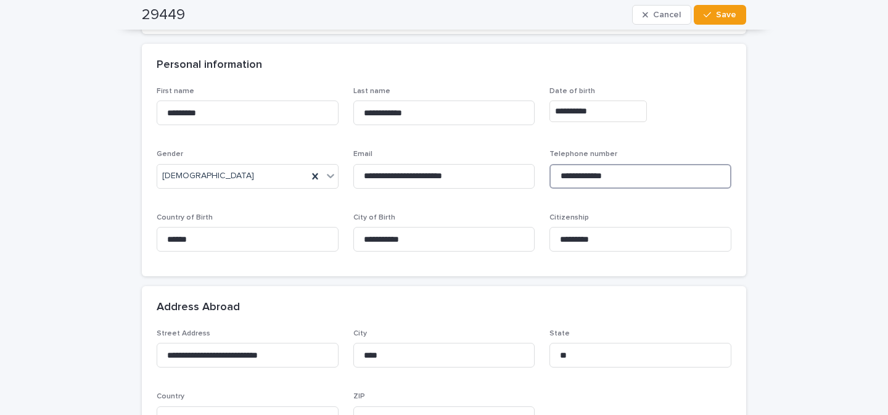
click at [591, 175] on input "**********" at bounding box center [641, 176] width 182 height 25
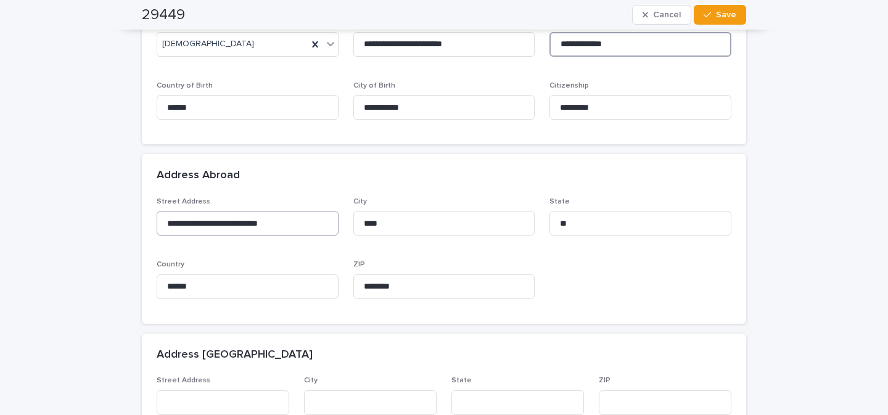
scroll to position [413, 0]
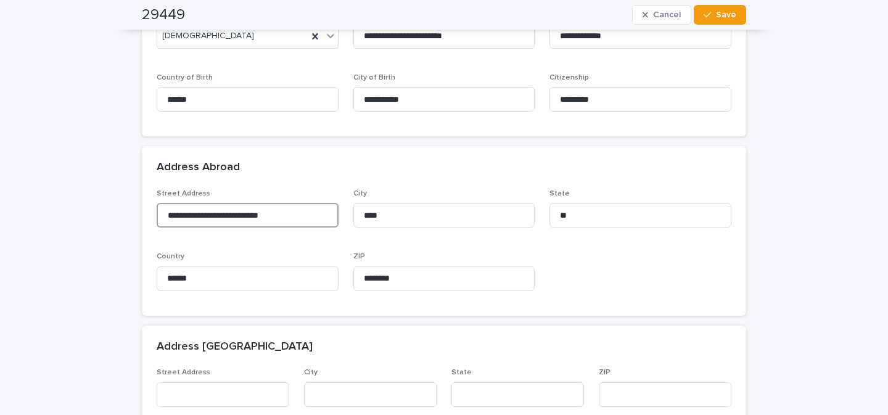
click at [223, 218] on input "**********" at bounding box center [248, 215] width 182 height 25
click at [224, 216] on input "**********" at bounding box center [248, 215] width 182 height 25
click at [392, 208] on input "****" at bounding box center [444, 215] width 182 height 25
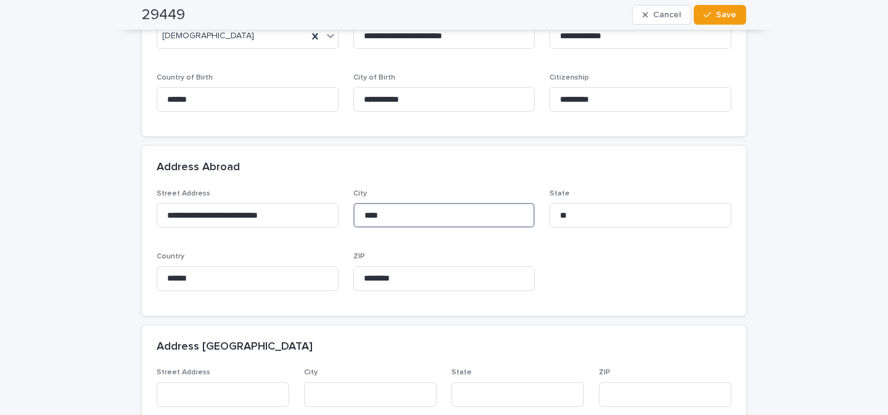
click at [392, 208] on input "****" at bounding box center [444, 215] width 182 height 25
click at [573, 212] on input "**" at bounding box center [641, 215] width 182 height 25
click at [393, 271] on input "********" at bounding box center [444, 278] width 182 height 25
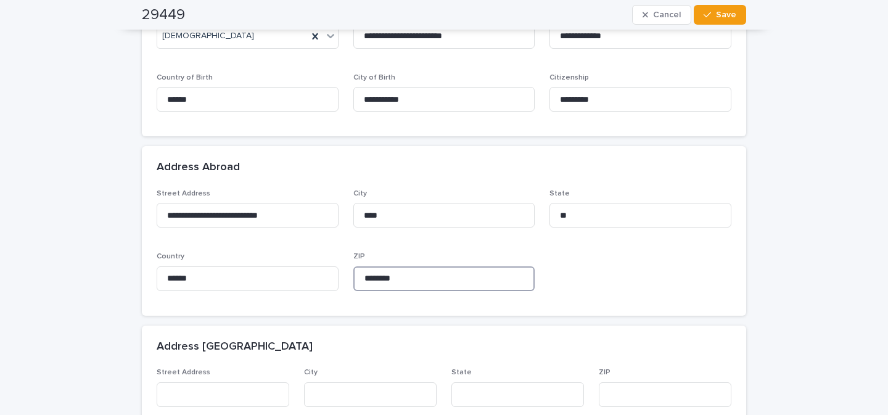
click at [393, 271] on input "********" at bounding box center [444, 278] width 182 height 25
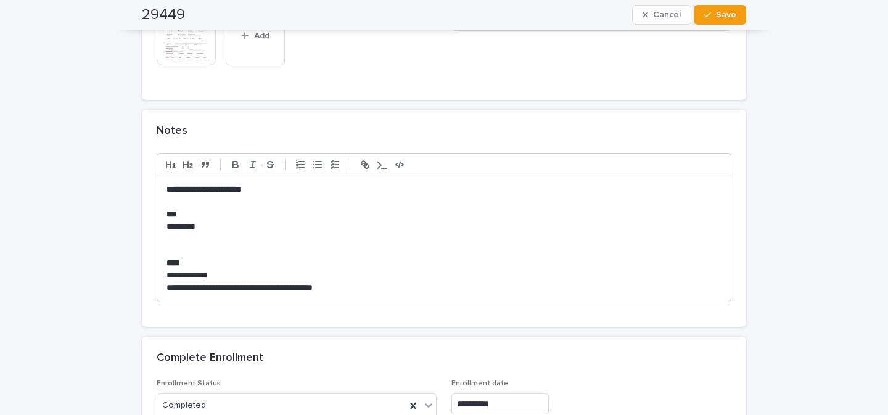
scroll to position [1203, 0]
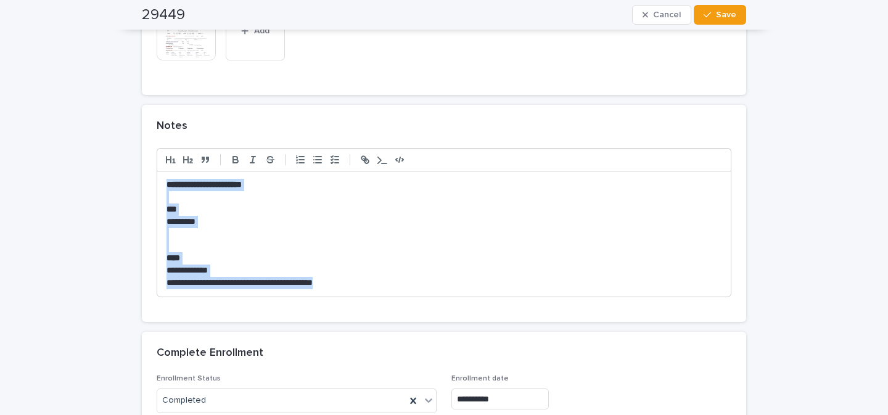
drag, startPoint x: 163, startPoint y: 184, endPoint x: 411, endPoint y: 322, distance: 283.5
copy div "**********"
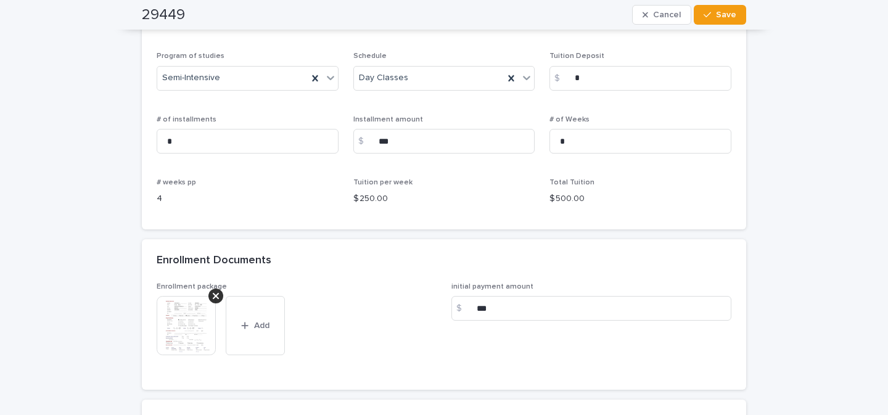
scroll to position [988, 0]
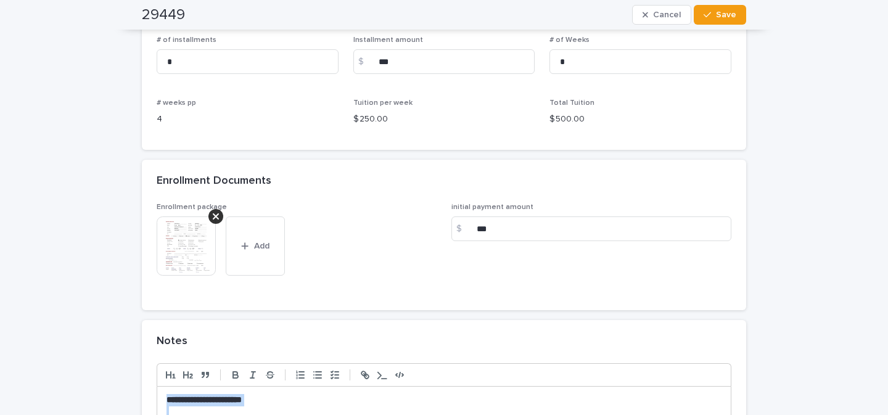
click at [179, 231] on img at bounding box center [186, 245] width 59 height 59
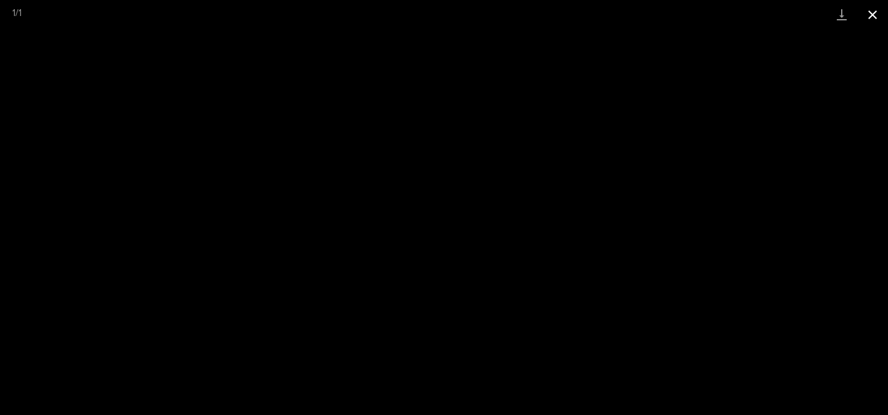
click at [880, 14] on button "Close gallery" at bounding box center [872, 14] width 31 height 29
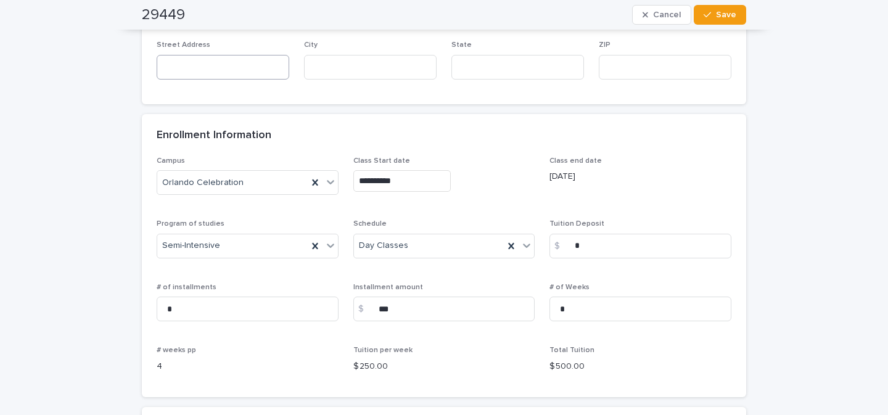
scroll to position [741, 0]
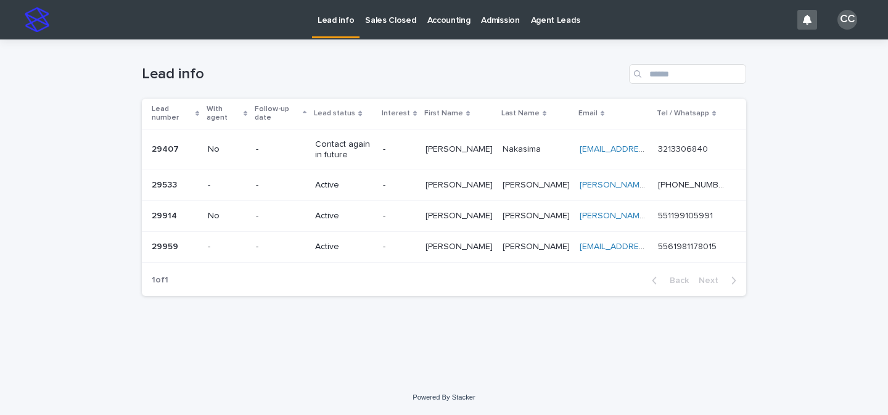
click at [379, 26] on link "Sales Closed" at bounding box center [391, 19] width 62 height 38
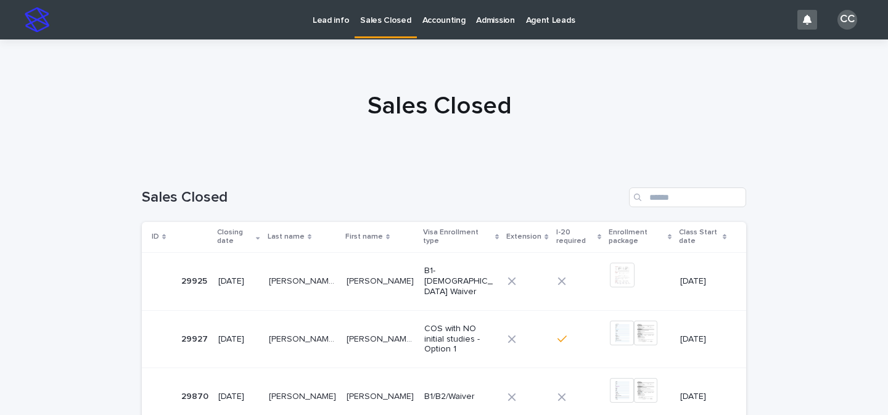
click at [324, 18] on p "Lead info" at bounding box center [331, 13] width 36 height 26
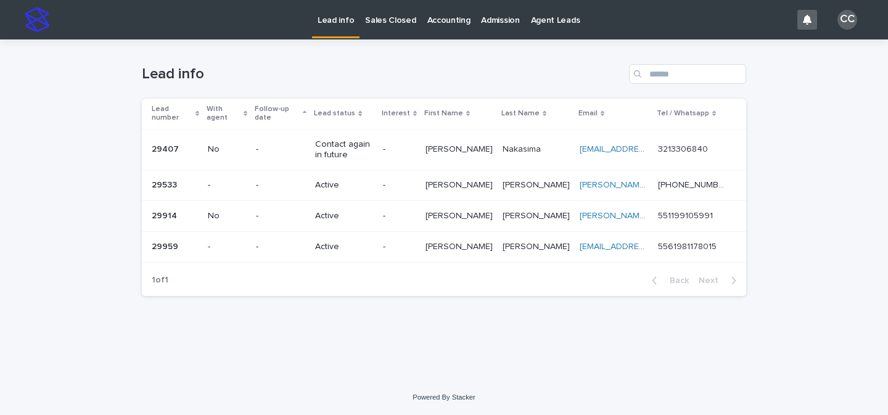
click at [302, 242] on p "-" at bounding box center [280, 247] width 49 height 10
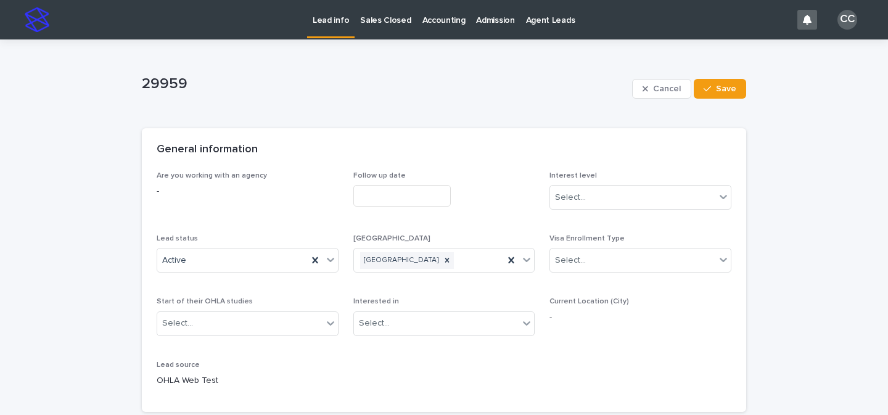
click at [332, 20] on p "Lead info" at bounding box center [331, 13] width 36 height 26
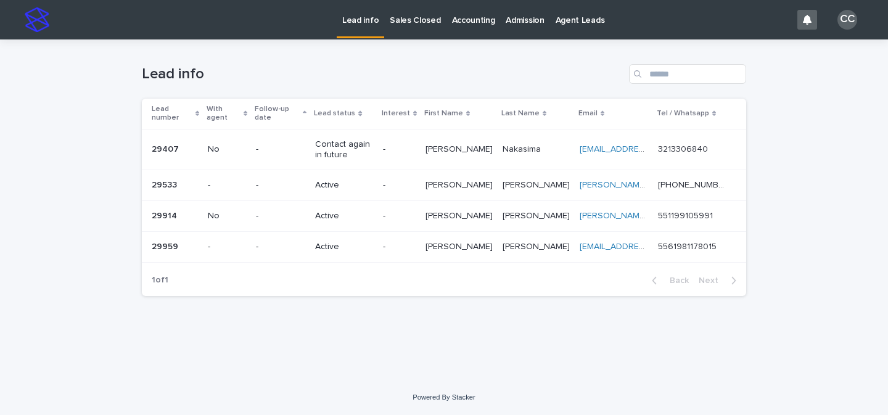
click at [373, 244] on div "Active" at bounding box center [343, 247] width 57 height 20
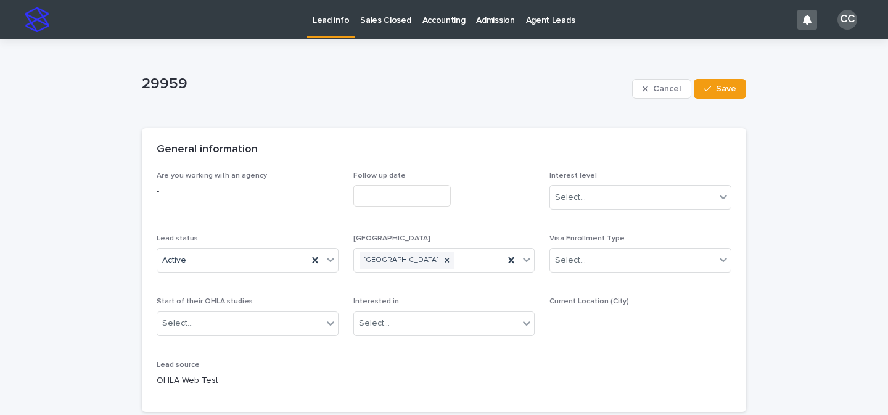
click at [350, 29] on link "Lead info" at bounding box center [330, 18] width 47 height 36
